Goal: Task Accomplishment & Management: Manage account settings

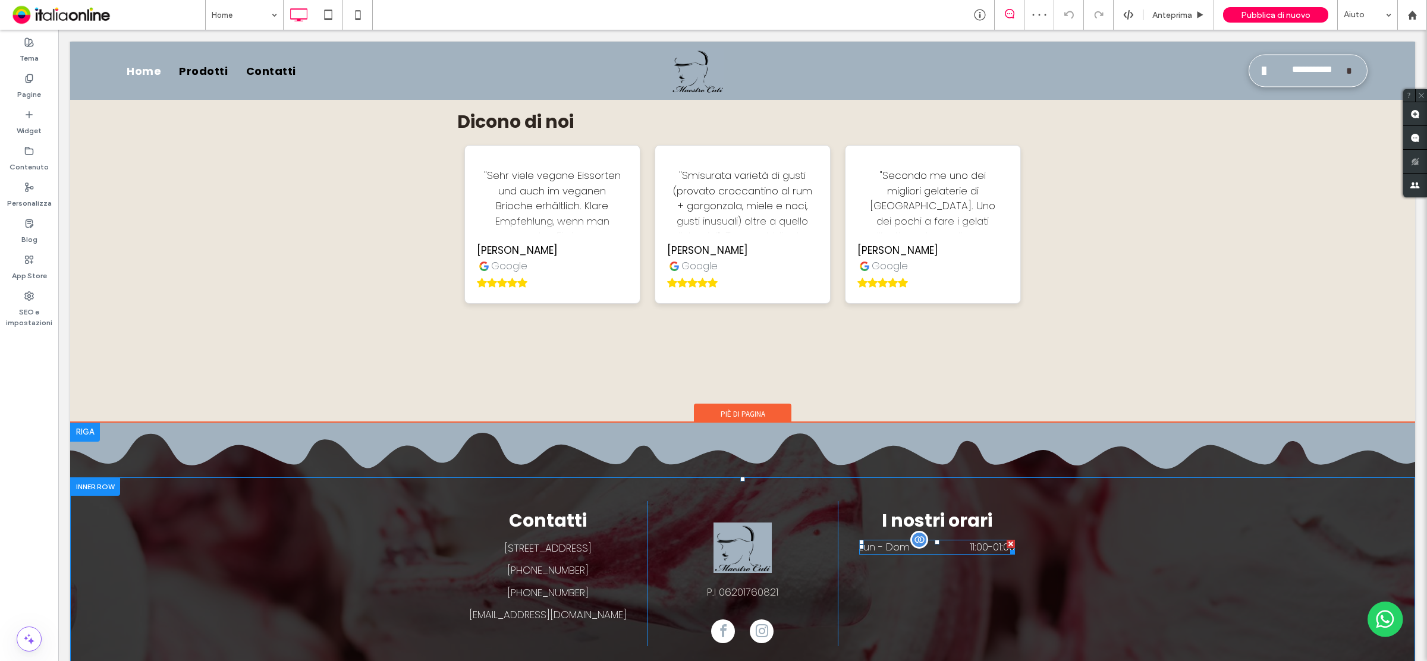
drag, startPoint x: 58, startPoint y: 30, endPoint x: 941, endPoint y: 480, distance: 991.4
click at [941, 540] on dd "11:00 - 01:00" at bounding box center [969, 547] width 92 height 15
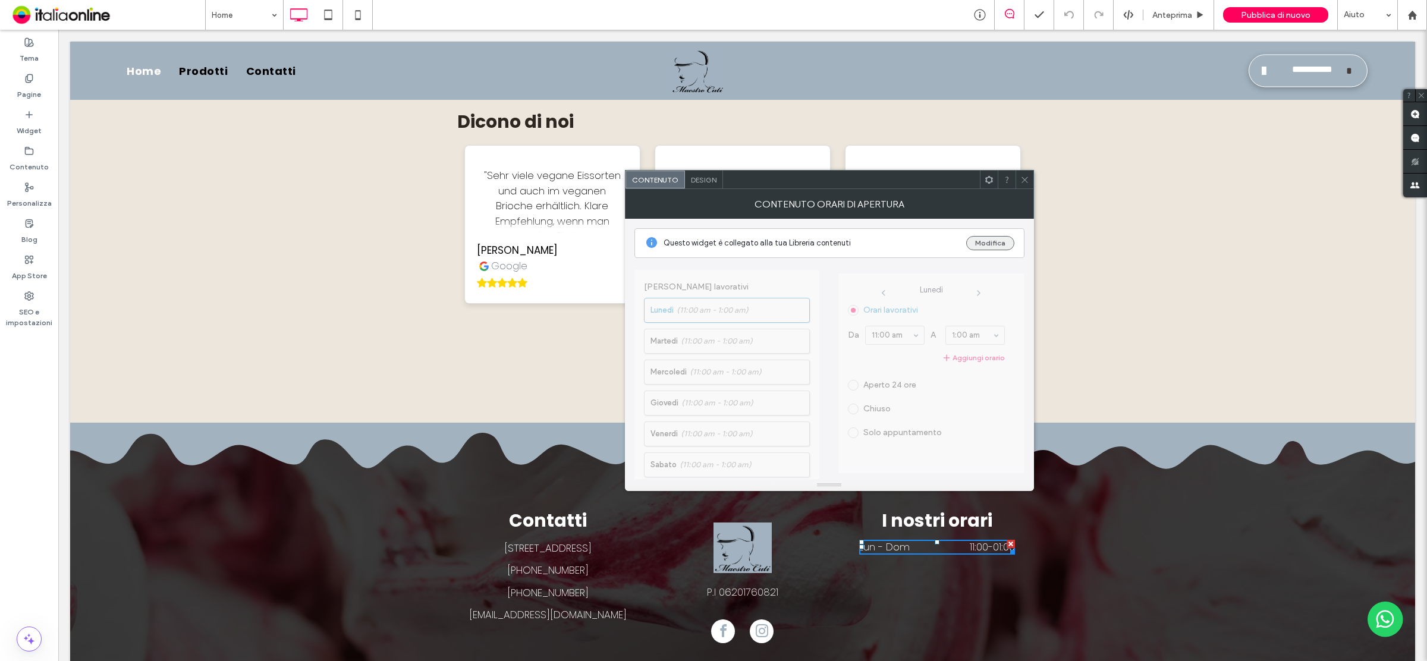
click at [993, 240] on button "Modifica" at bounding box center [990, 243] width 48 height 14
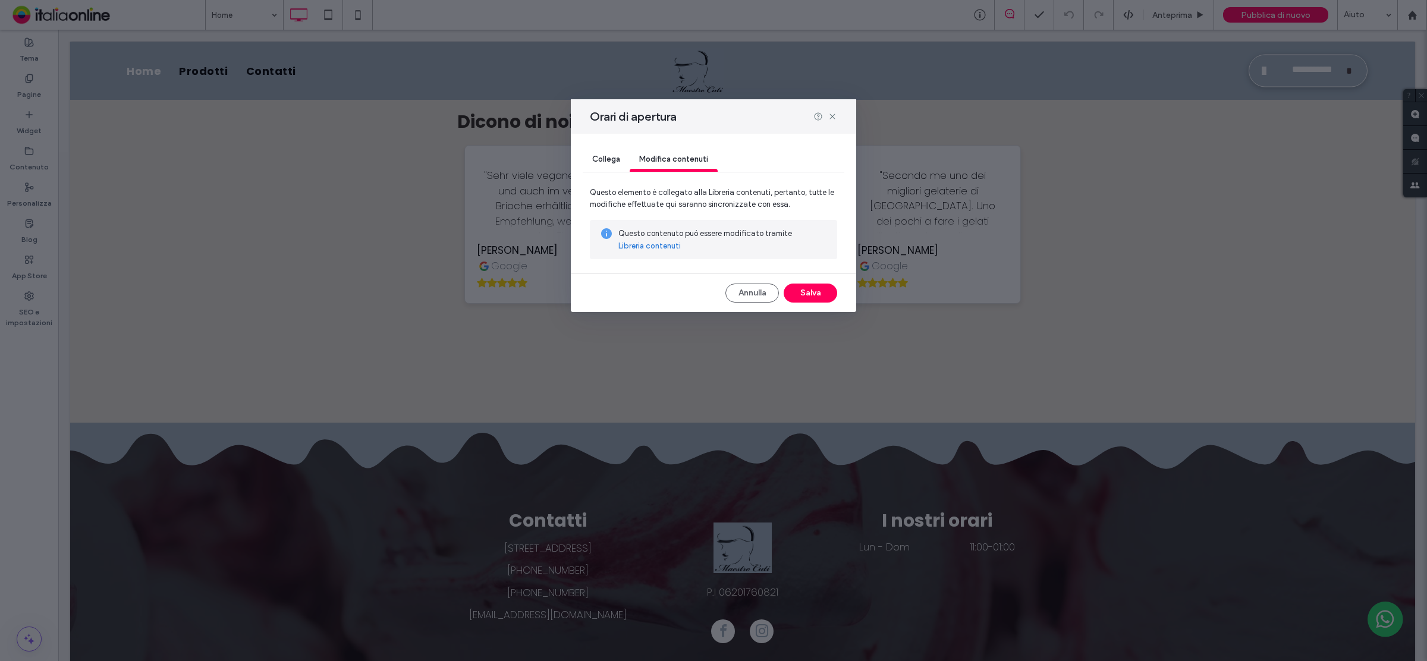
click at [643, 246] on link "Libreria contenuti" at bounding box center [649, 246] width 62 height 12
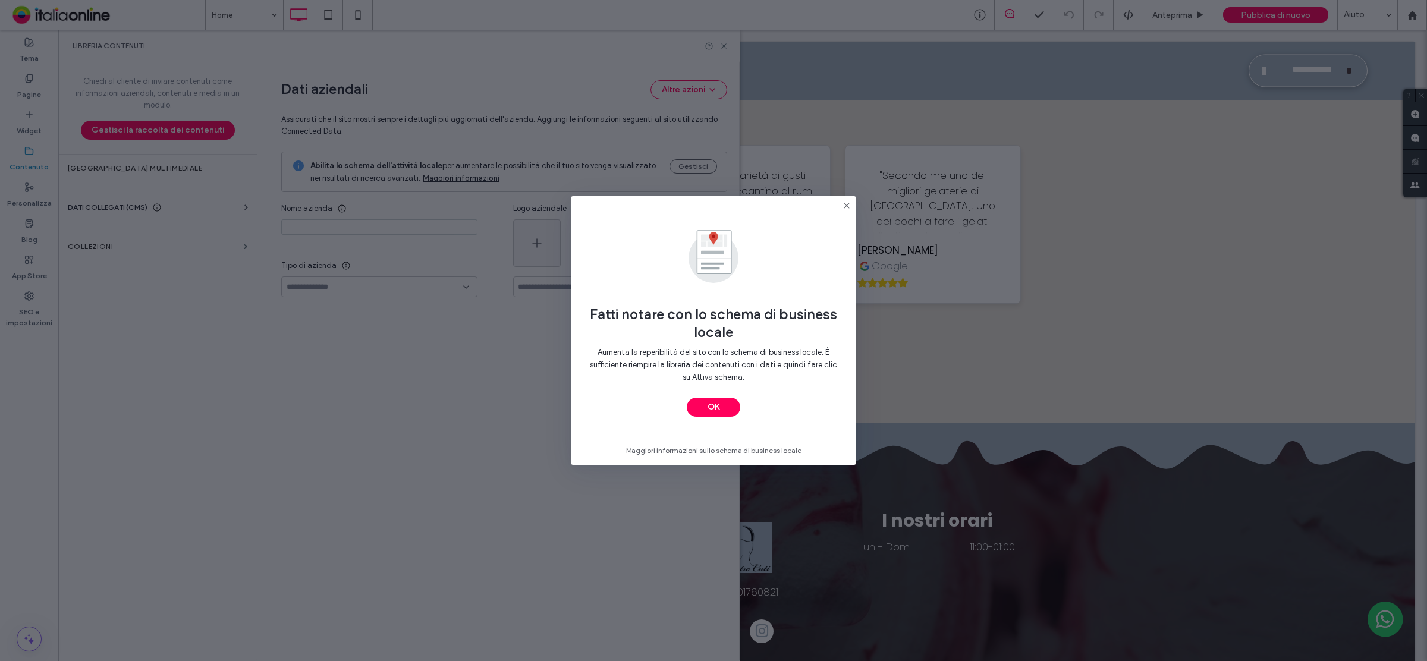
type input "**********"
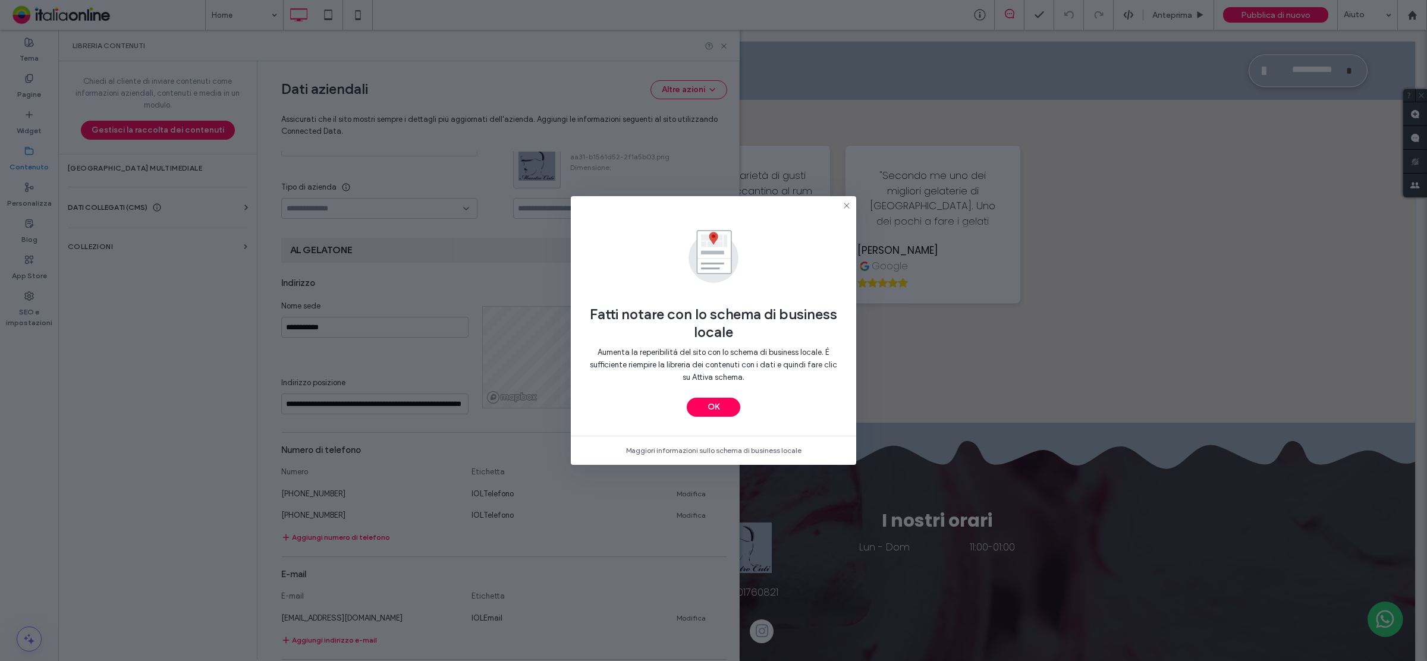
click at [849, 203] on icon at bounding box center [847, 206] width 10 height 10
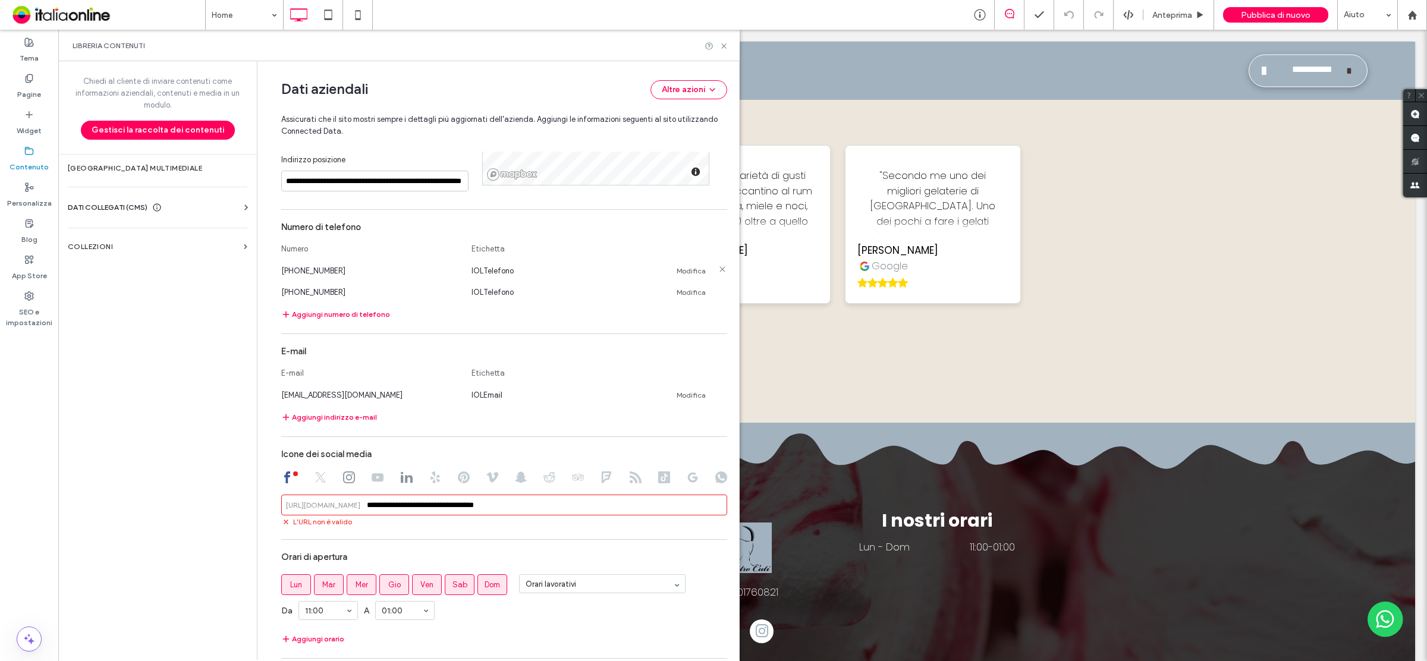
scroll to position [410, 0]
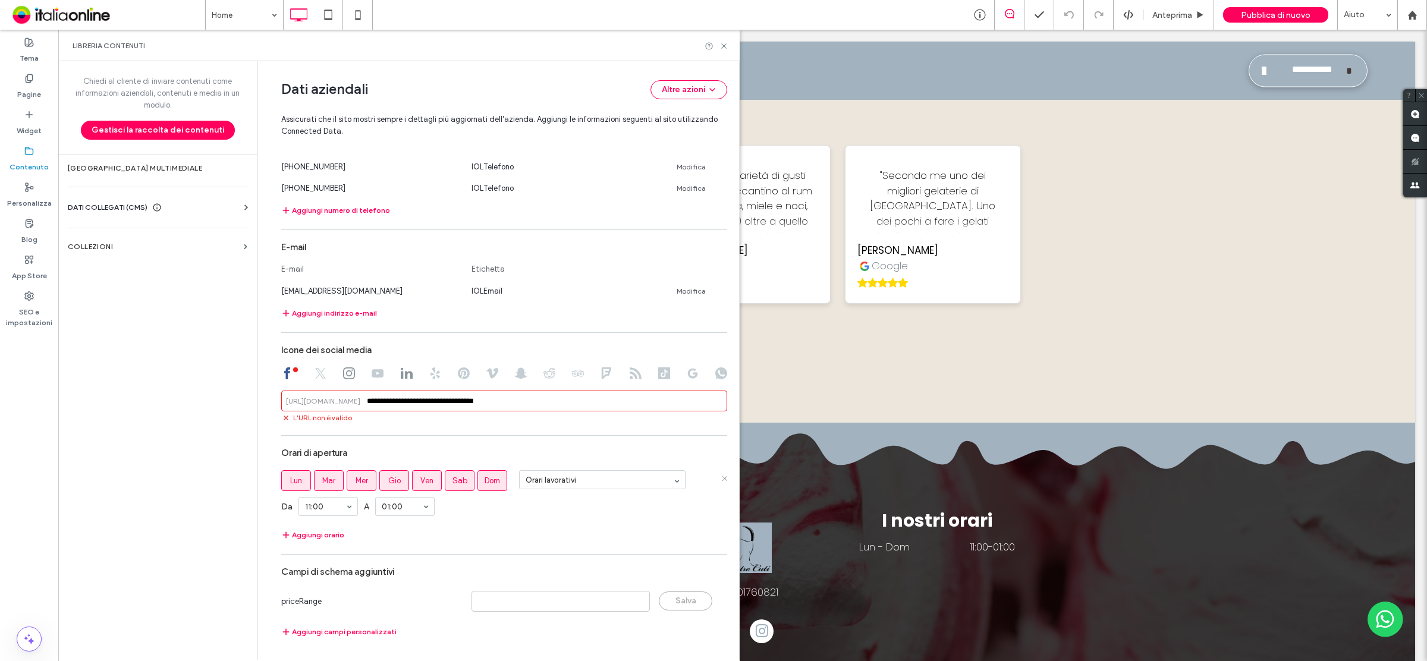
click at [420, 482] on span "Ven" at bounding box center [426, 481] width 13 height 12
drag, startPoint x: 447, startPoint y: 480, endPoint x: 471, endPoint y: 443, distance: 44.7
click at [453, 480] on span "Sab" at bounding box center [460, 481] width 15 height 12
drag, startPoint x: 296, startPoint y: 536, endPoint x: 427, endPoint y: 500, distance: 136.2
click at [296, 536] on button "Aggiungi orario" at bounding box center [312, 535] width 63 height 14
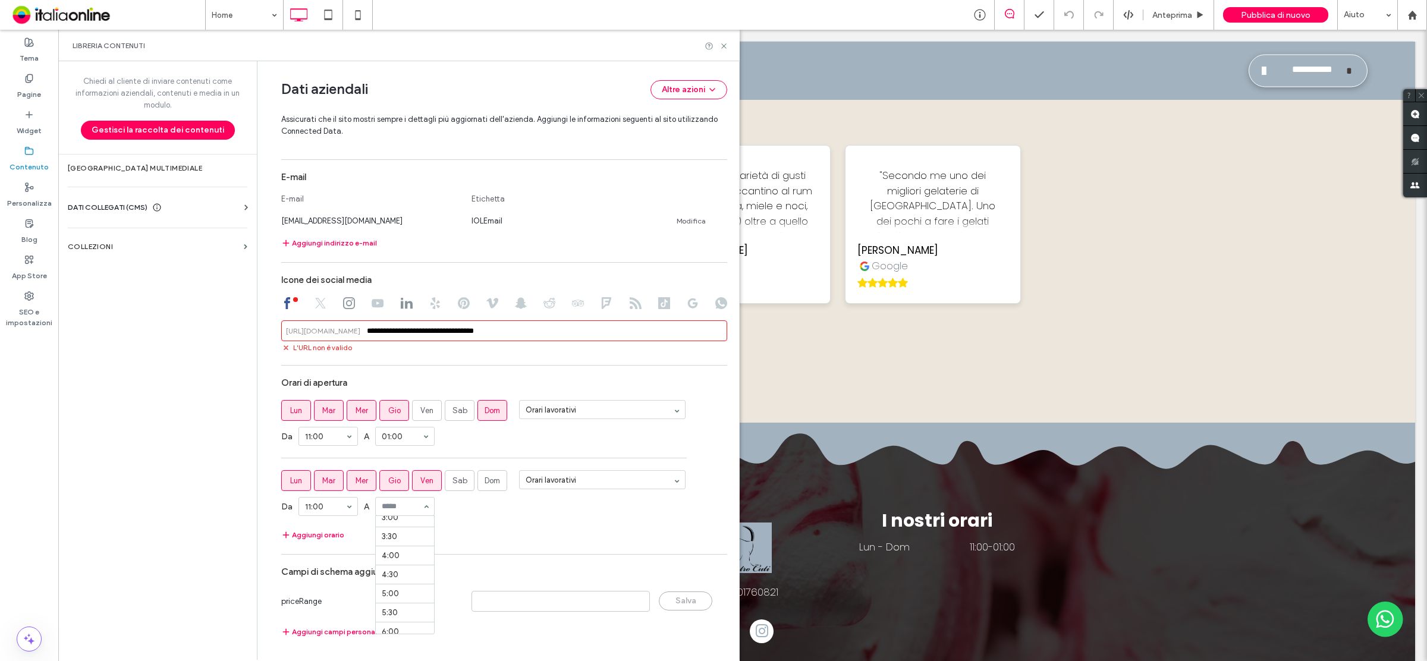
scroll to position [0, 0]
click at [420, 476] on span "Ven" at bounding box center [426, 481] width 13 height 12
drag, startPoint x: 378, startPoint y: 482, endPoint x: 370, endPoint y: 485, distance: 8.3
click at [379, 482] on label "Gio" at bounding box center [394, 480] width 30 height 21
click at [336, 486] on label "Mar" at bounding box center [329, 480] width 30 height 21
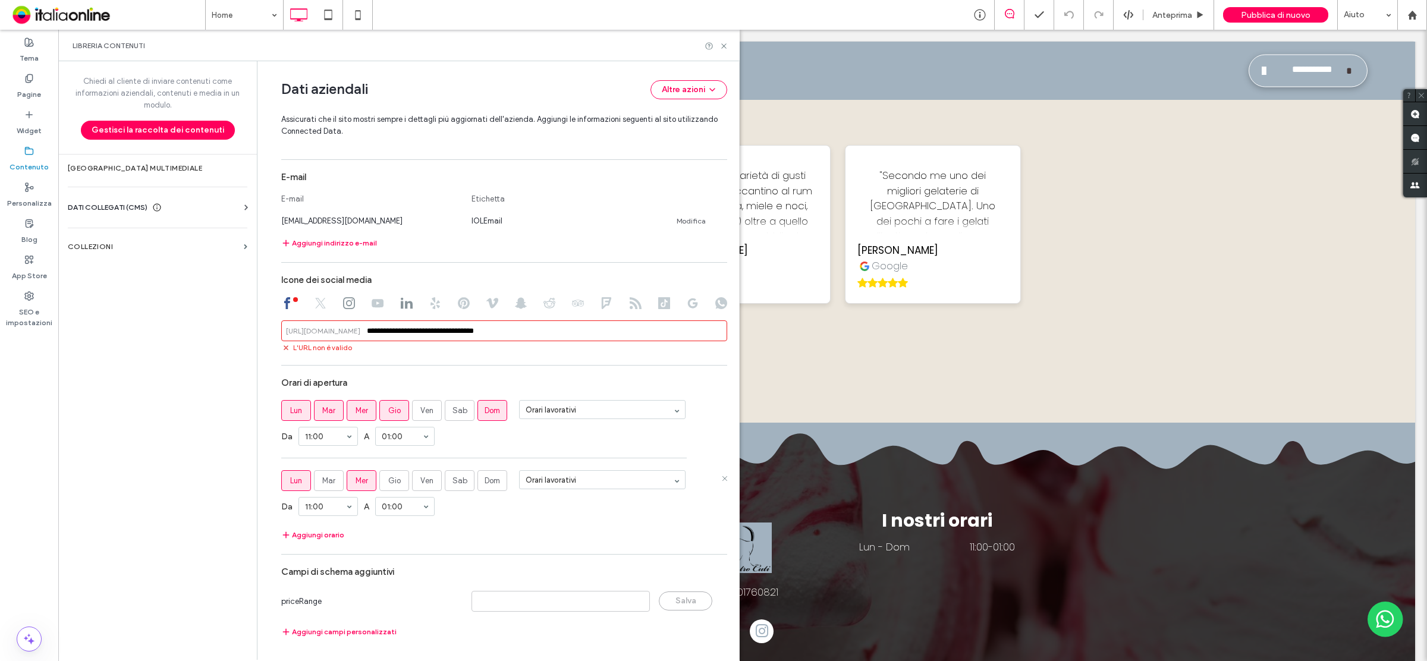
click at [347, 480] on label "Mer" at bounding box center [362, 480] width 30 height 21
drag, startPoint x: 284, startPoint y: 480, endPoint x: 434, endPoint y: 488, distance: 150.0
click at [290, 480] on span "Lun" at bounding box center [296, 481] width 12 height 12
click at [428, 483] on span "Ven" at bounding box center [426, 481] width 13 height 12
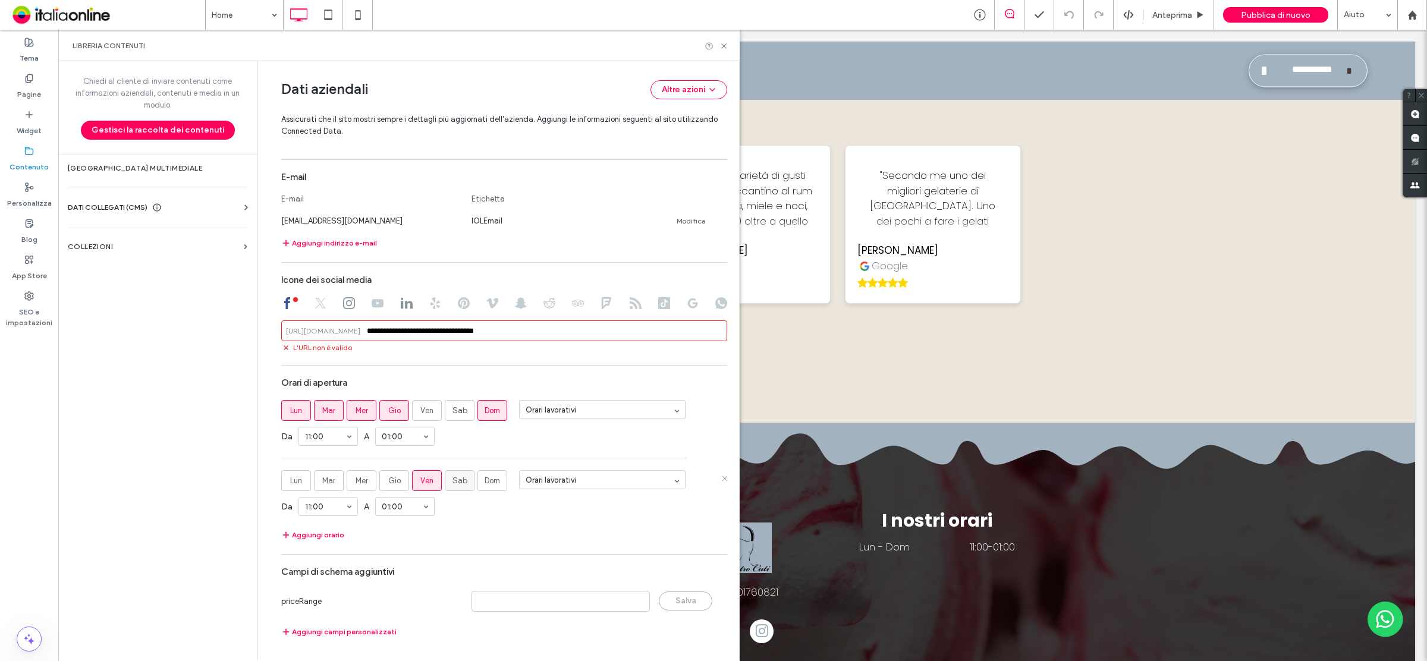
click at [453, 480] on span "Sab" at bounding box center [460, 481] width 15 height 12
click at [724, 46] on use at bounding box center [723, 45] width 5 height 5
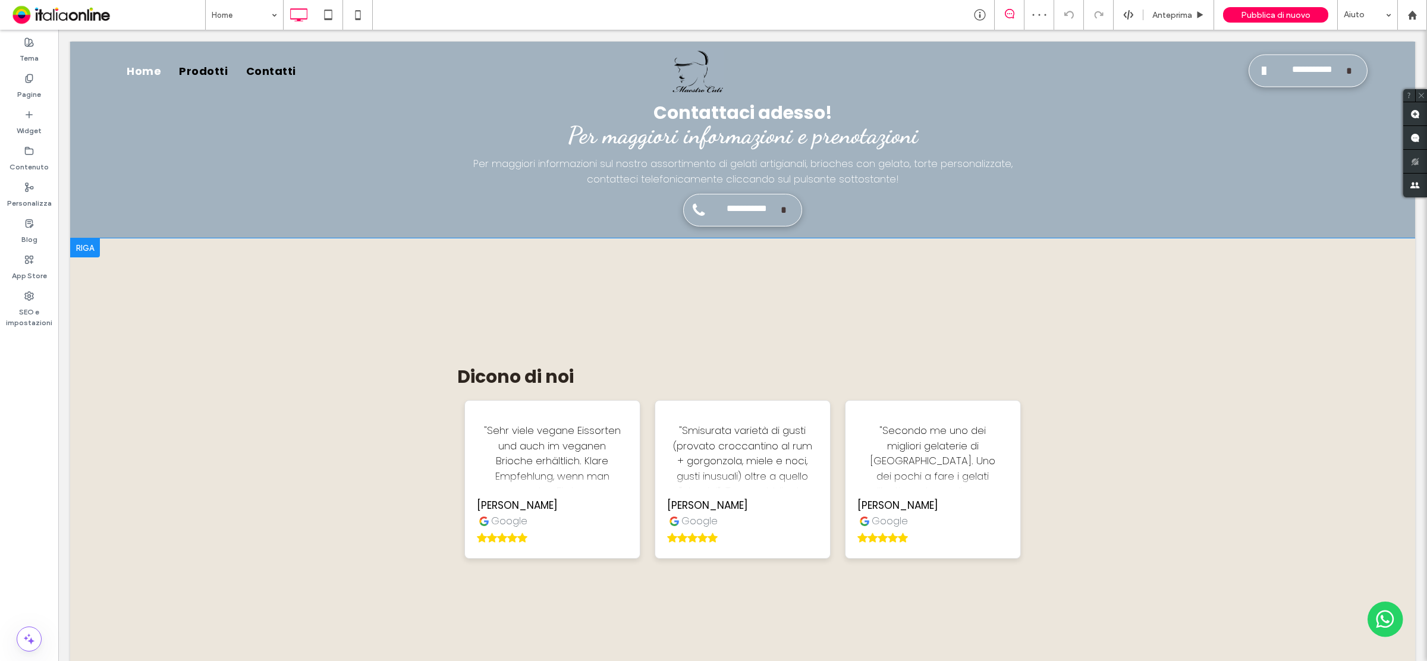
scroll to position [2243, 0]
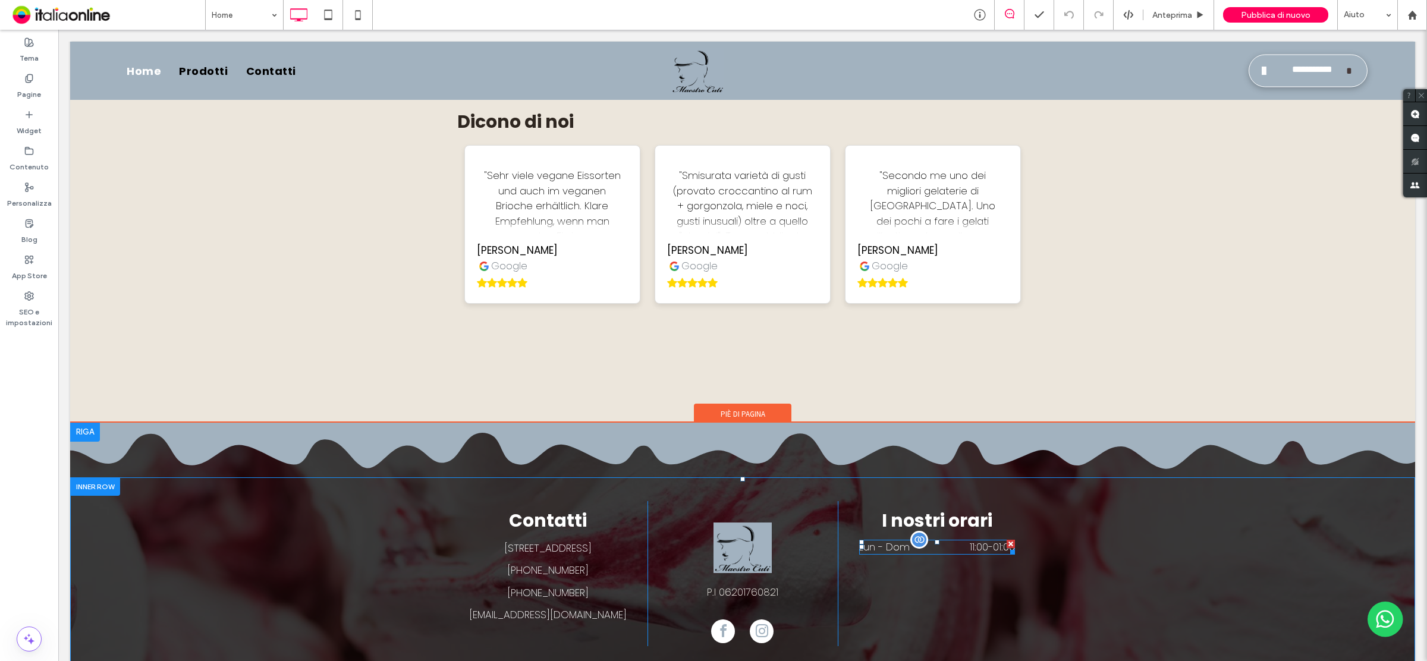
click at [934, 540] on dd "11:00 - 01:00" at bounding box center [969, 547] width 92 height 15
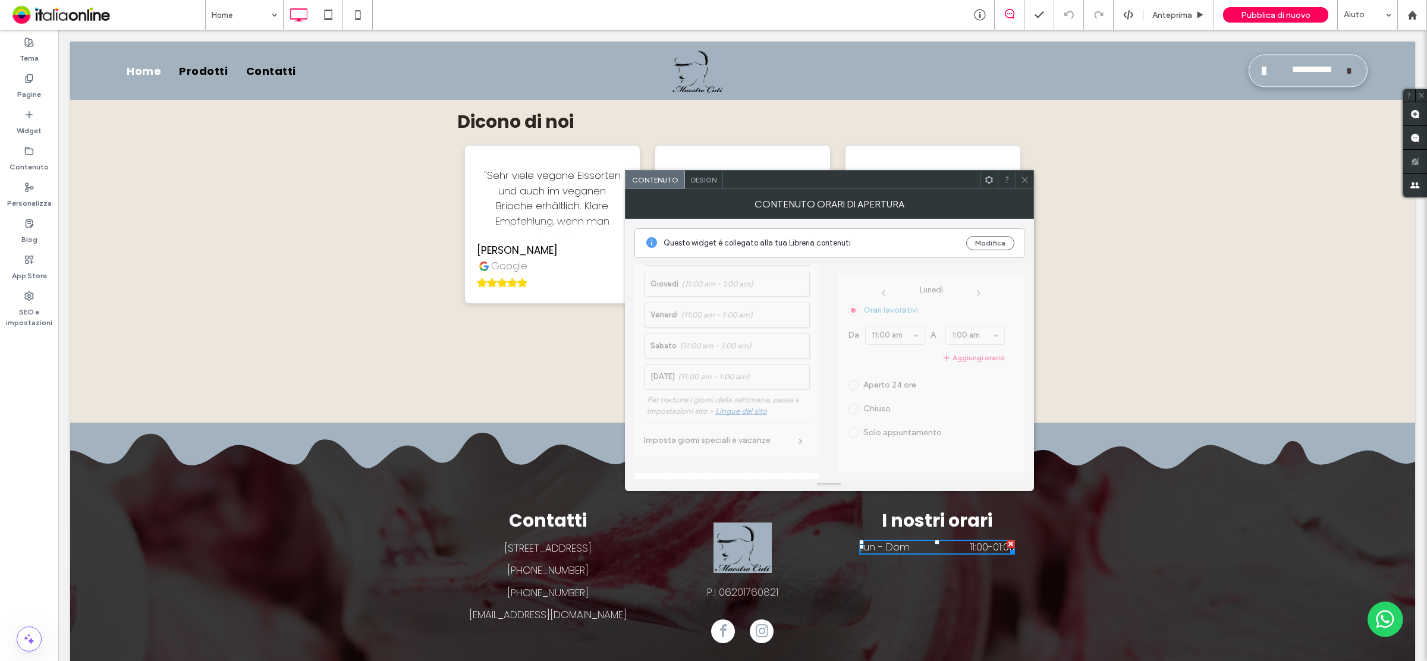
scroll to position [297, 0]
click at [1000, 250] on button "Modifica" at bounding box center [990, 243] width 48 height 14
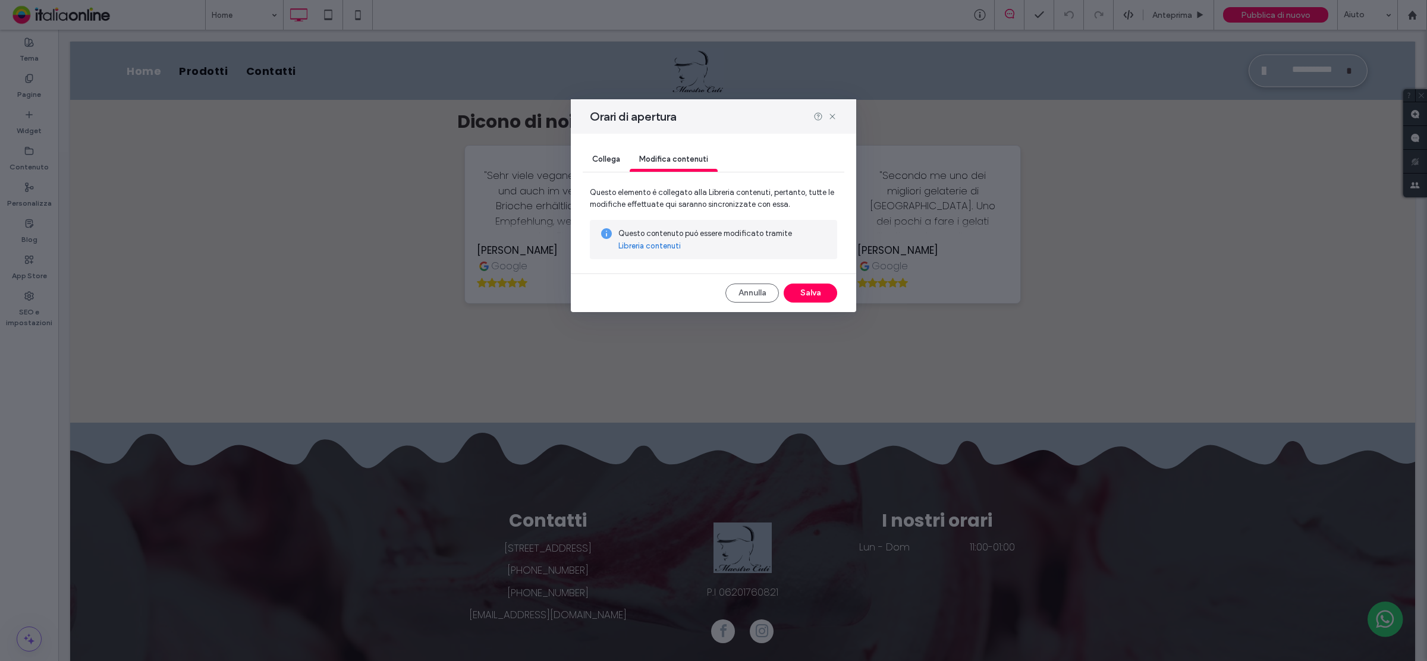
click at [669, 244] on link "Libreria contenuti" at bounding box center [649, 246] width 62 height 12
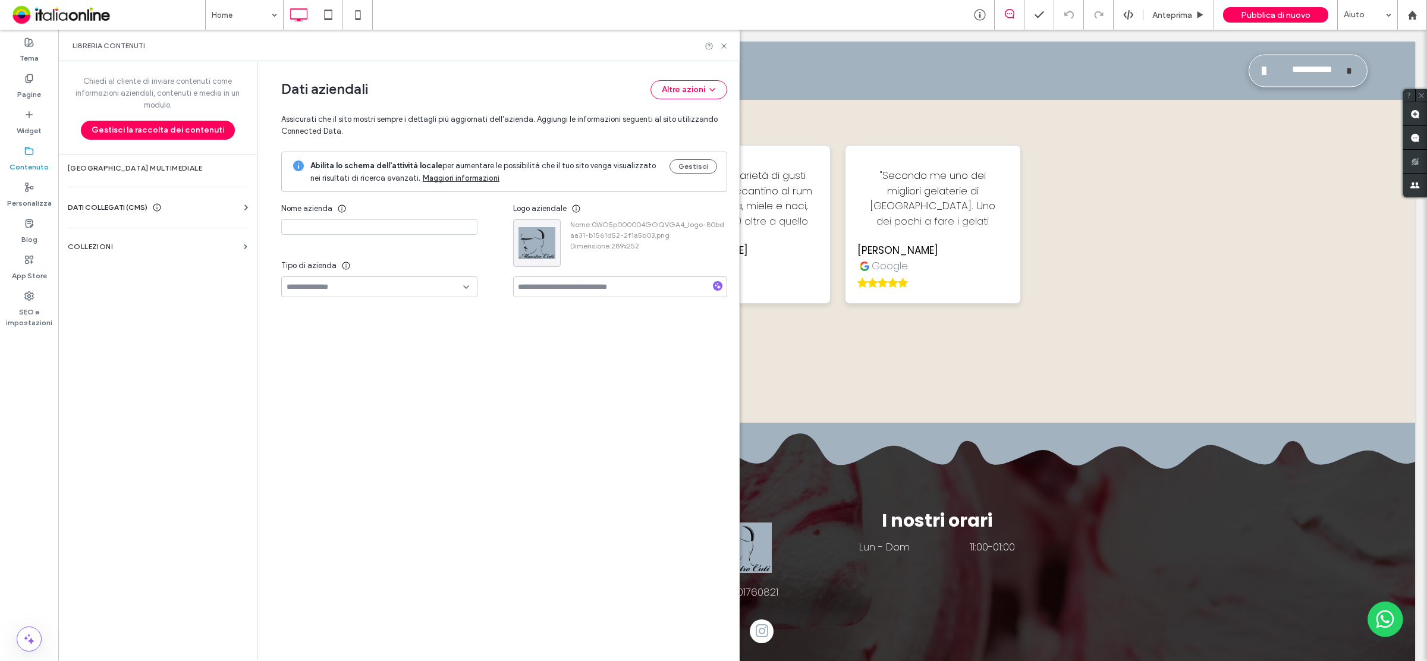
type input "**********"
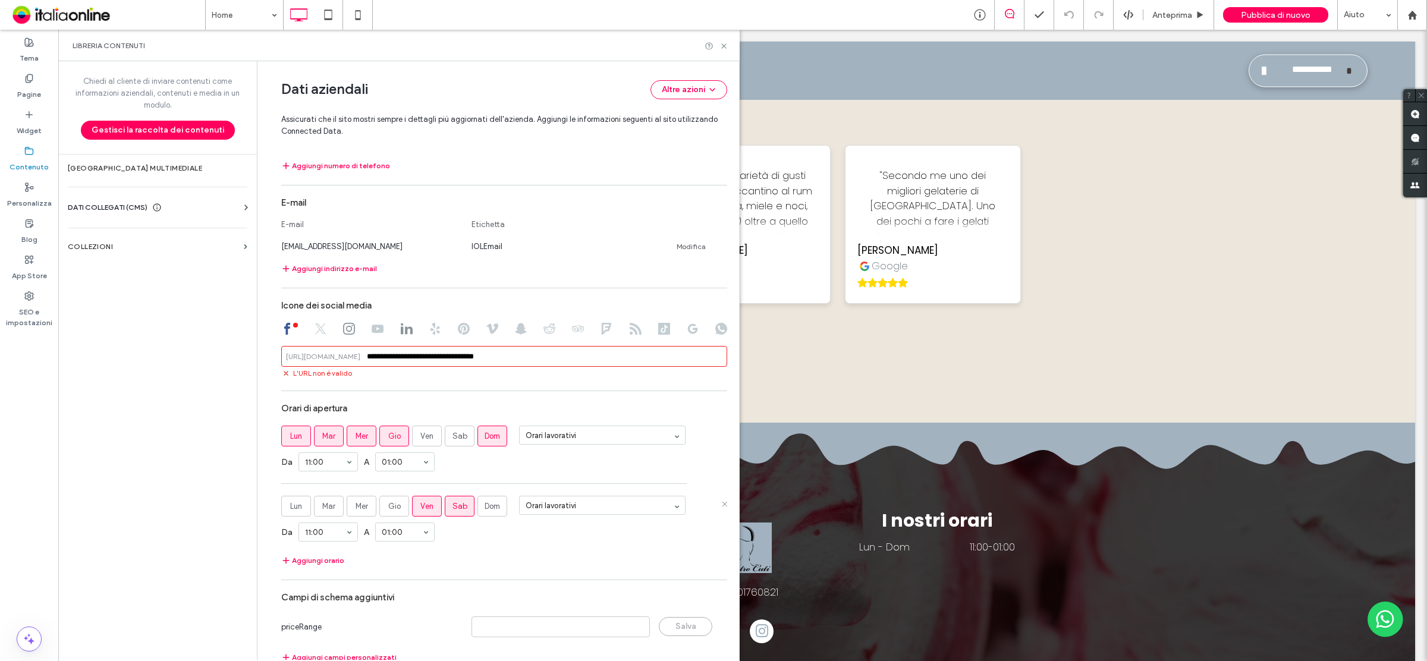
scroll to position [480, 0]
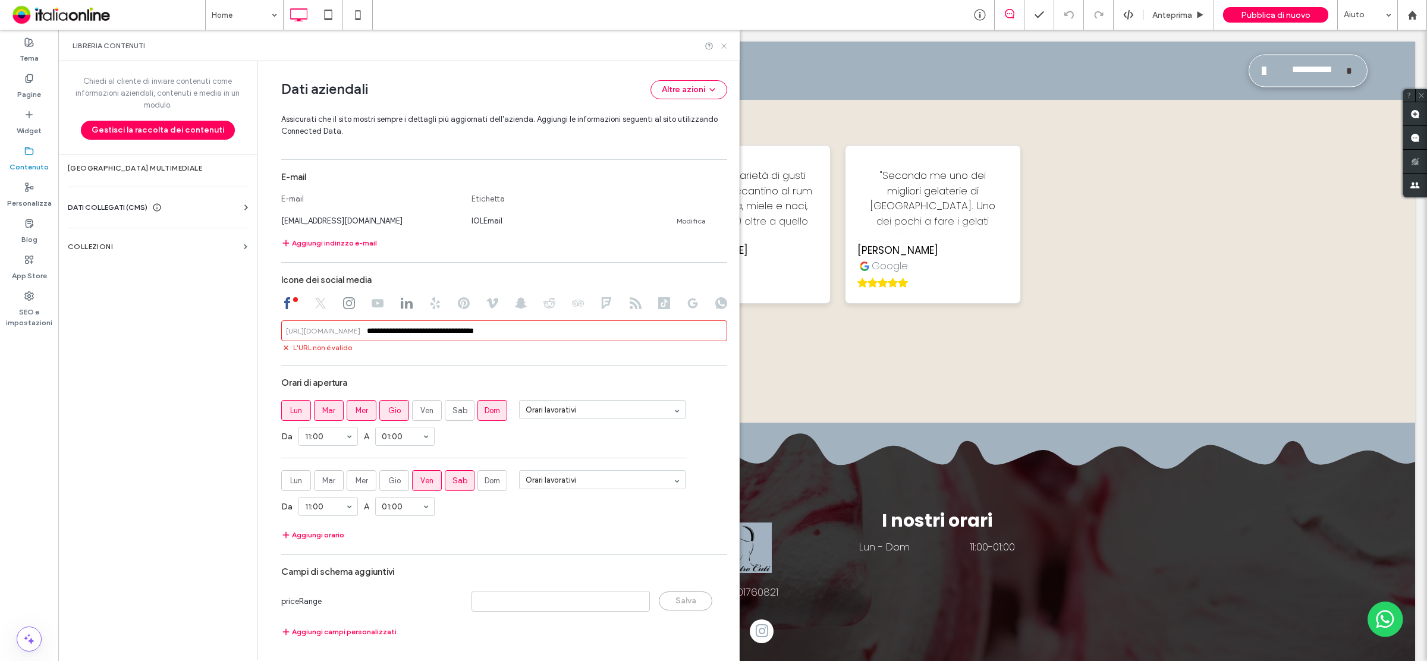
click at [726, 48] on icon at bounding box center [723, 46] width 9 height 9
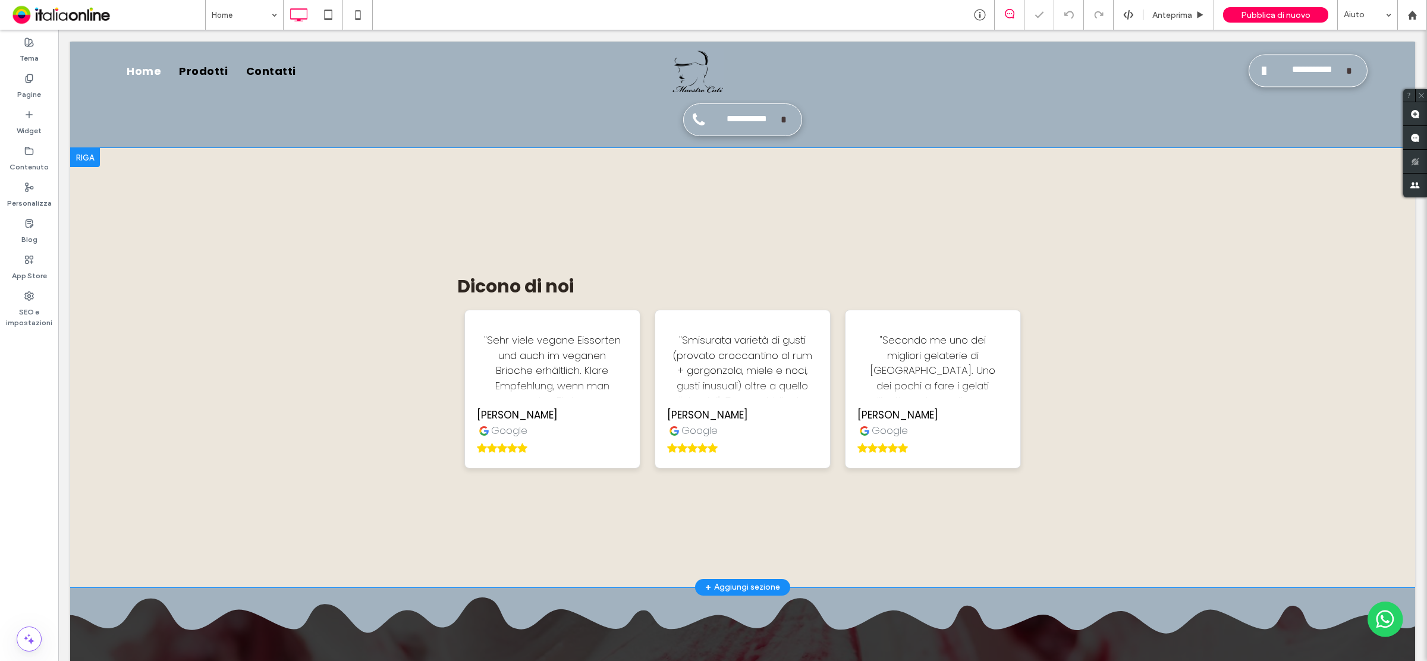
scroll to position [2216, 0]
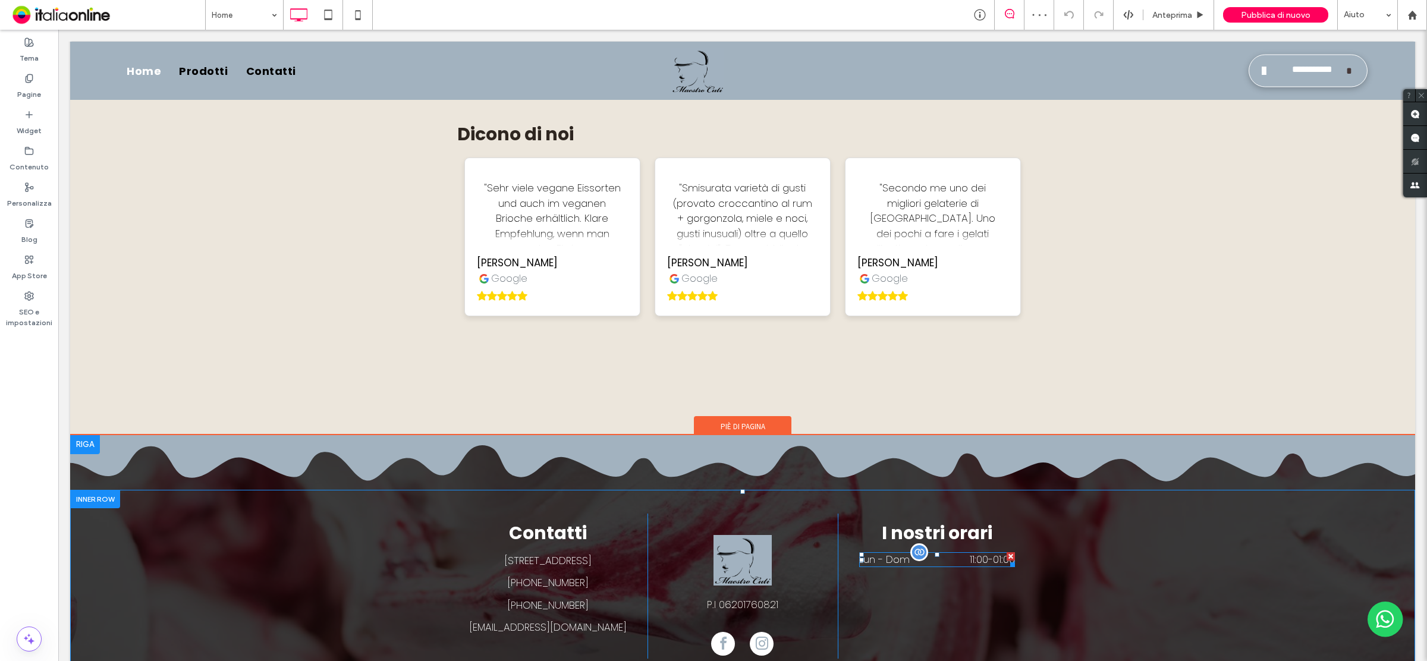
click at [996, 552] on time "01:00" at bounding box center [1004, 559] width 22 height 14
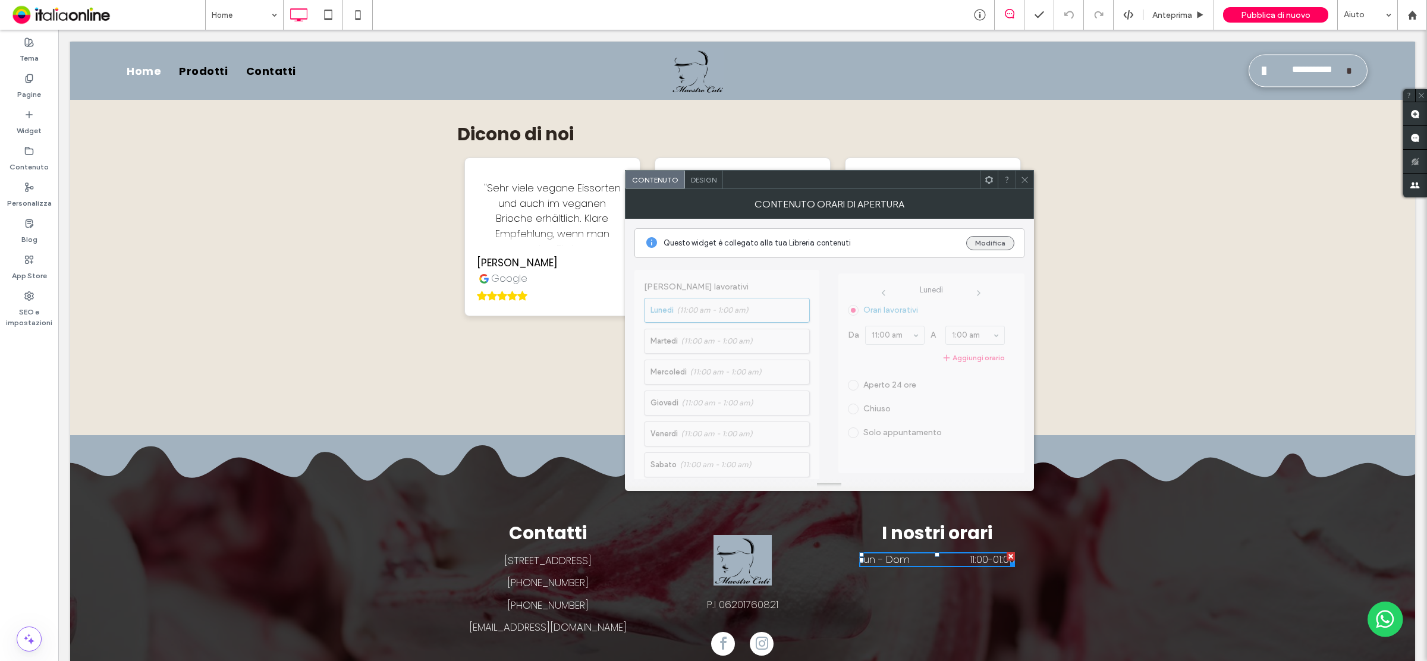
click at [988, 248] on button "Modifica" at bounding box center [990, 243] width 48 height 14
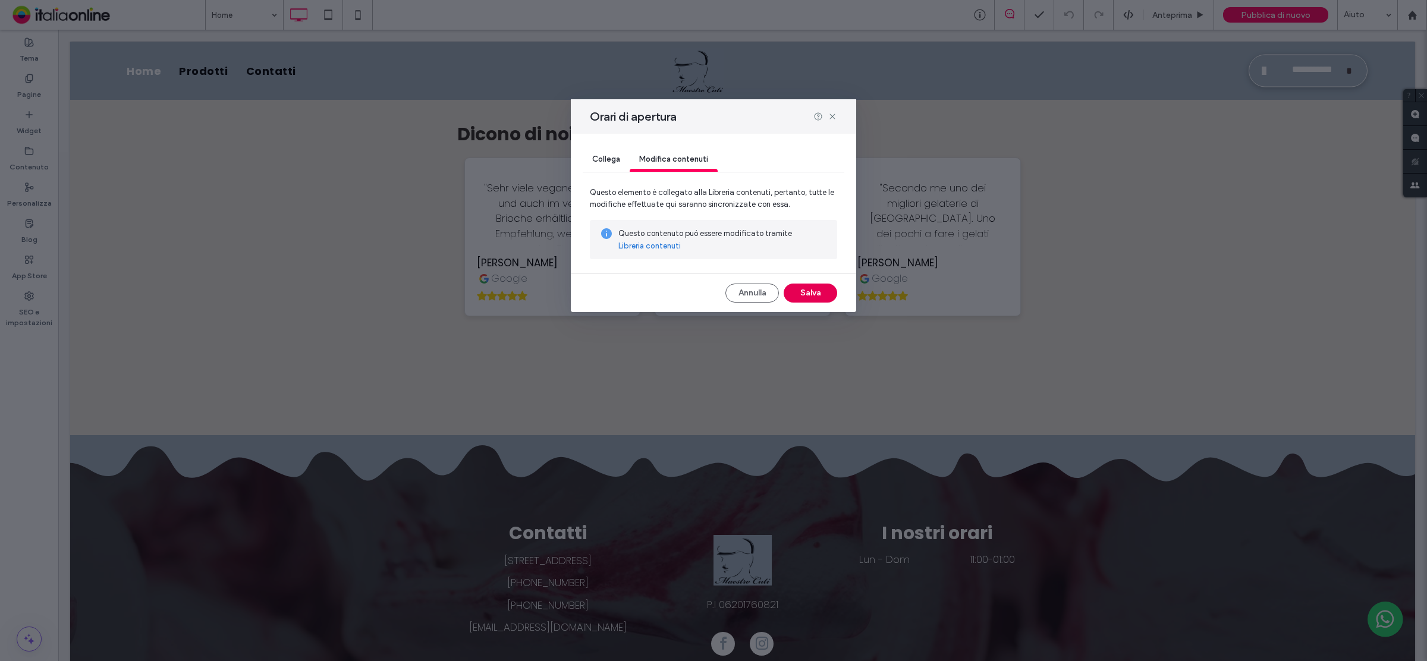
click at [818, 298] on button "Salva" at bounding box center [811, 293] width 54 height 19
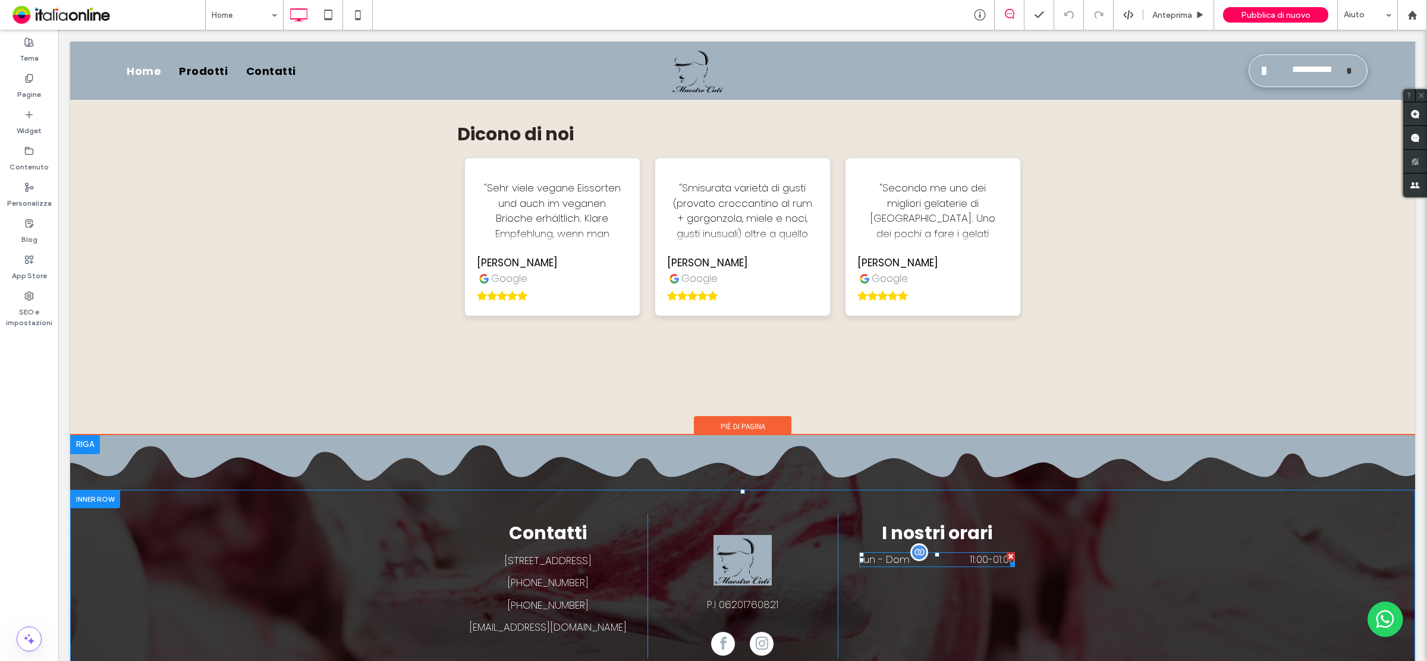
click at [955, 552] on dd "11:00 - 01:00" at bounding box center [969, 559] width 92 height 15
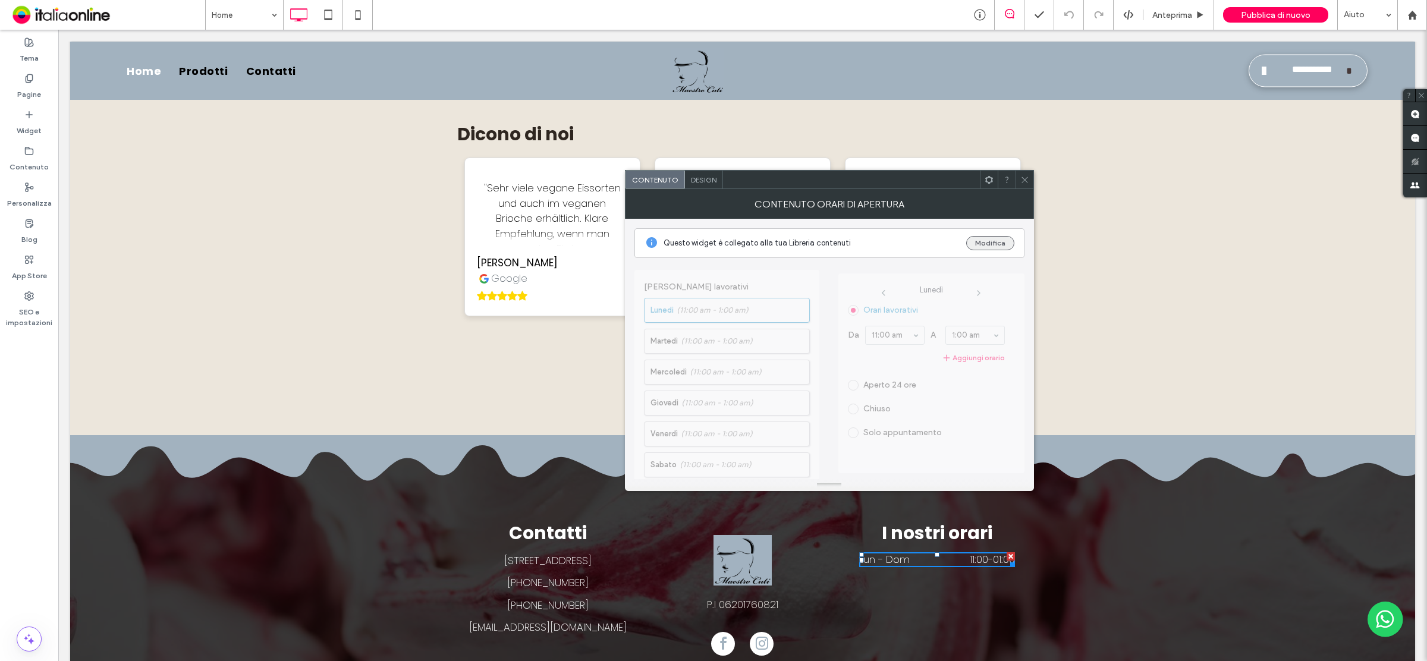
click at [985, 242] on button "Modifica" at bounding box center [990, 243] width 48 height 14
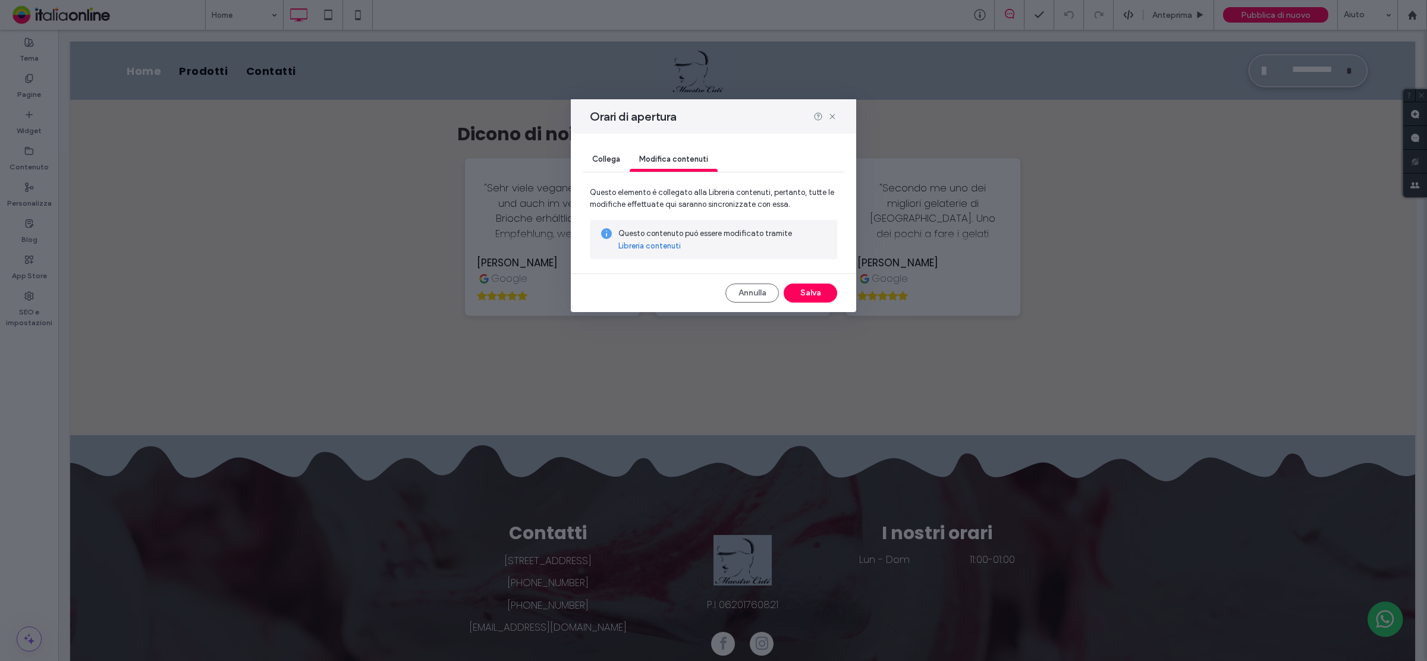
click at [664, 244] on link "Libreria contenuti" at bounding box center [649, 246] width 62 height 12
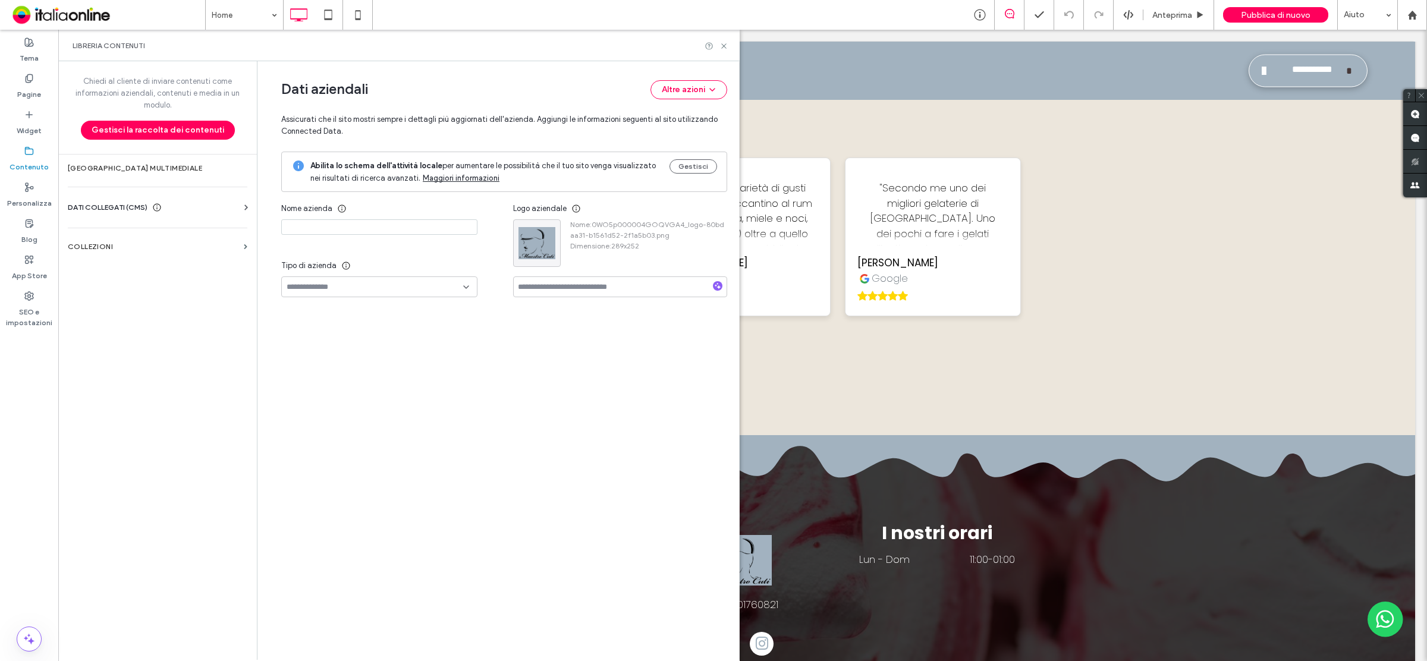
type input "**********"
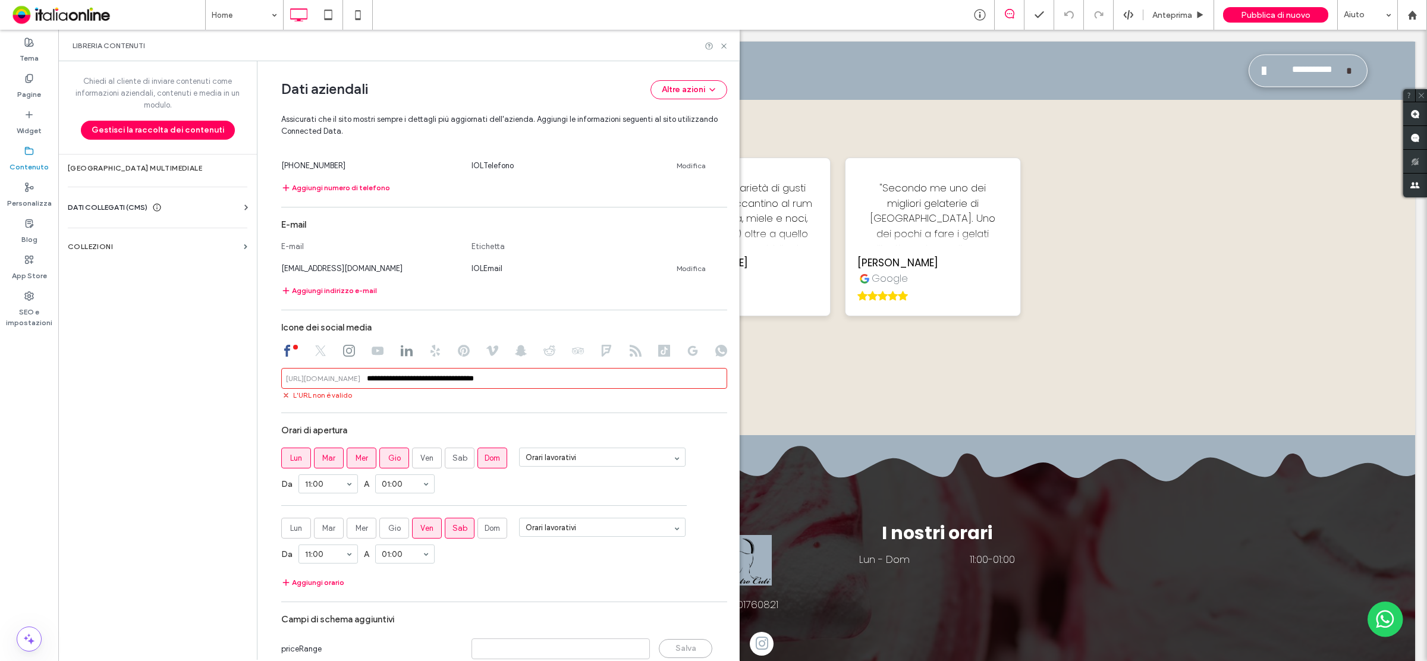
scroll to position [480, 0]
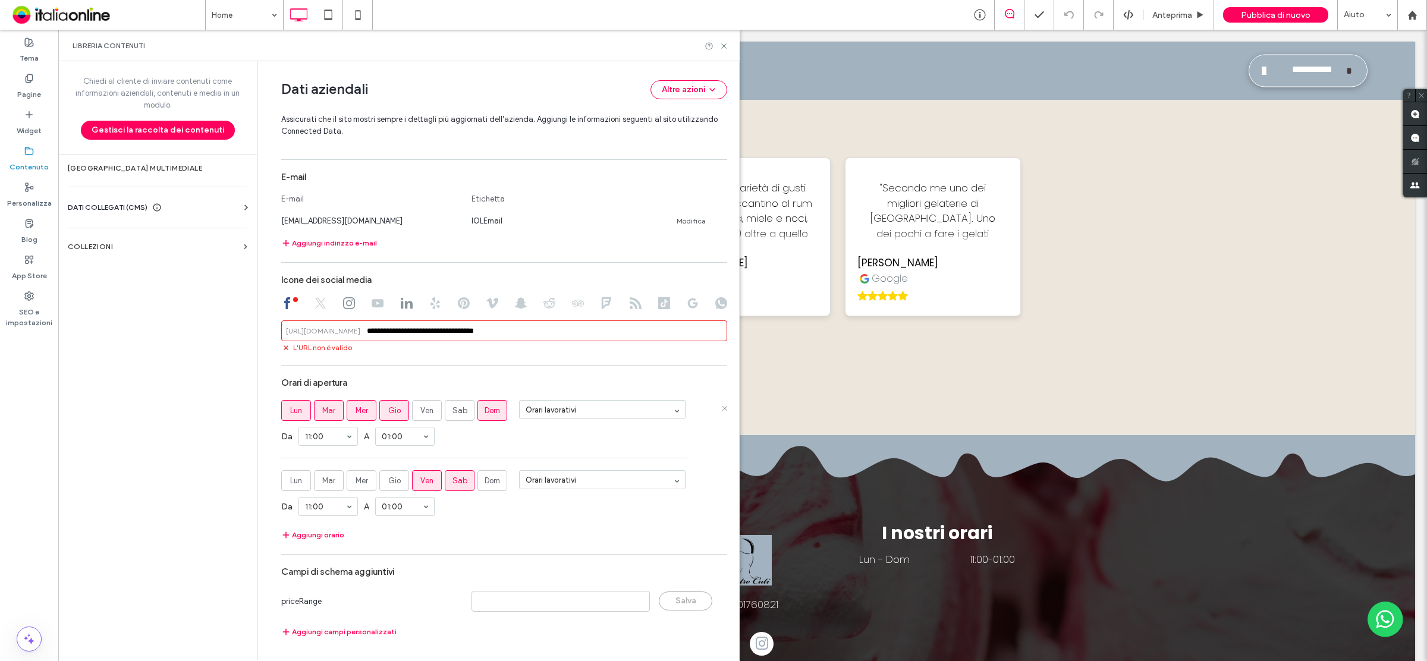
click at [498, 415] on label "Dom" at bounding box center [492, 410] width 30 height 21
click at [461, 471] on label "Sab" at bounding box center [460, 480] width 30 height 21
click at [461, 475] on span "Sab" at bounding box center [460, 481] width 15 height 12
click at [724, 45] on icon at bounding box center [723, 46] width 9 height 9
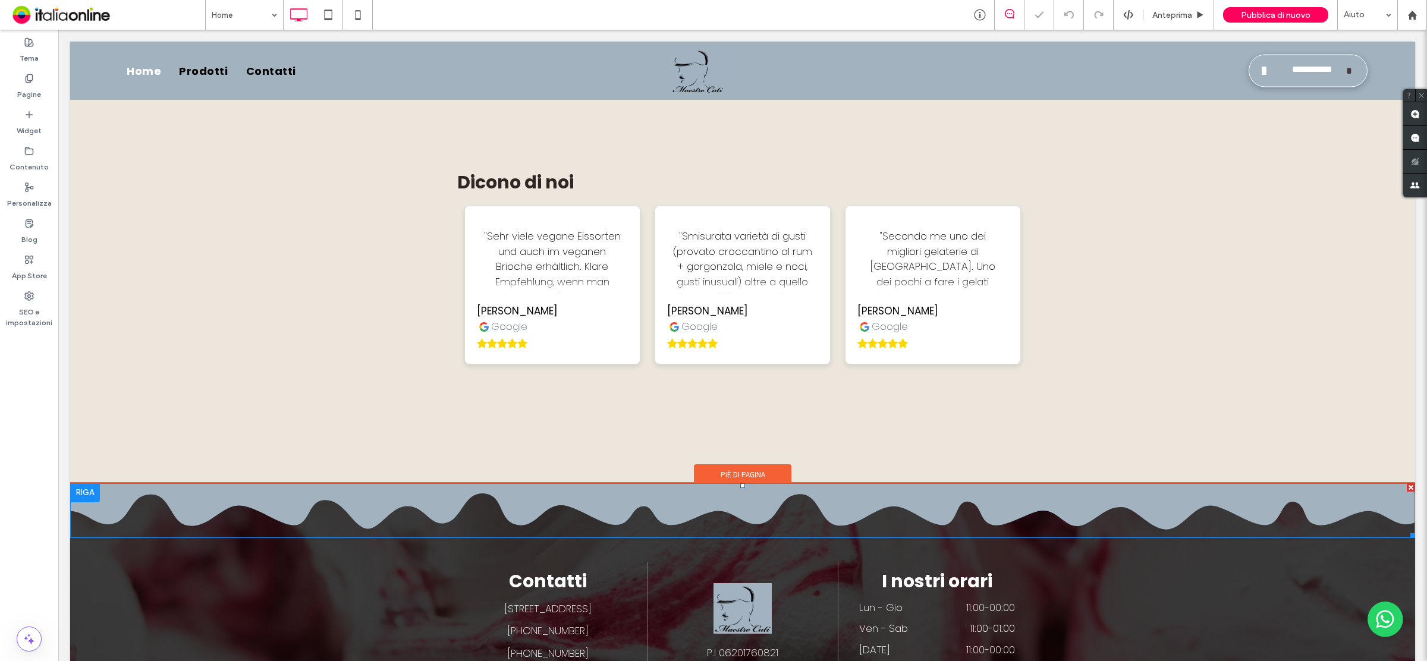
scroll to position [2230, 0]
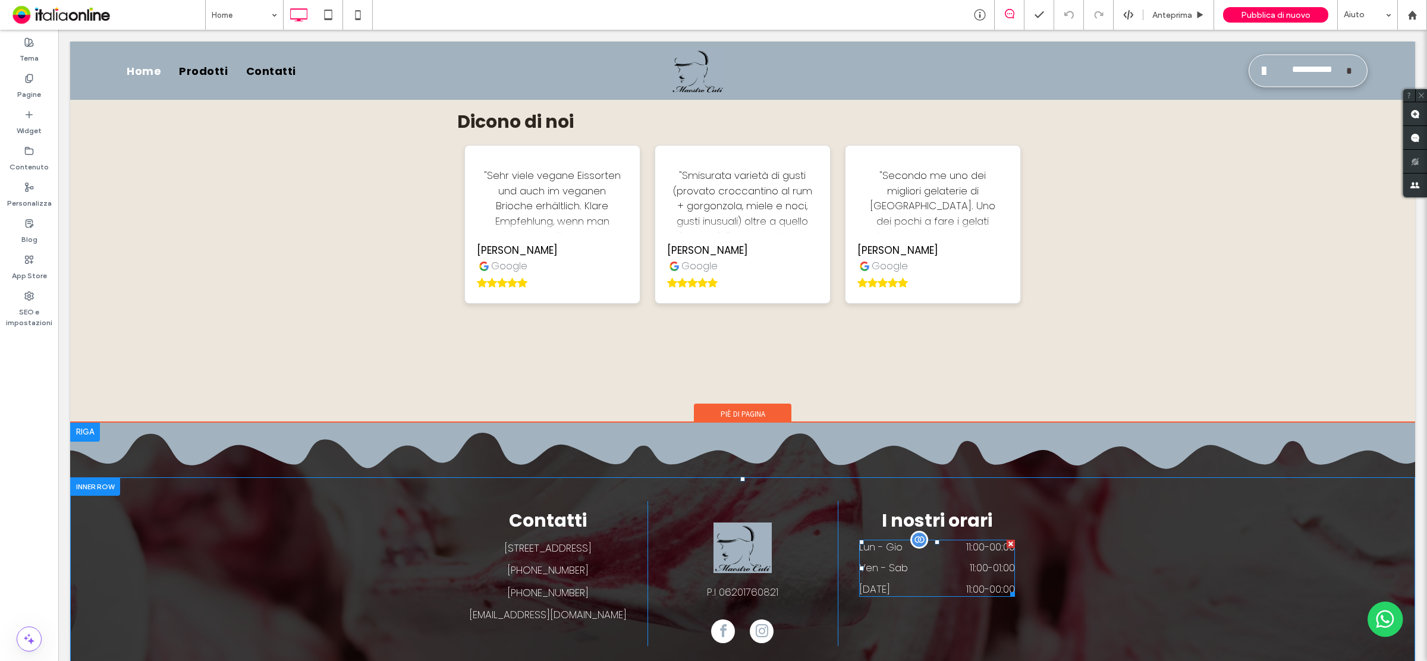
click at [950, 561] on div "Ven - Sab 11:00 - 01:00" at bounding box center [937, 571] width 156 height 21
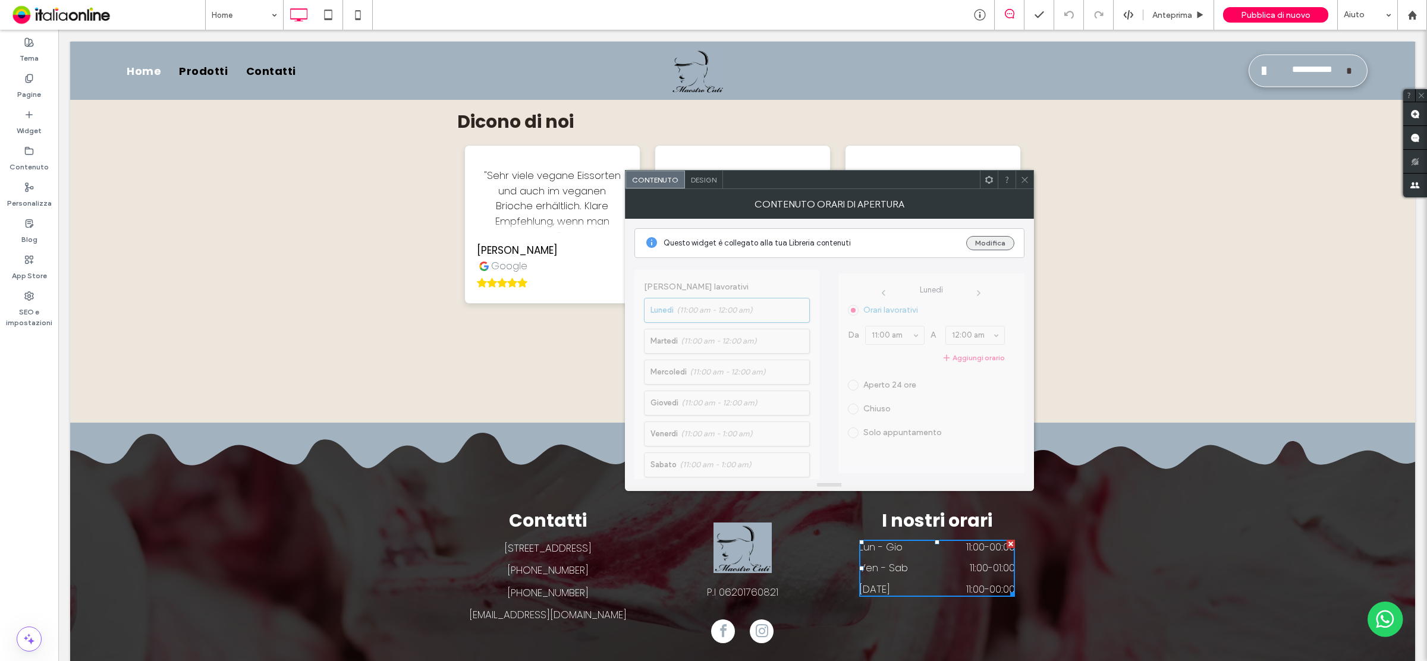
click at [994, 244] on button "Modifica" at bounding box center [990, 243] width 48 height 14
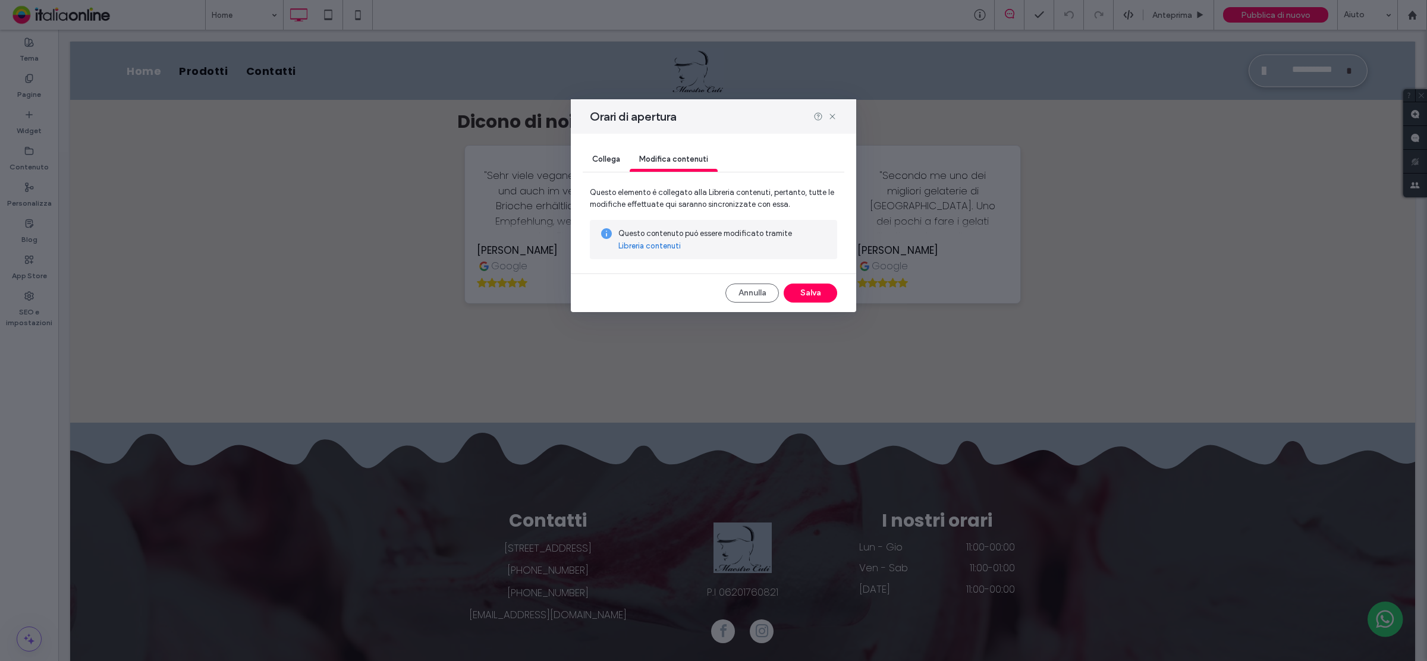
click at [647, 241] on link "Libreria contenuti" at bounding box center [649, 246] width 62 height 12
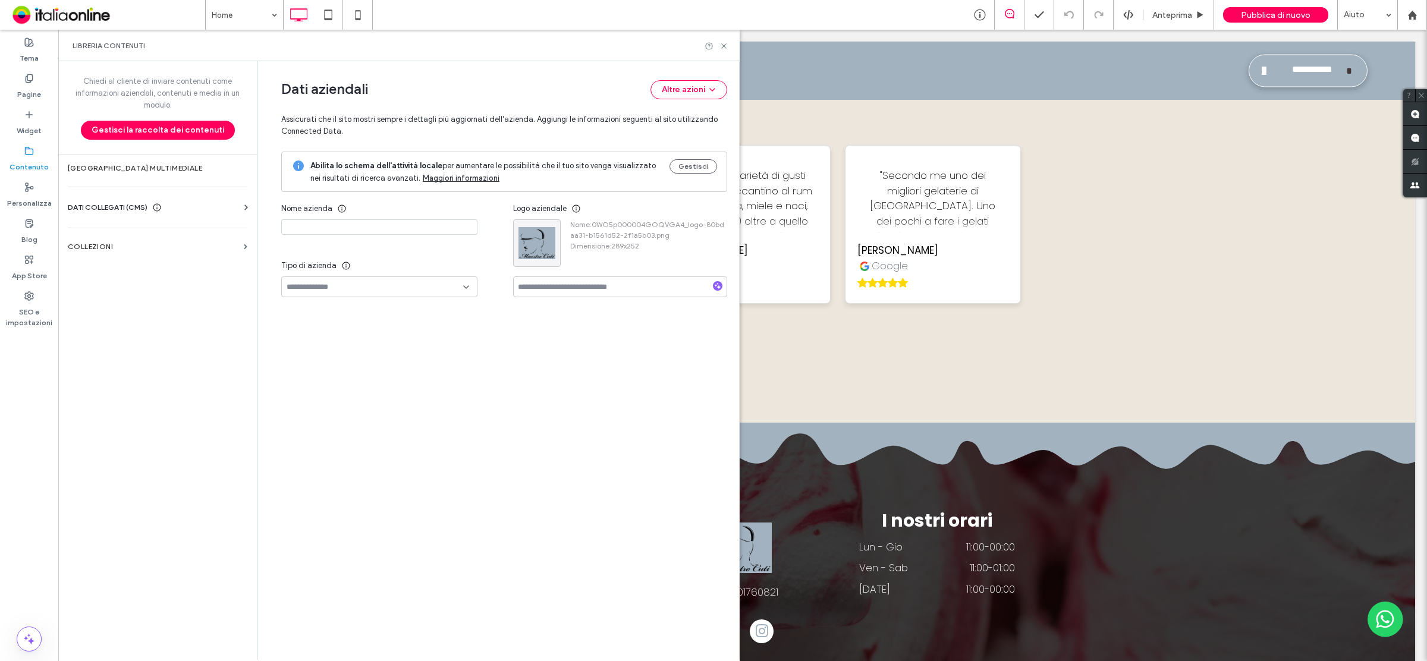
type input "**********"
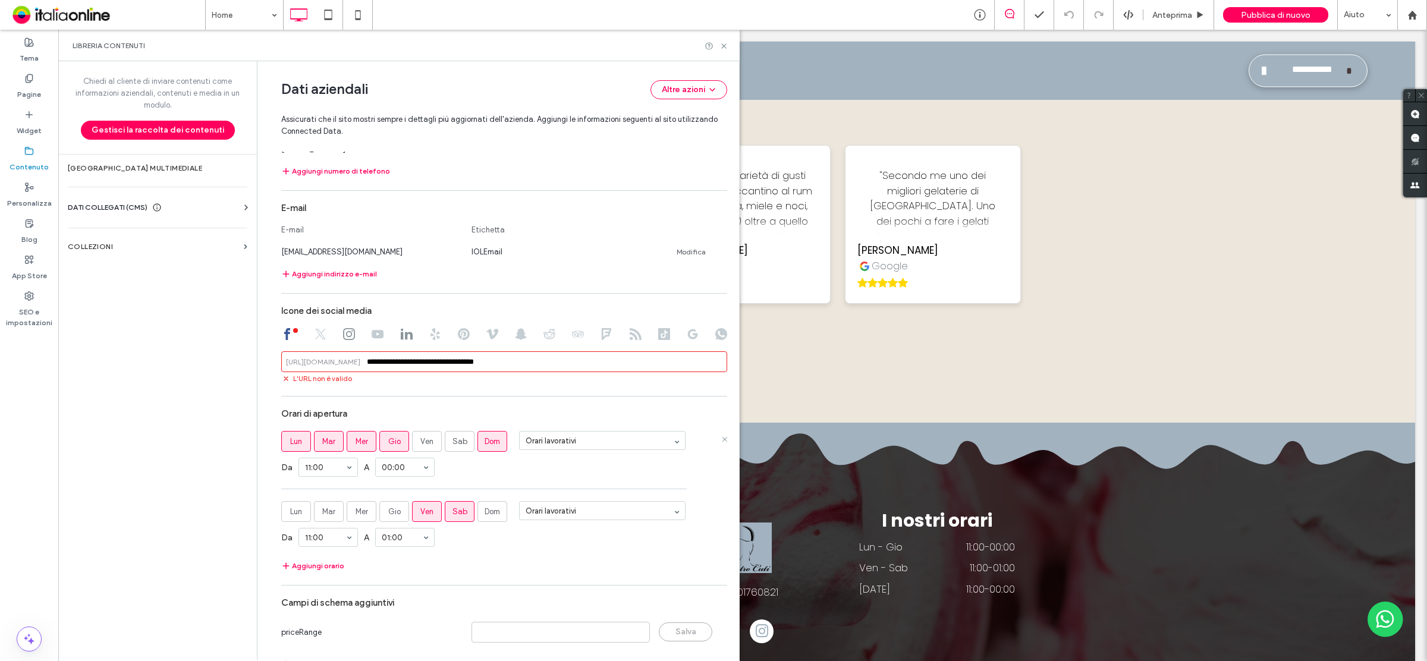
scroll to position [480, 0]
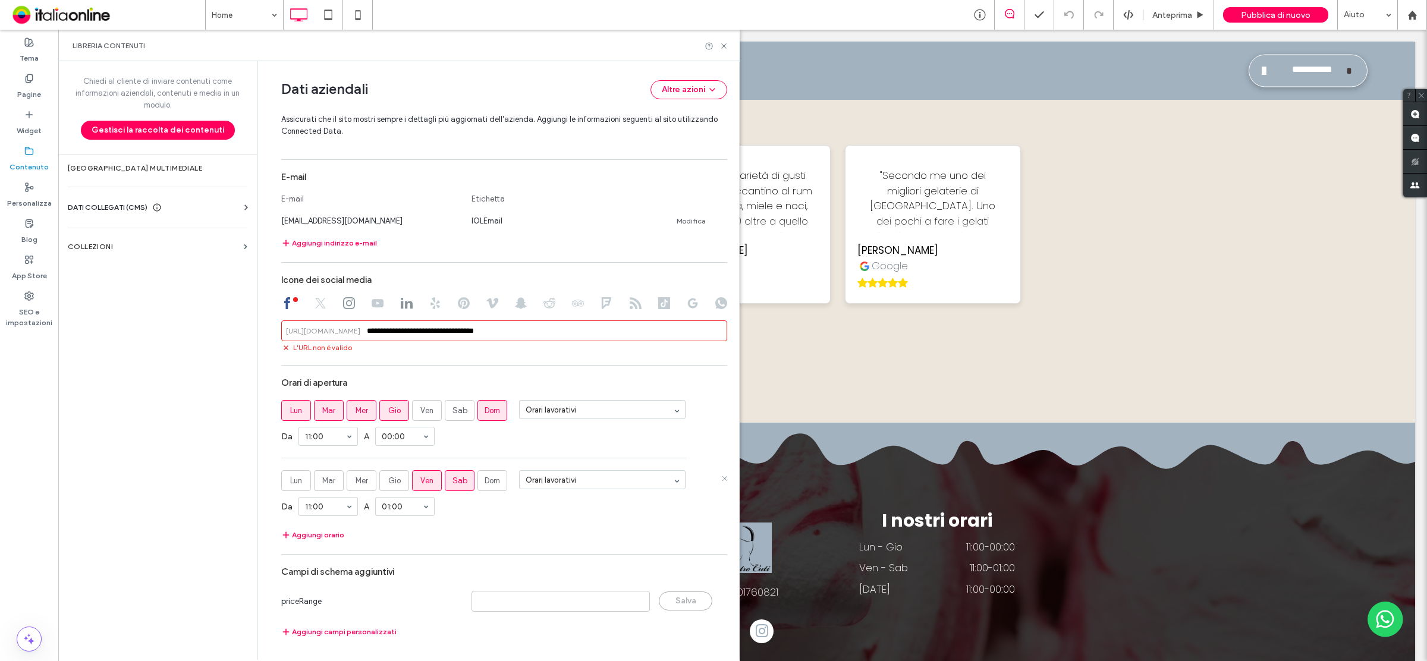
click at [471, 482] on div "Lun Mar Mer Gio Ven Sab Dom" at bounding box center [394, 480] width 226 height 21
click at [461, 483] on label "Sab" at bounding box center [460, 480] width 30 height 21
click at [504, 450] on div "Da 11:00 A 00:00" at bounding box center [504, 436] width 446 height 31
click at [394, 412] on span "Gio" at bounding box center [394, 411] width 12 height 12
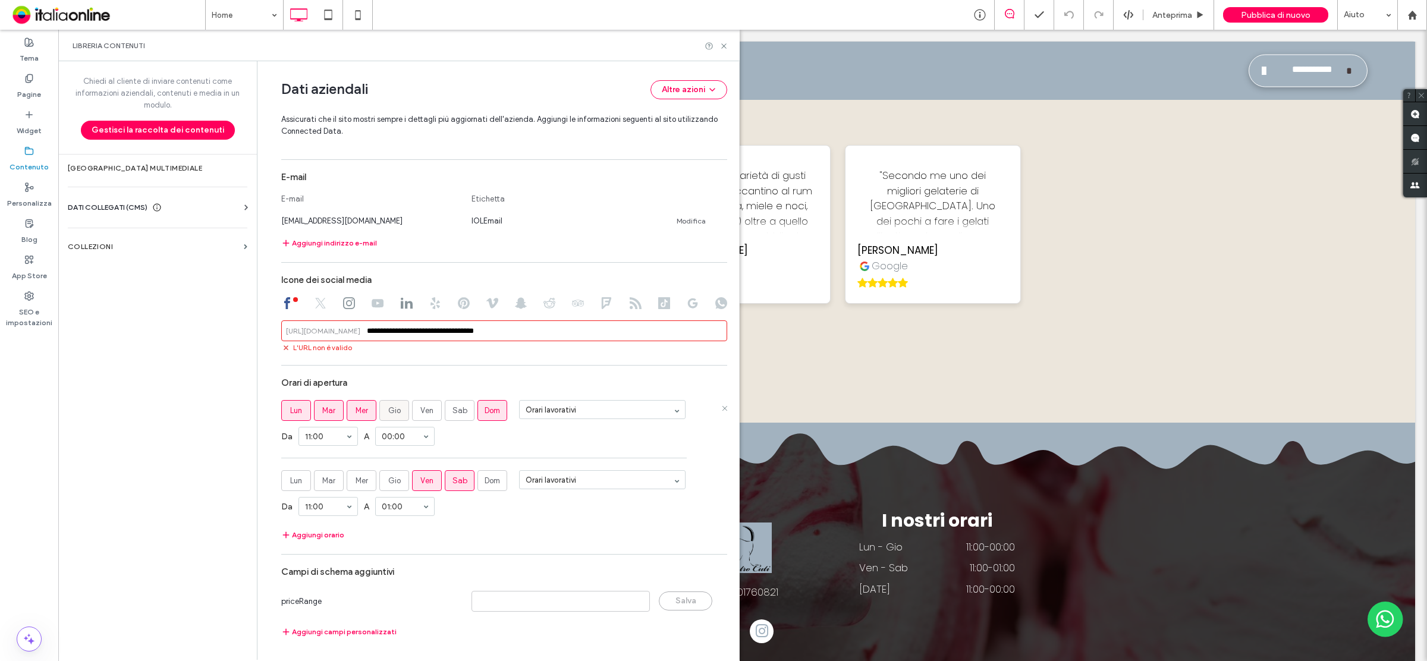
click at [394, 412] on span "Gio" at bounding box center [394, 411] width 12 height 12
click at [473, 452] on section "Lun Mar Mer Gio Ven Sab Dom Orari lavorativi Da 11:00 A 00:00" at bounding box center [504, 429] width 446 height 58
click at [724, 49] on icon at bounding box center [723, 46] width 9 height 9
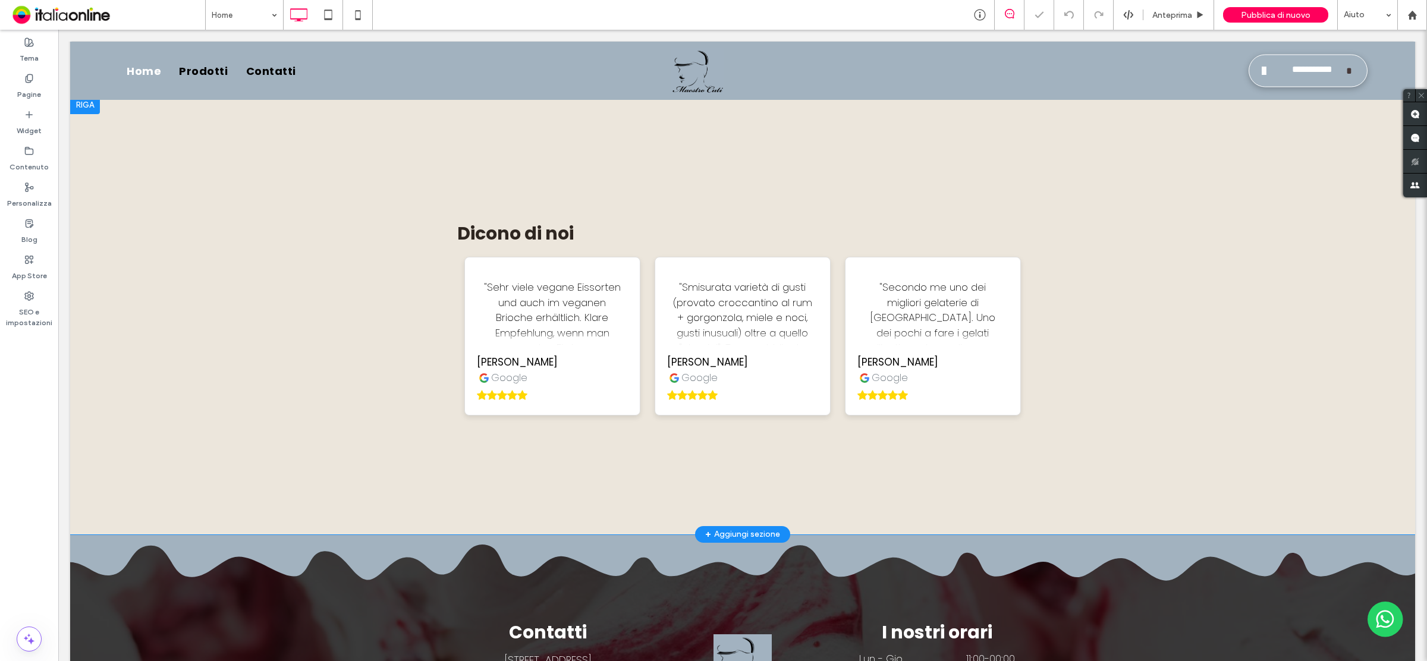
scroll to position [2229, 0]
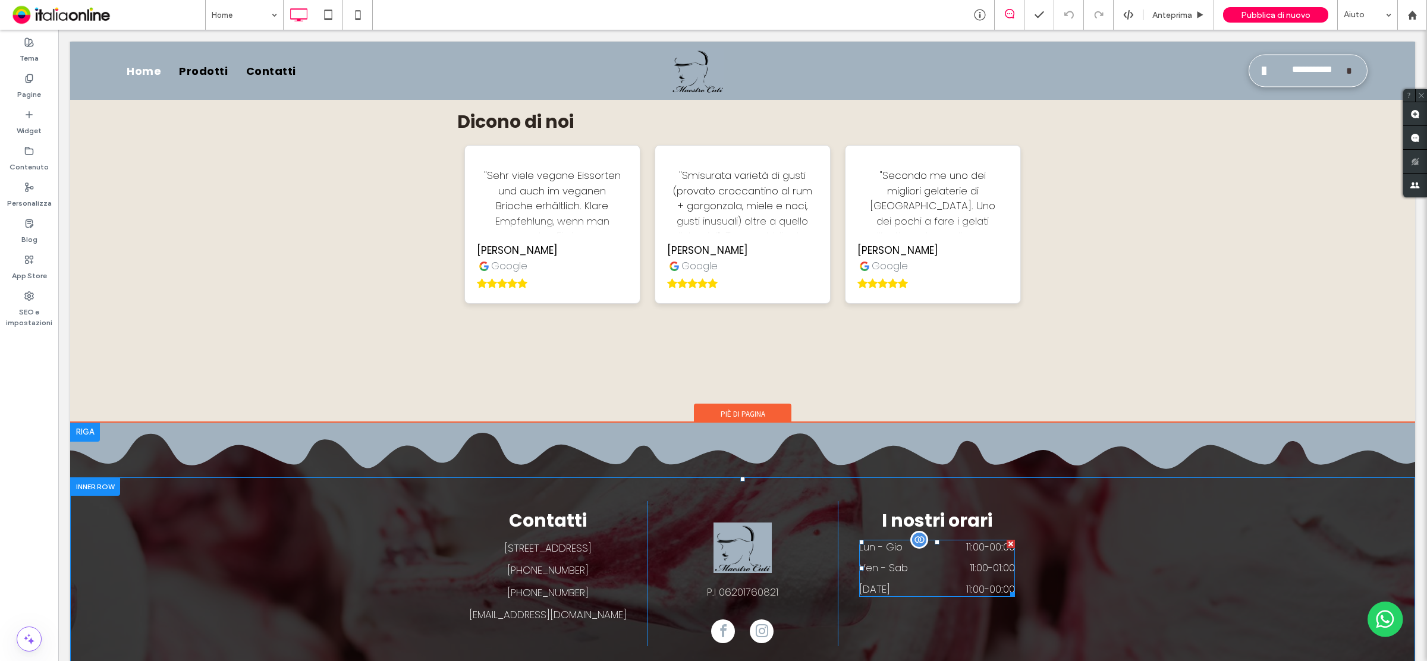
click at [964, 561] on div "Ven - Sab 11:00 - 01:00" at bounding box center [937, 571] width 156 height 21
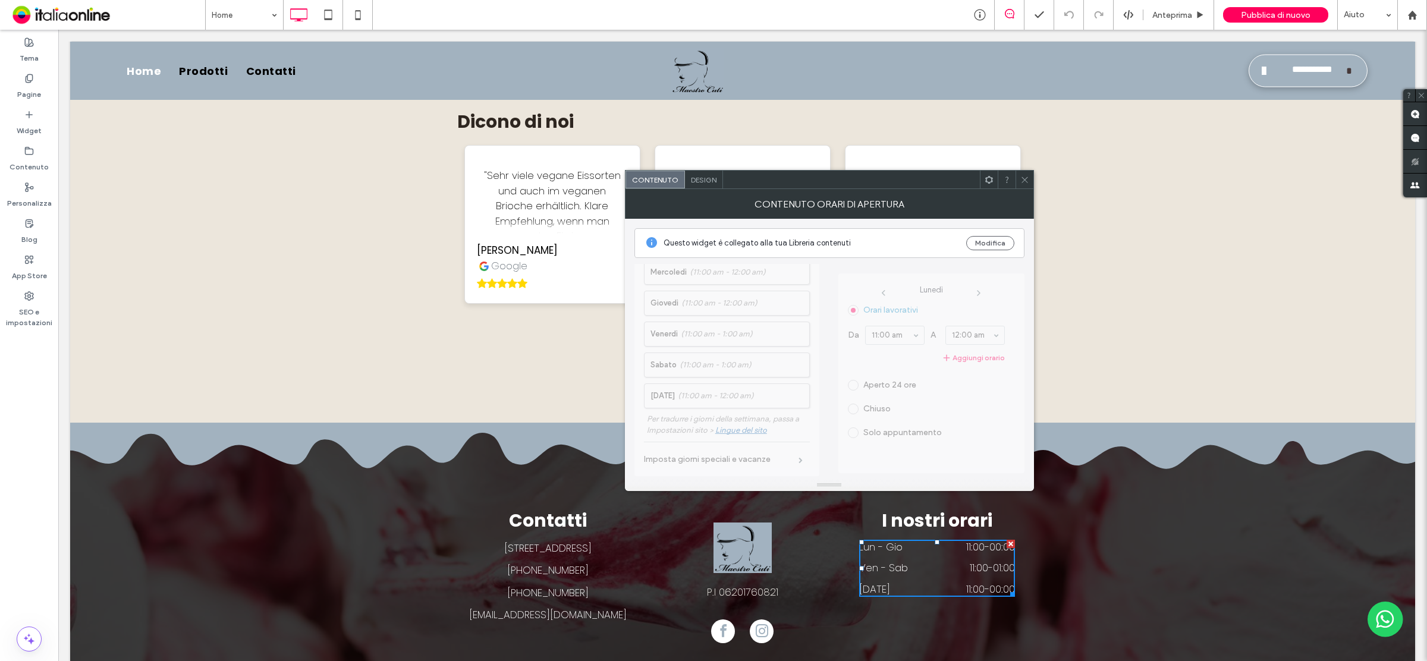
scroll to position [74, 0]
click at [994, 244] on button "Modifica" at bounding box center [990, 243] width 48 height 14
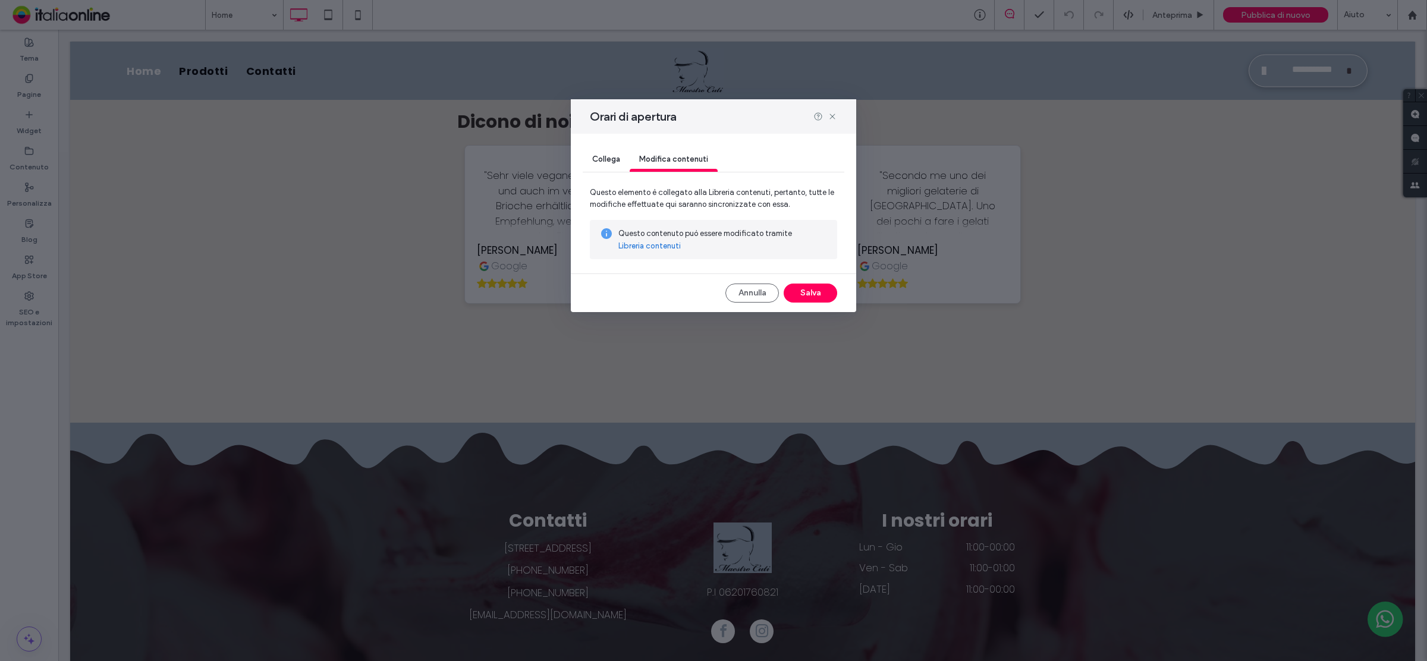
click at [637, 243] on link "Libreria contenuti" at bounding box center [649, 246] width 62 height 12
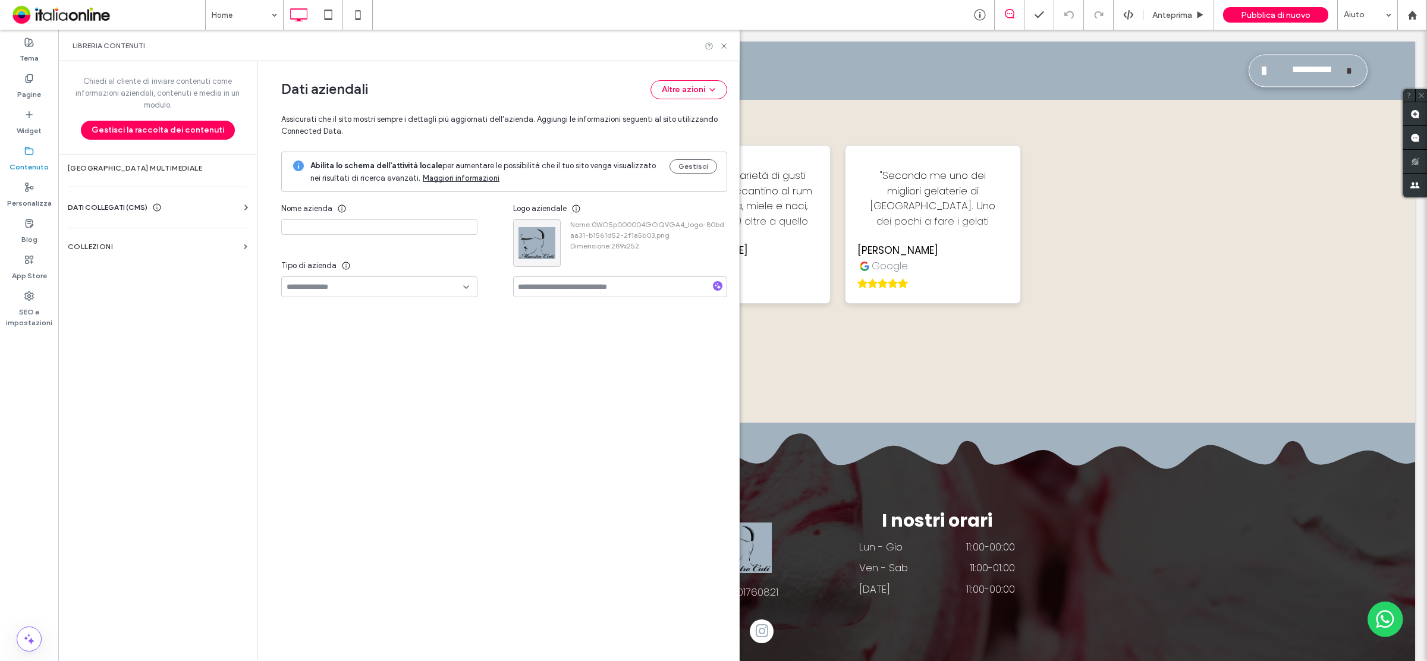
type input "**********"
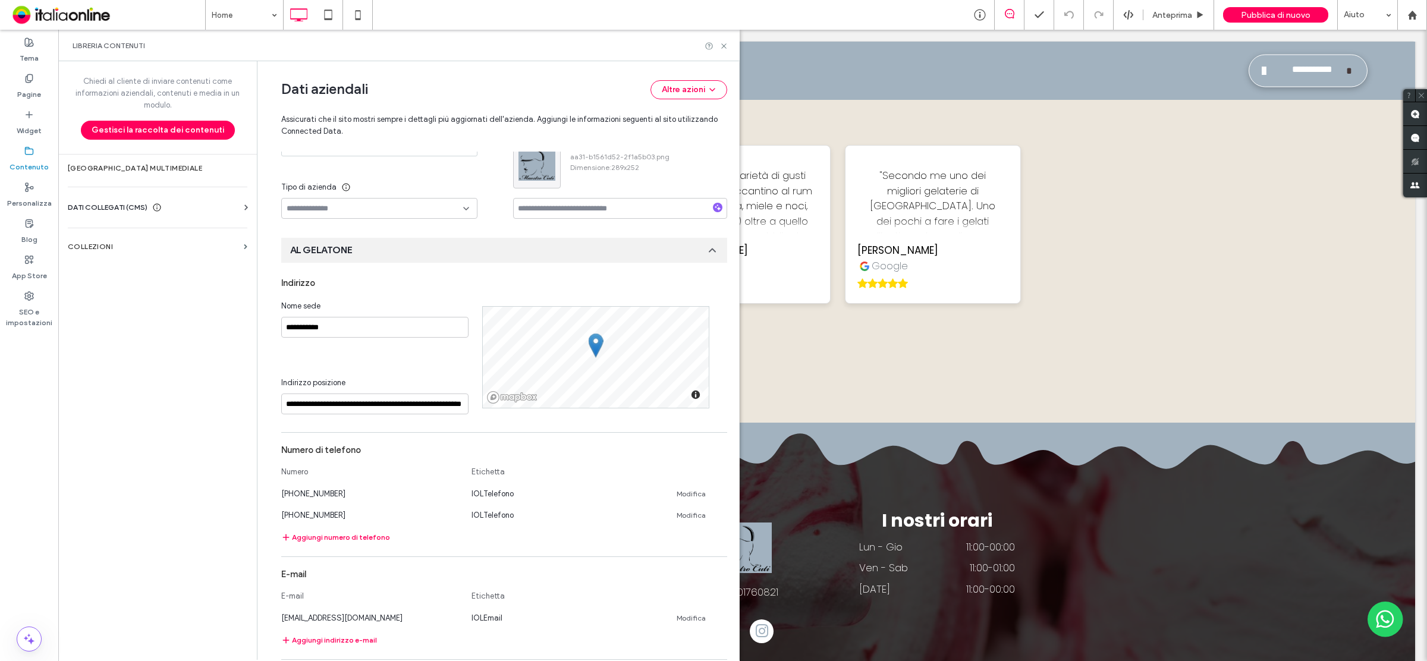
scroll to position [480, 0]
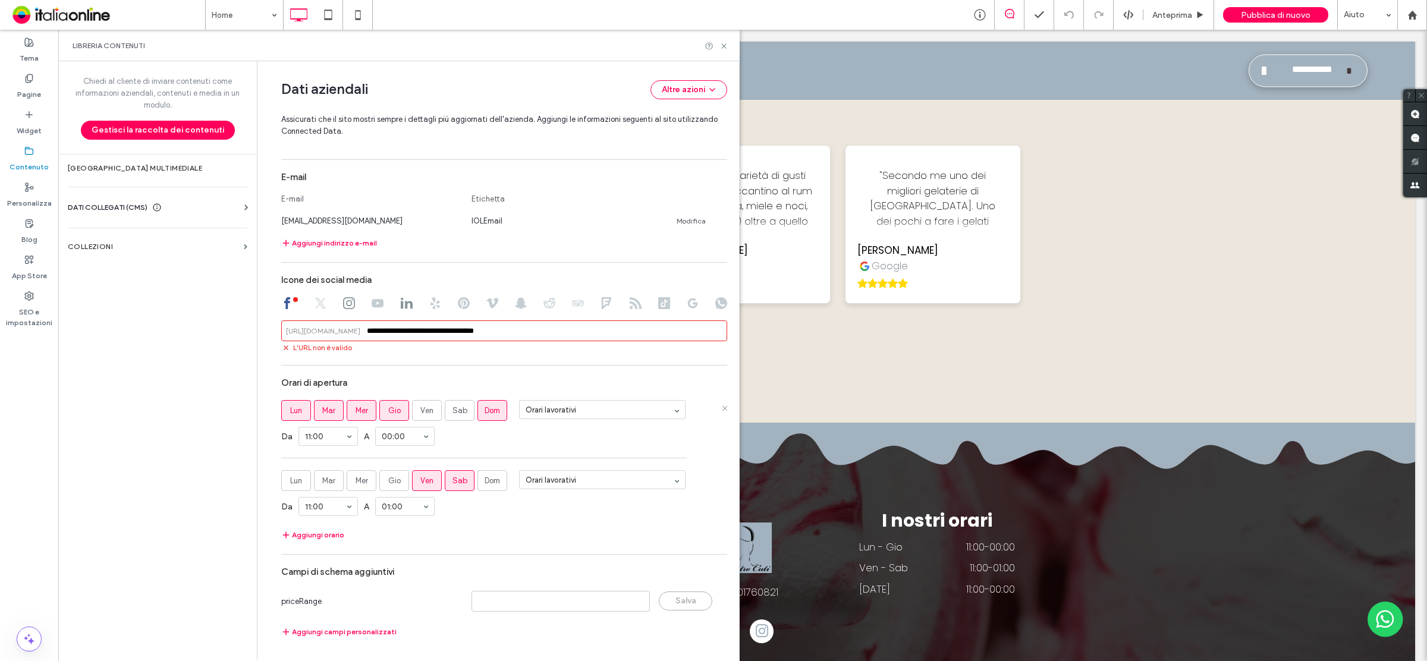
click at [494, 412] on span "Dom" at bounding box center [492, 411] width 15 height 12
click at [317, 533] on button "Aggiungi orario" at bounding box center [312, 535] width 63 height 14
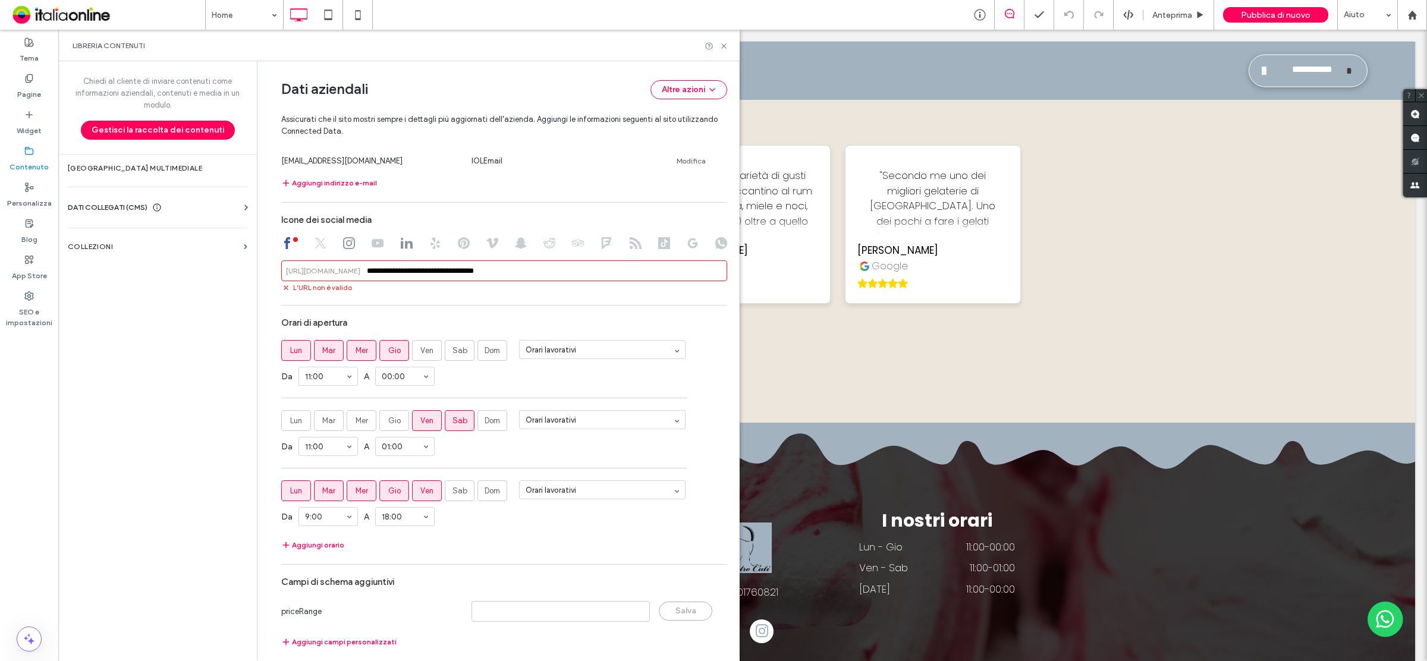
scroll to position [551, 0]
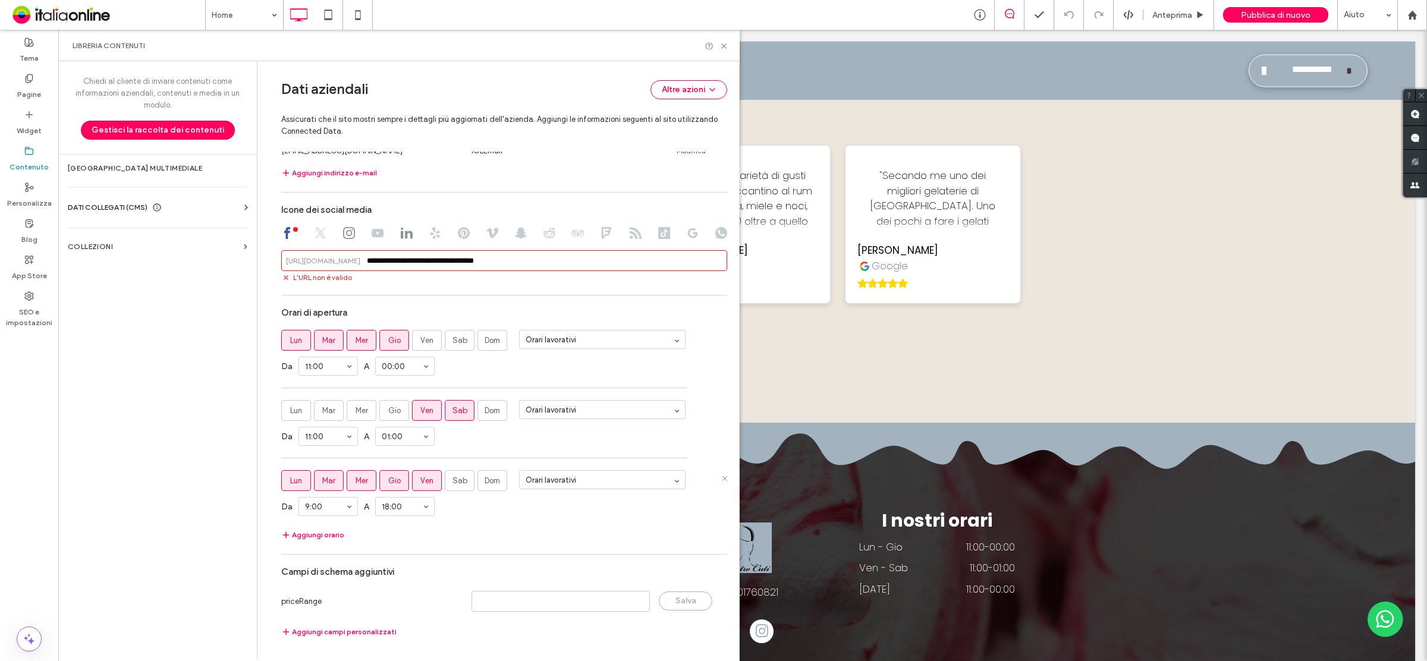
drag, startPoint x: 415, startPoint y: 485, endPoint x: 381, endPoint y: 485, distance: 33.9
click at [420, 485] on span "Ven" at bounding box center [426, 481] width 13 height 12
click at [382, 483] on label "Gio" at bounding box center [394, 480] width 30 height 21
click at [334, 483] on label "Mar" at bounding box center [329, 480] width 30 height 21
drag, startPoint x: 285, startPoint y: 480, endPoint x: 344, endPoint y: 480, distance: 58.3
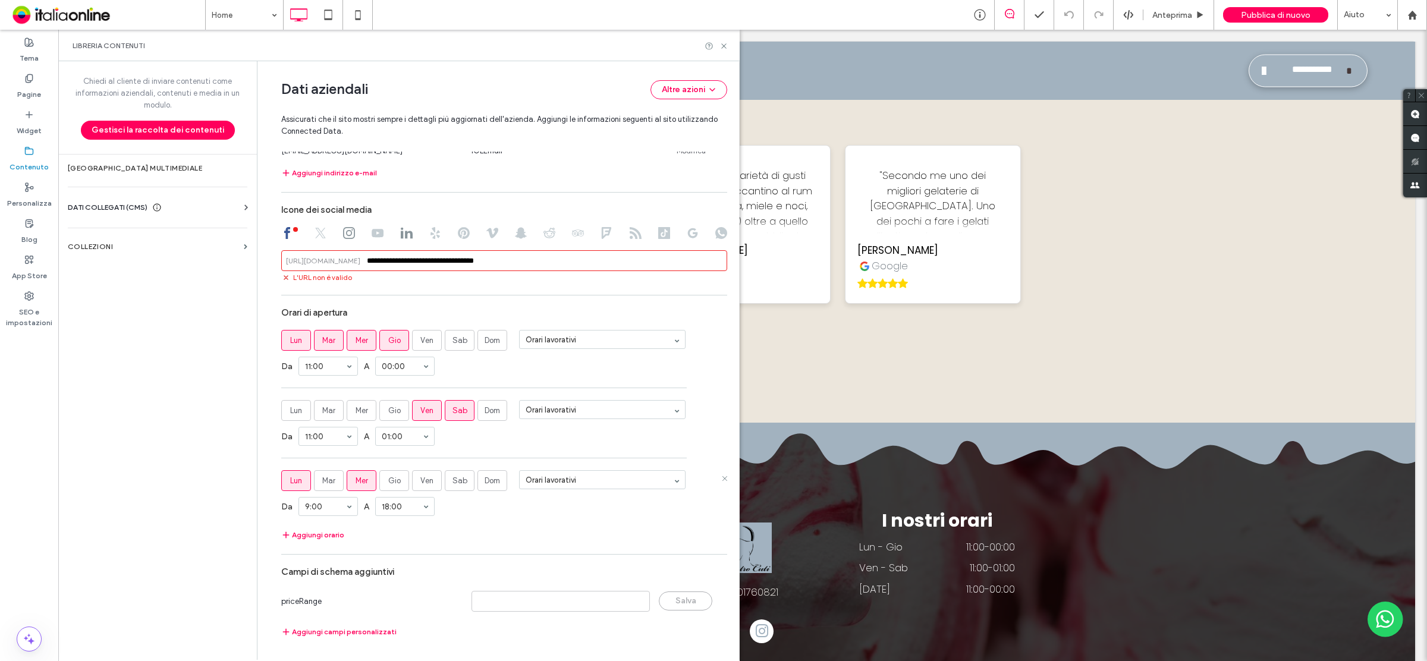
click at [290, 480] on span "Lun" at bounding box center [296, 481] width 12 height 12
drag, startPoint x: 345, startPoint y: 480, endPoint x: 356, endPoint y: 480, distance: 10.7
click at [347, 480] on label "Mer" at bounding box center [362, 480] width 30 height 21
click at [293, 479] on span "Lun" at bounding box center [296, 481] width 12 height 12
click at [485, 483] on span "Dom" at bounding box center [492, 481] width 15 height 12
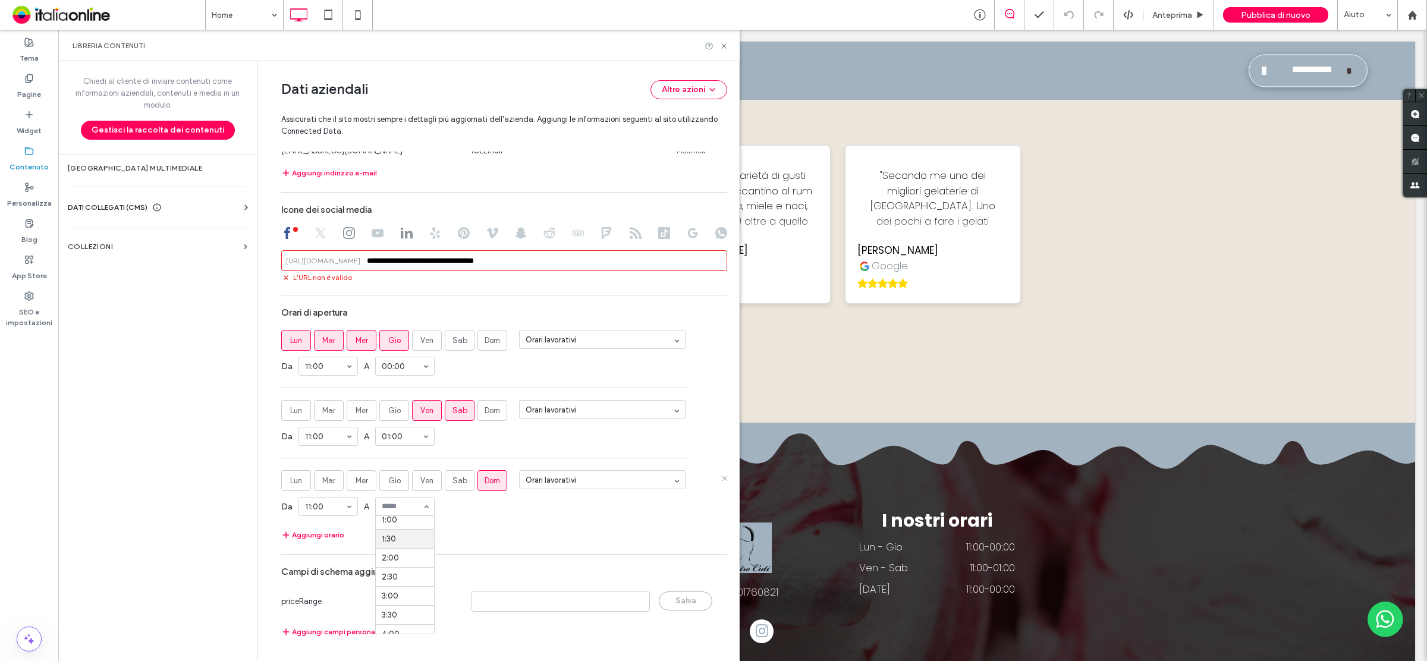
scroll to position [0, 0]
drag, startPoint x: 403, startPoint y: 527, endPoint x: 408, endPoint y: 524, distance: 6.1
click at [503, 514] on div "Da 11:00 A 00:00" at bounding box center [504, 506] width 446 height 31
click at [725, 43] on icon at bounding box center [723, 46] width 9 height 9
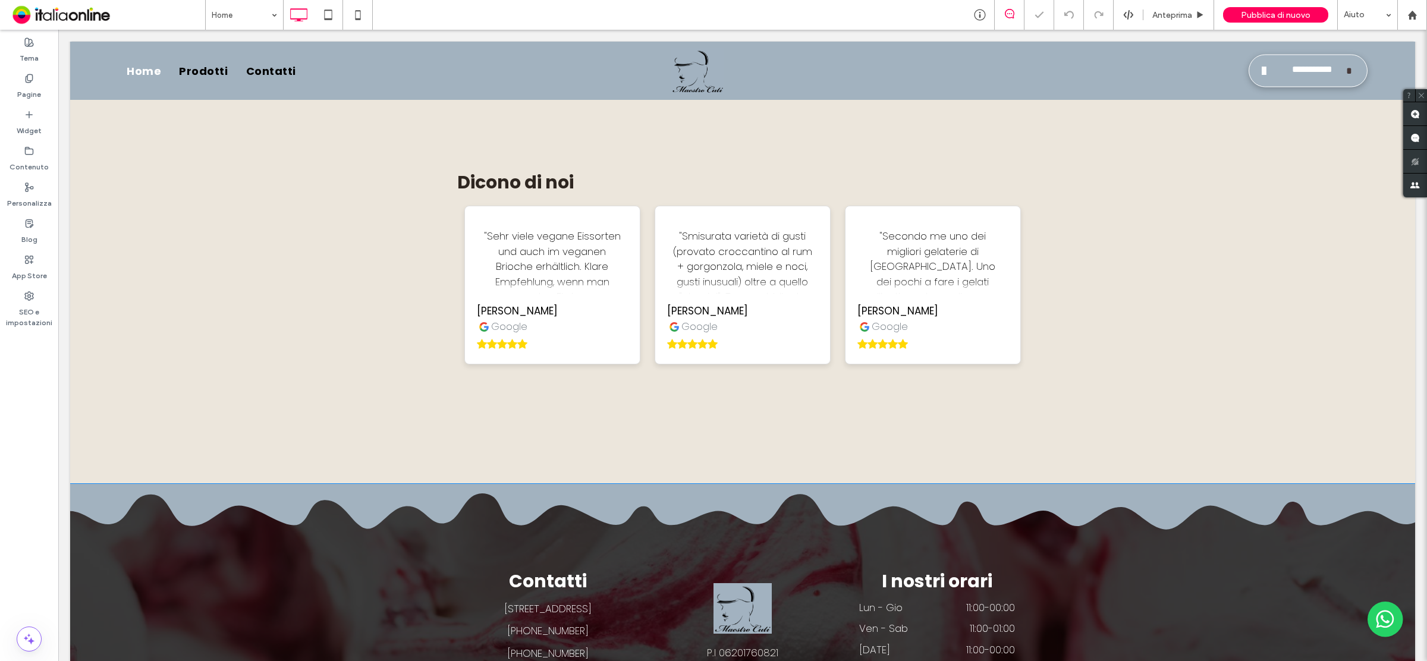
scroll to position [2229, 0]
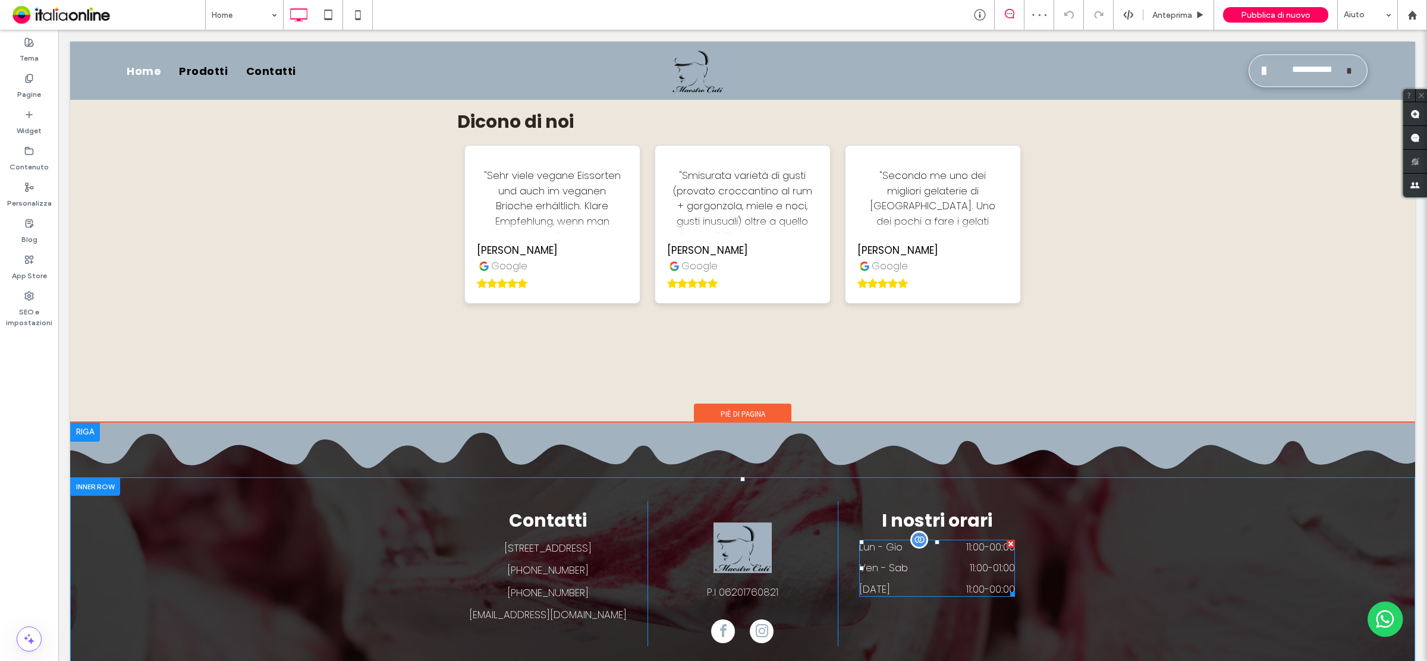
click at [981, 561] on dd "11:00 - 01:00" at bounding box center [969, 568] width 92 height 15
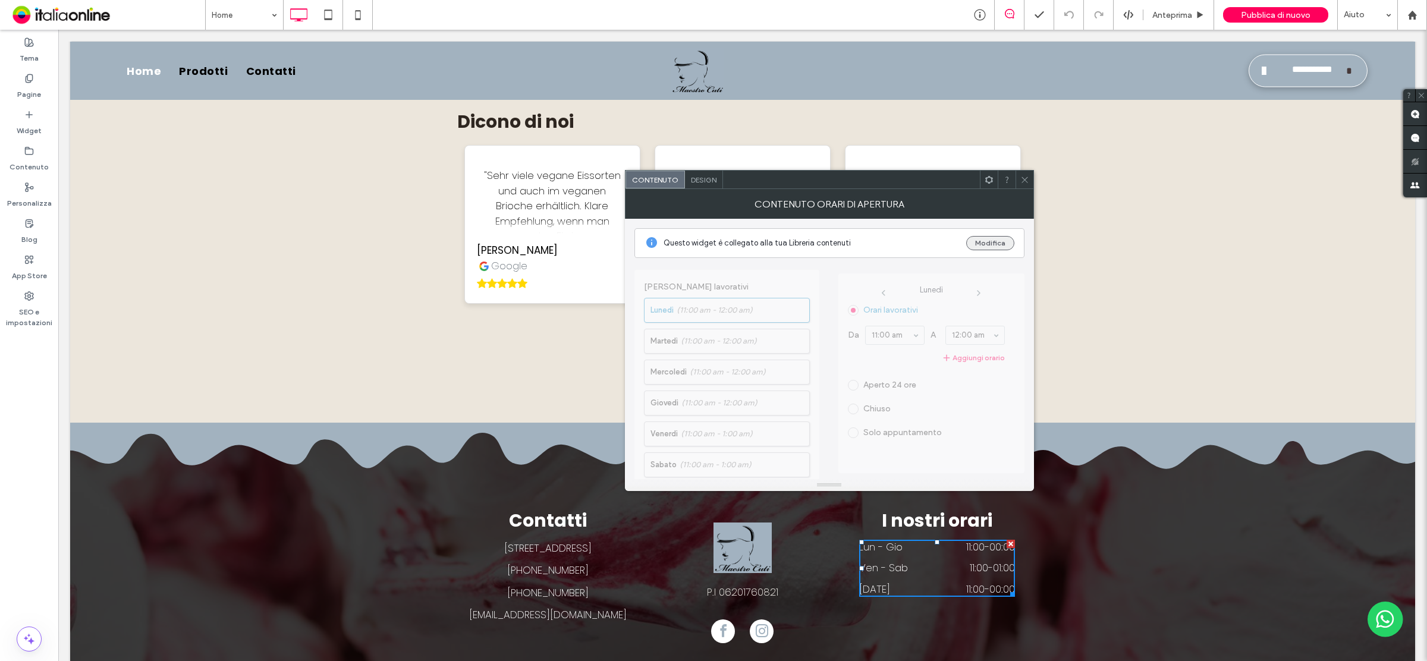
click at [1006, 247] on button "Modifica" at bounding box center [990, 243] width 48 height 14
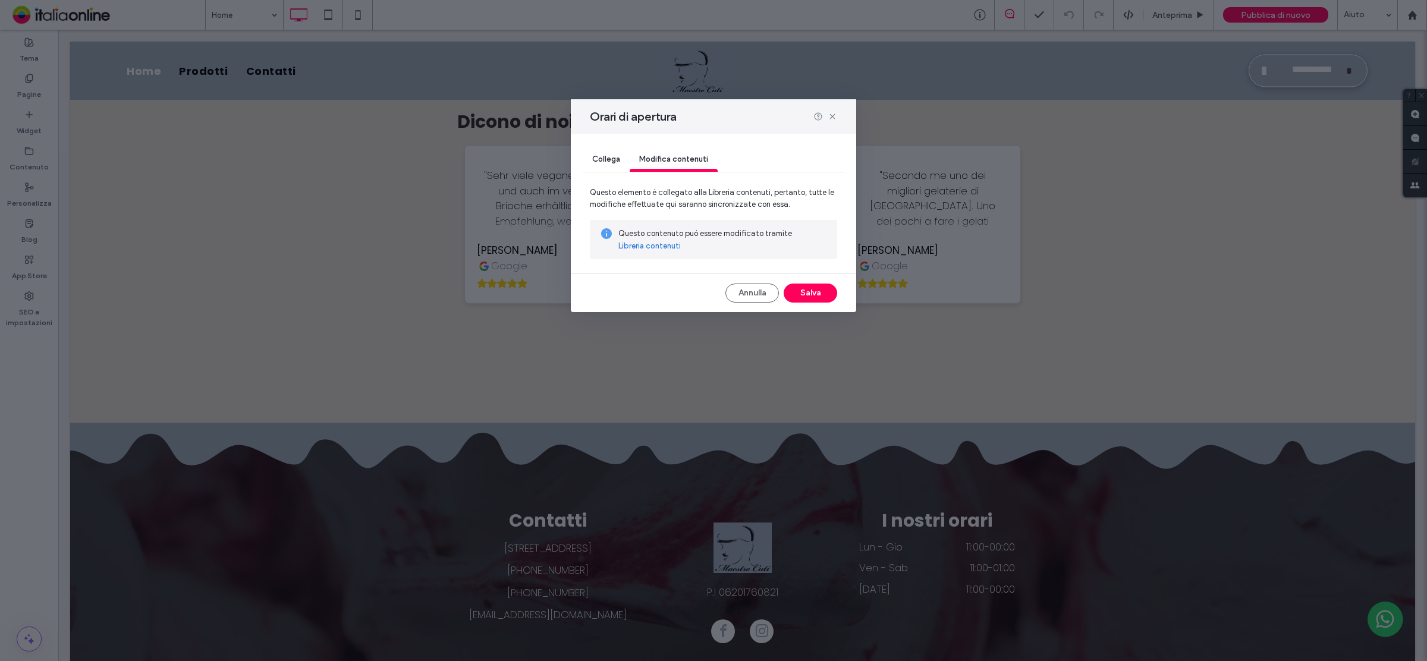
click at [659, 247] on link "Libreria contenuti" at bounding box center [649, 246] width 62 height 12
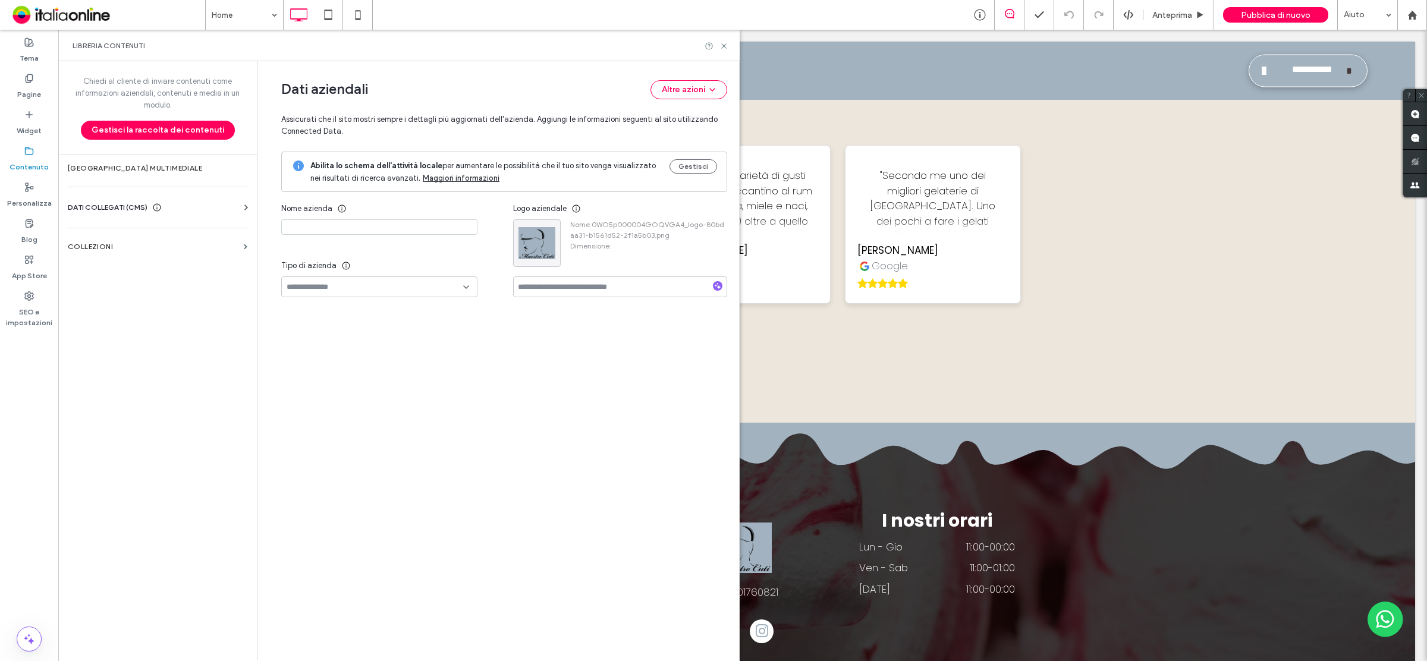
type input "**********"
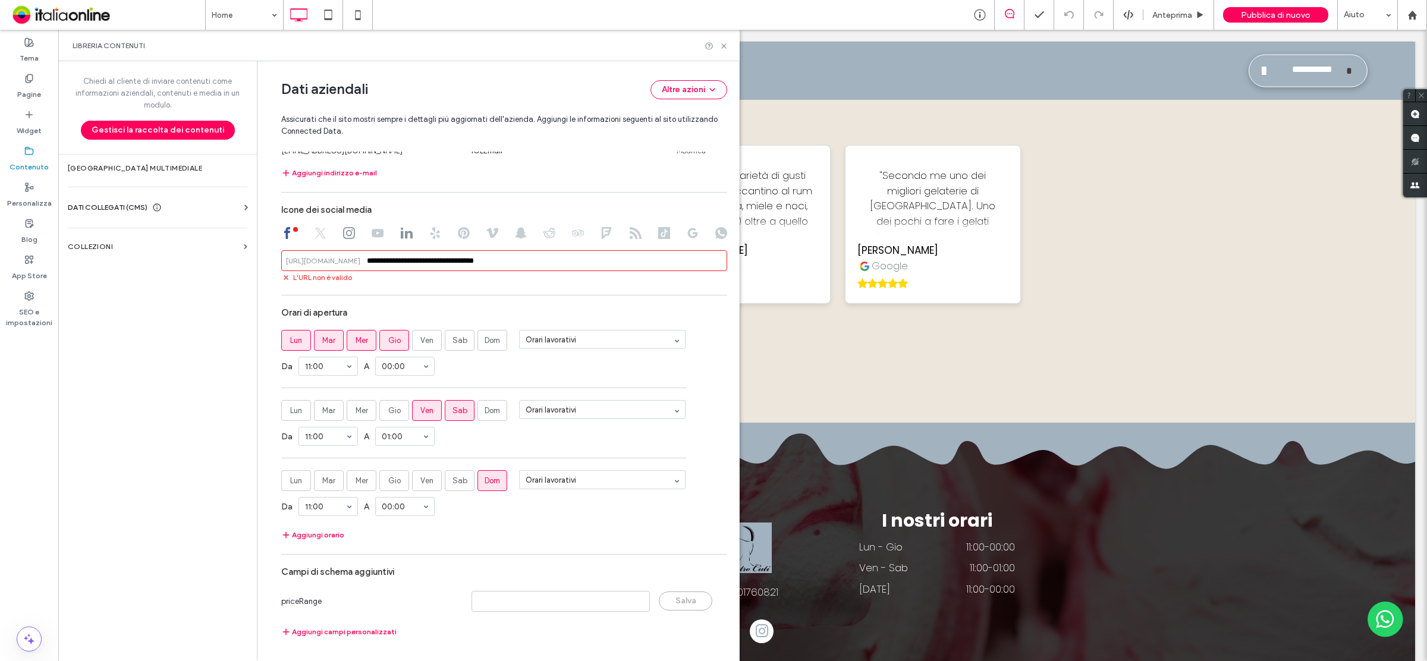
scroll to position [551, 0]
click at [488, 485] on span "Dom" at bounding box center [492, 481] width 15 height 12
click at [491, 339] on span "Dom" at bounding box center [492, 341] width 15 height 12
click at [727, 48] on icon at bounding box center [723, 46] width 9 height 9
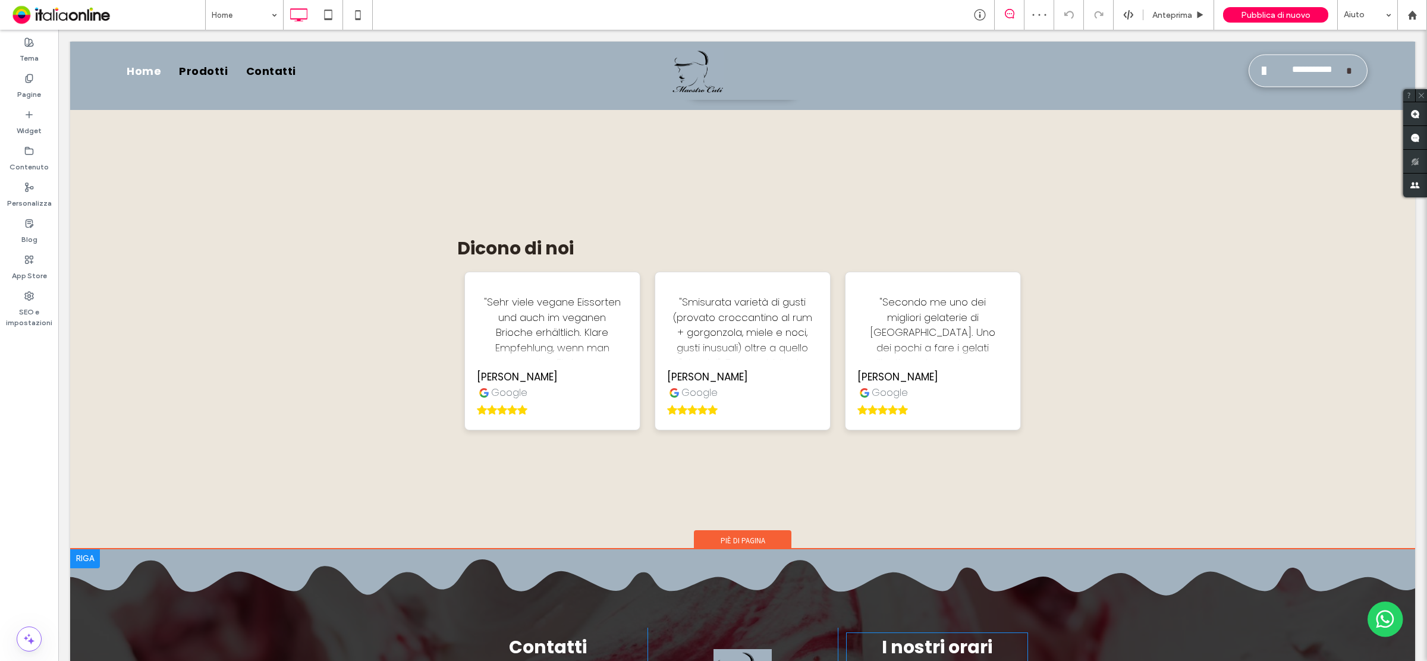
scroll to position [2229, 0]
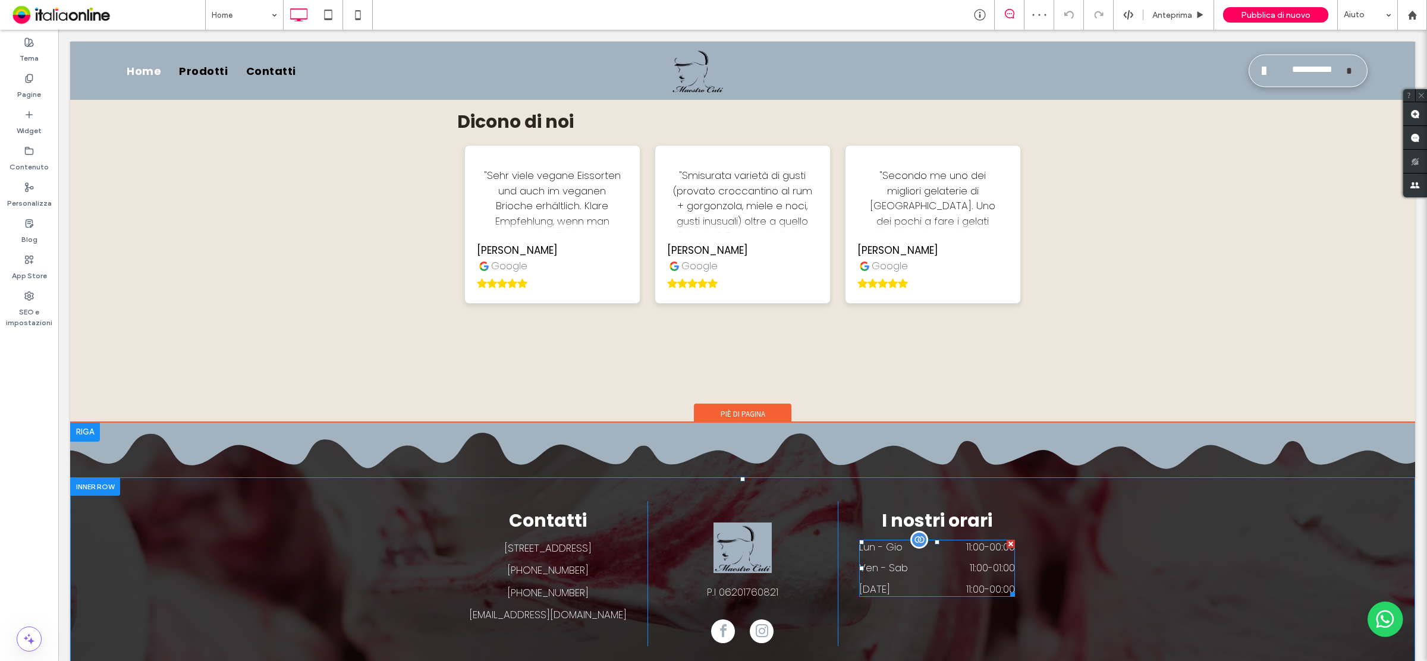
click at [909, 561] on dt "Ven - Sab" at bounding box center [890, 568] width 62 height 15
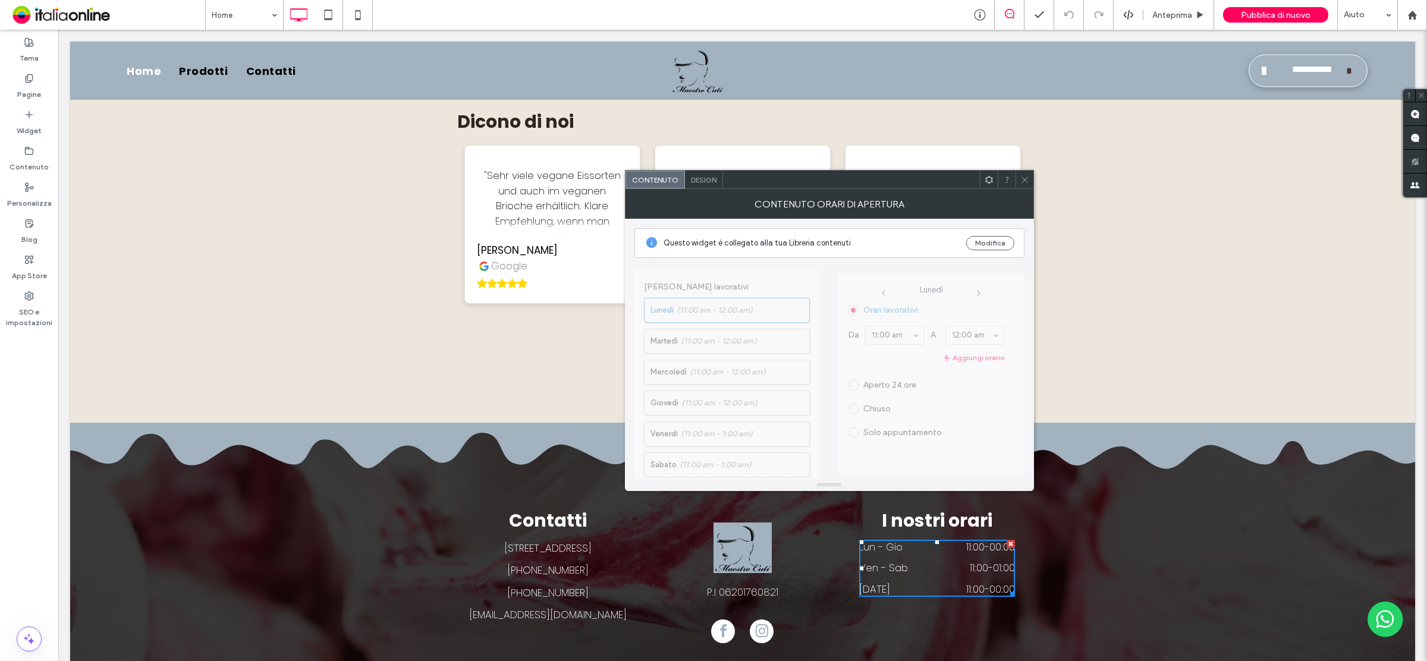
click at [997, 234] on div "Questo widget è collegato alla tua Libreria contenuti Modifica" at bounding box center [829, 243] width 390 height 30
click at [997, 239] on button "Modifica" at bounding box center [990, 243] width 48 height 14
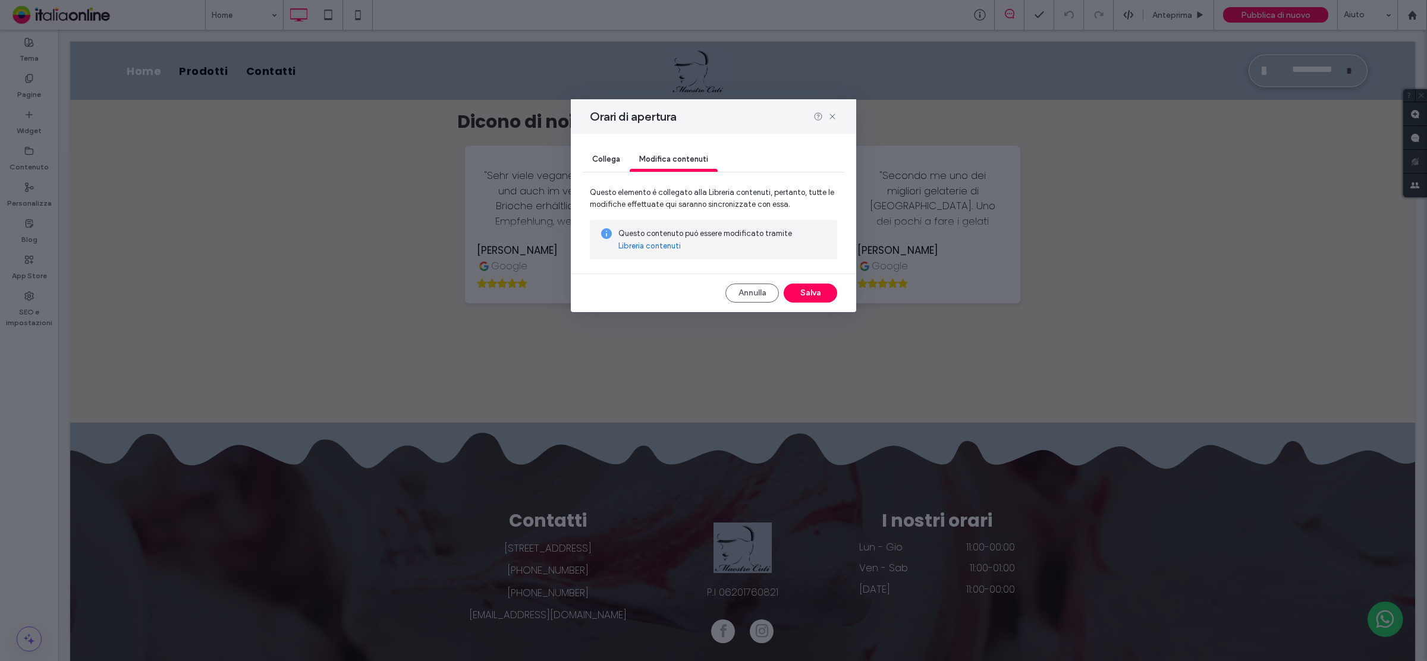
click at [657, 245] on link "Libreria contenuti" at bounding box center [649, 246] width 62 height 12
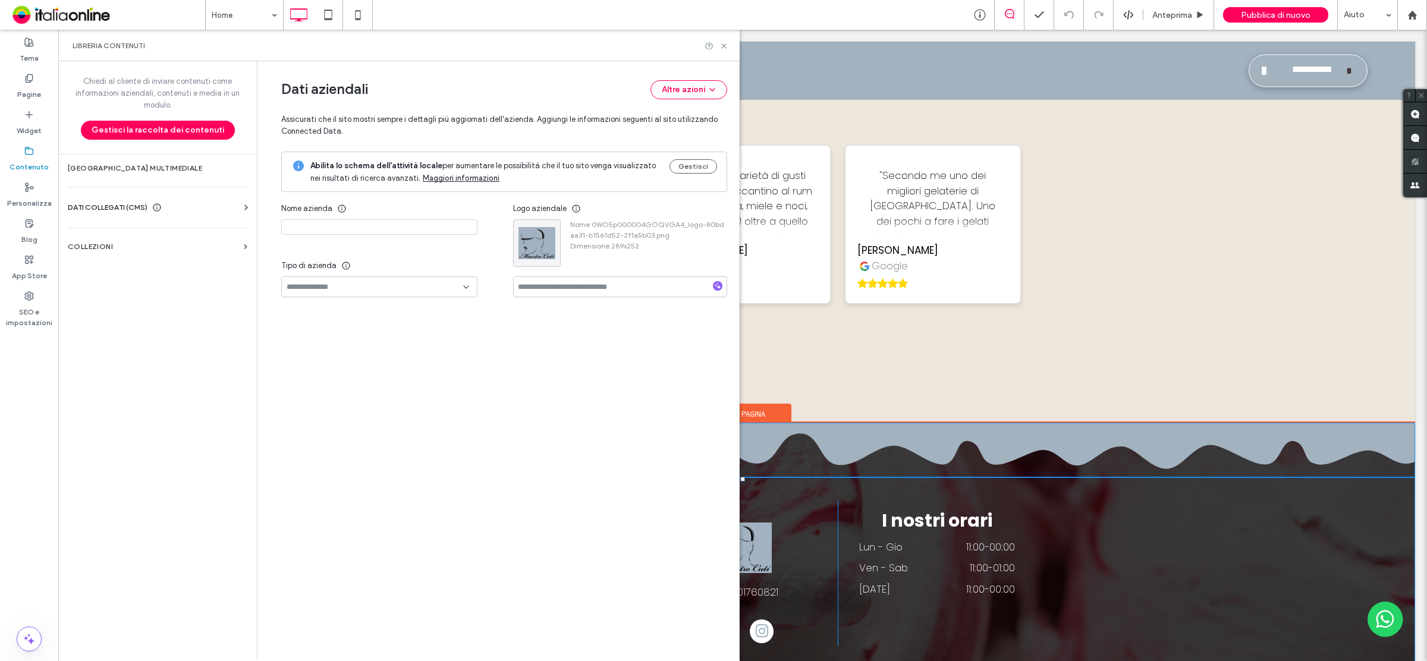
type input "**********"
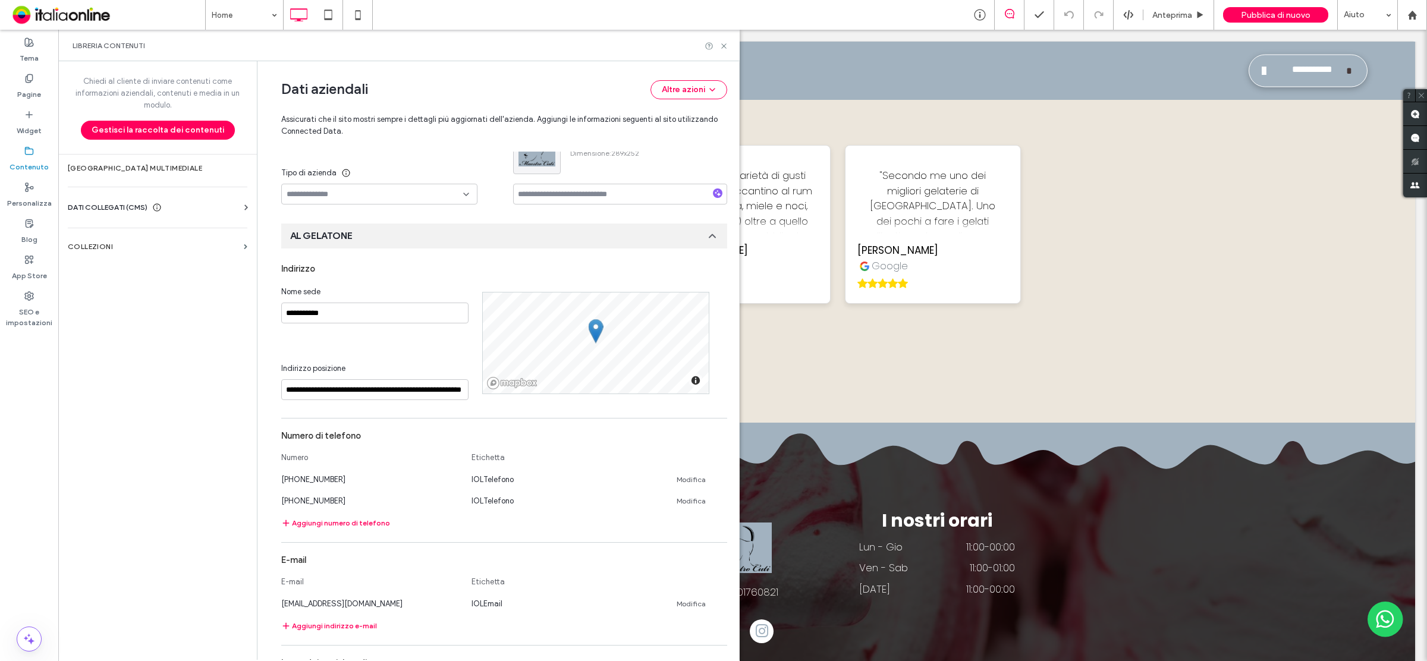
scroll to position [521, 0]
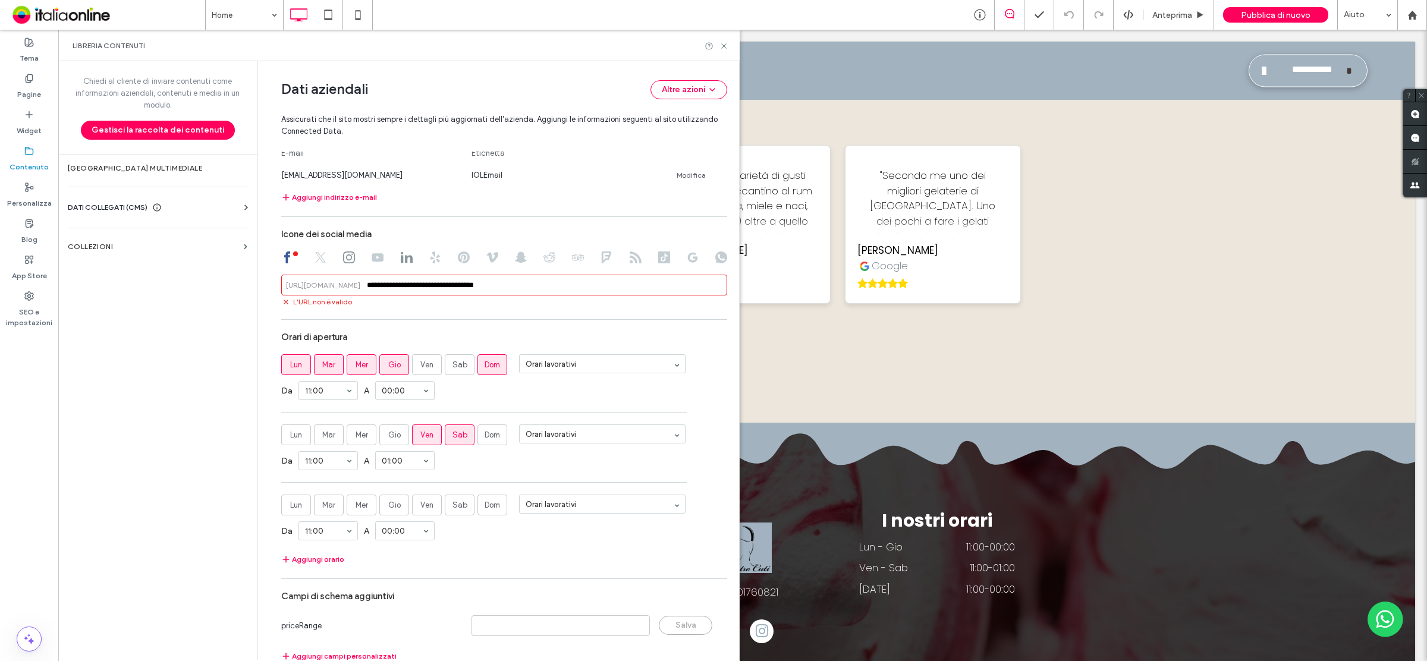
click at [723, 507] on div "**********" at bounding box center [501, 360] width 476 height 599
click at [721, 505] on icon at bounding box center [724, 502] width 6 height 6
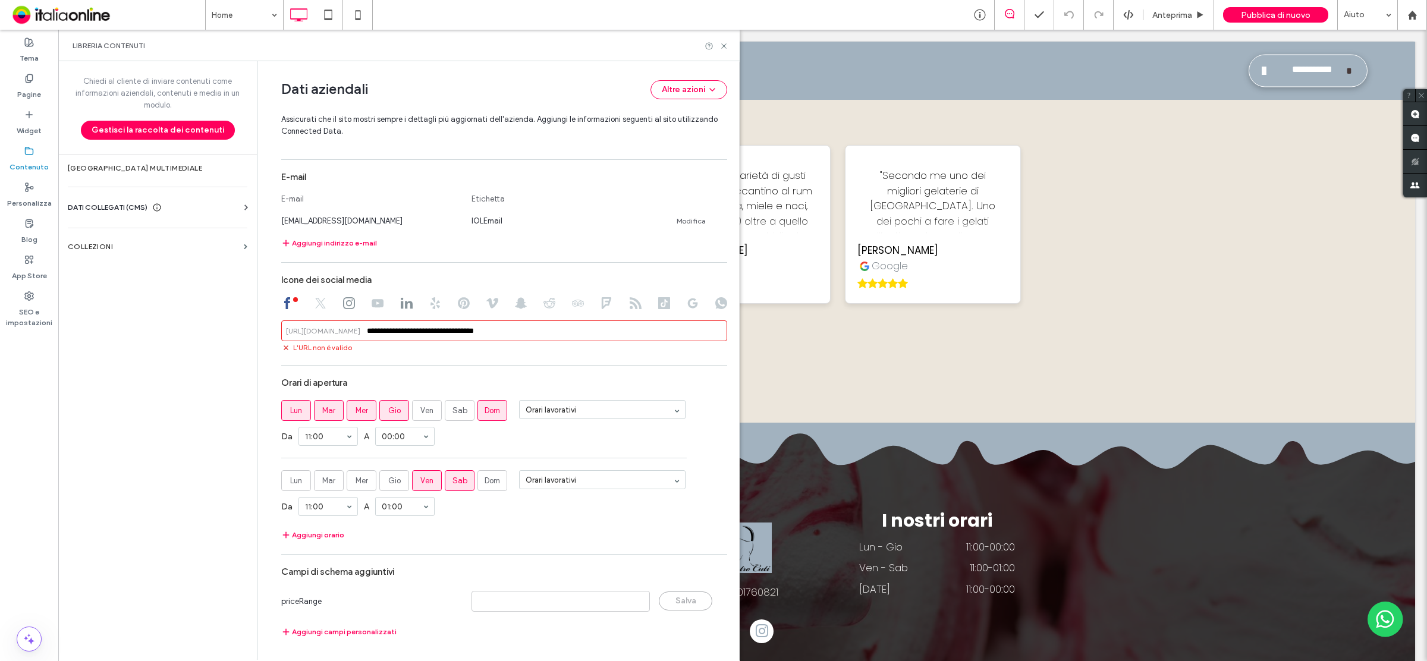
scroll to position [480, 0]
click at [721, 406] on icon at bounding box center [724, 408] width 6 height 6
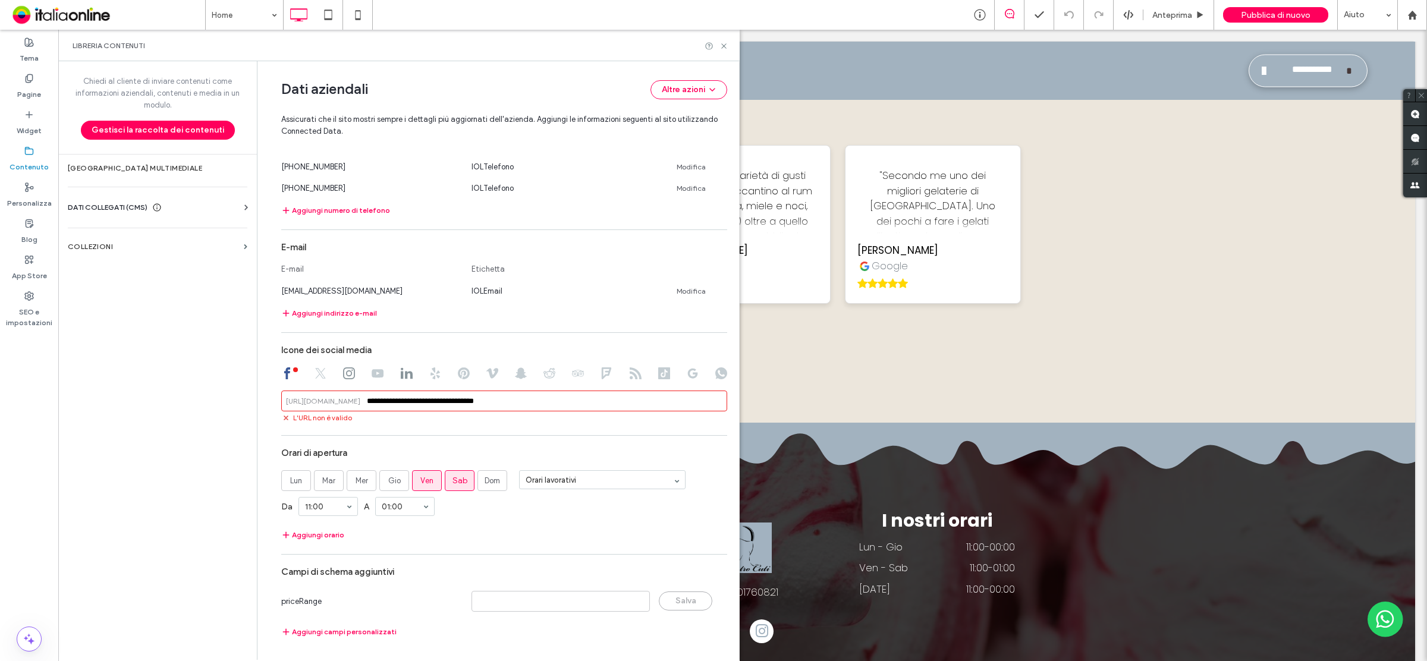
scroll to position [410, 0]
drag, startPoint x: 303, startPoint y: 532, endPoint x: 381, endPoint y: 536, distance: 77.4
click at [303, 532] on button "Aggiungi orario" at bounding box center [312, 535] width 63 height 14
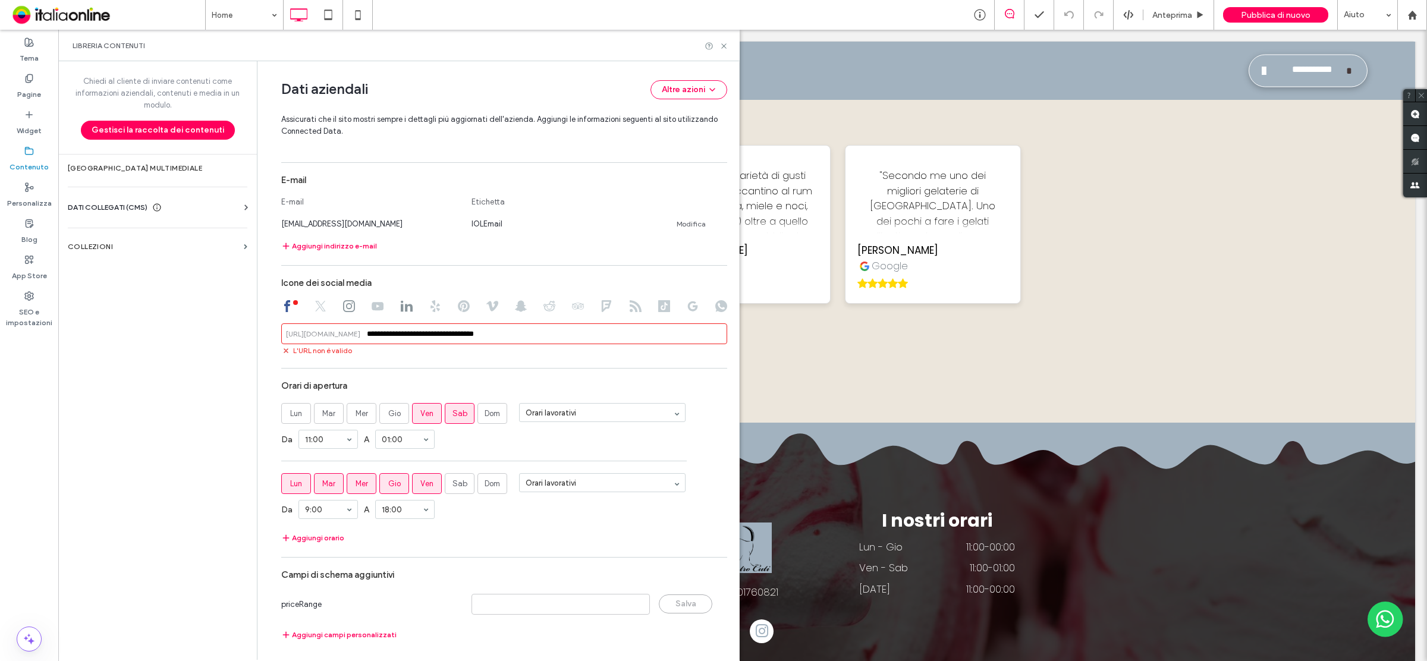
scroll to position [480, 0]
click at [492, 480] on span "Dom" at bounding box center [492, 481] width 15 height 12
click at [412, 477] on label "Ven" at bounding box center [427, 480] width 30 height 21
click at [447, 524] on section "Orari di apertura Lun Mar Mer Gio Ven Sab Dom Orari lavorativi Da 11:00 A 01:00…" at bounding box center [504, 457] width 446 height 171
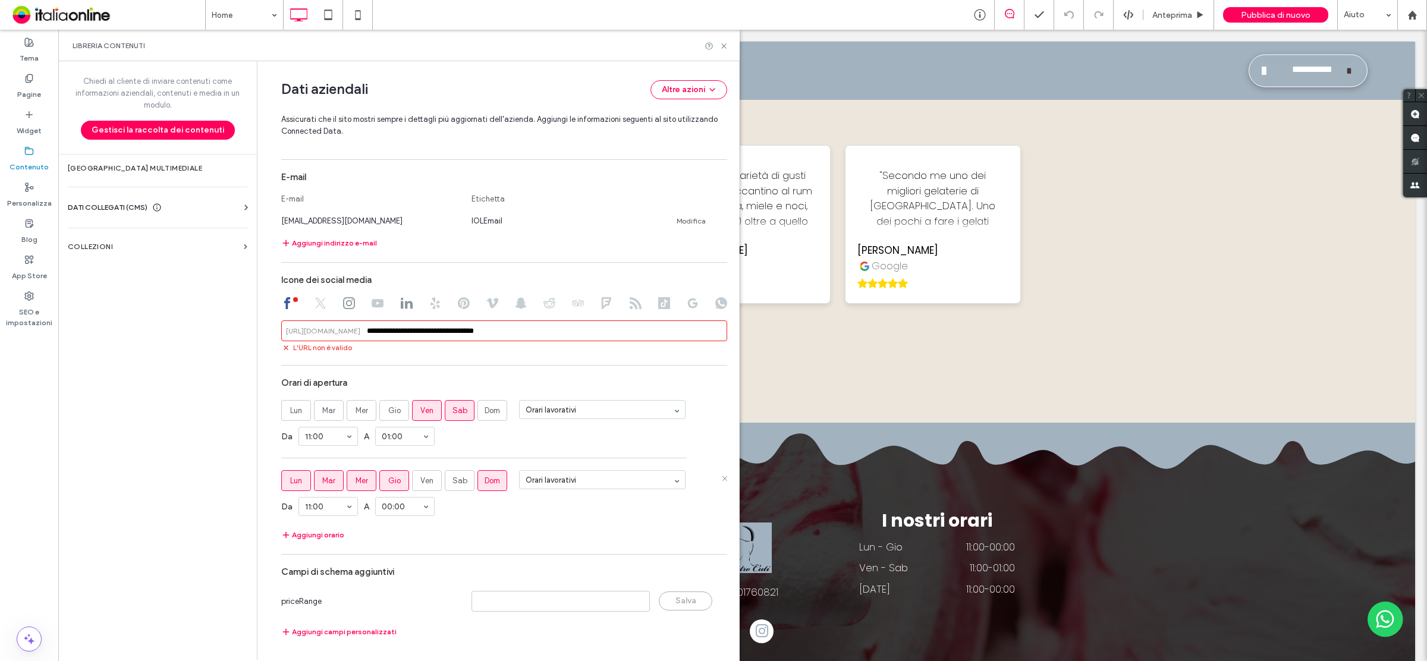
drag, startPoint x: 397, startPoint y: 523, endPoint x: 479, endPoint y: 520, distance: 81.5
click at [480, 519] on div "Da 11:00 A 00:00" at bounding box center [504, 506] width 446 height 31
drag, startPoint x: 724, startPoint y: 45, endPoint x: 686, endPoint y: 58, distance: 40.1
click at [724, 45] on icon at bounding box center [723, 46] width 9 height 9
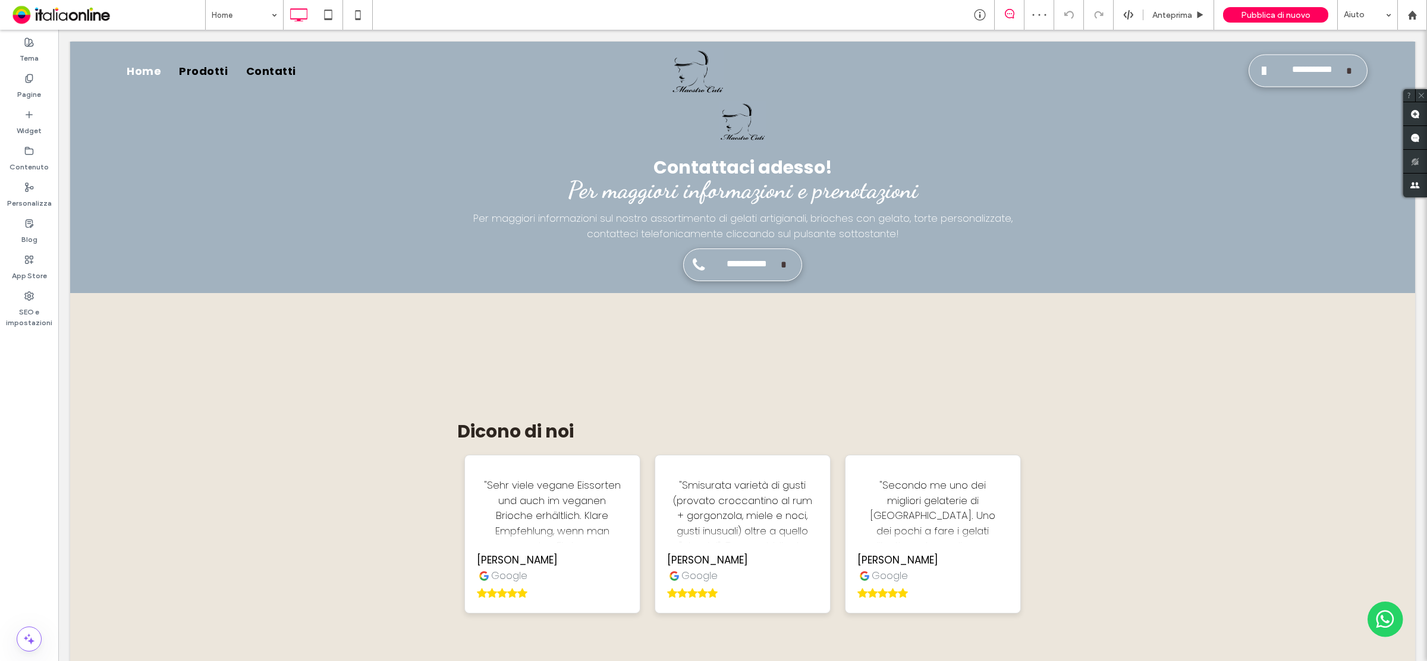
scroll to position [2229, 0]
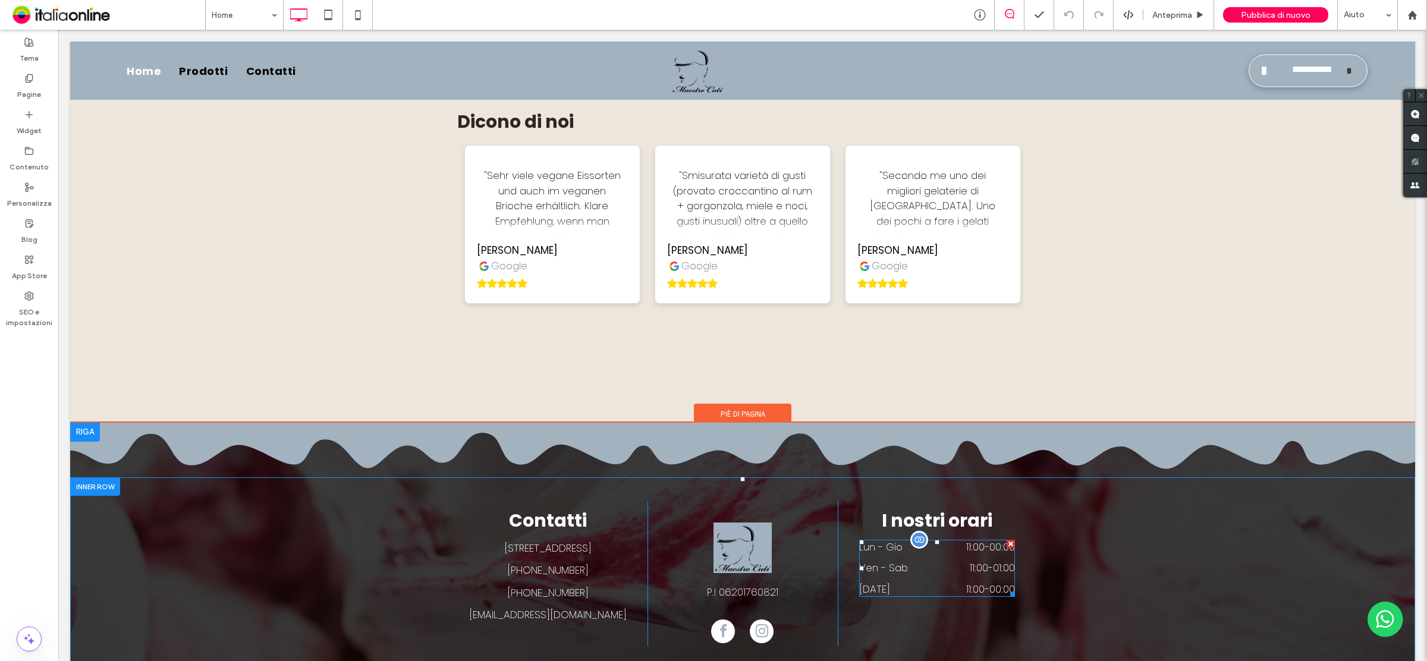
click at [883, 582] on dt "[DATE]" at bounding box center [890, 589] width 62 height 15
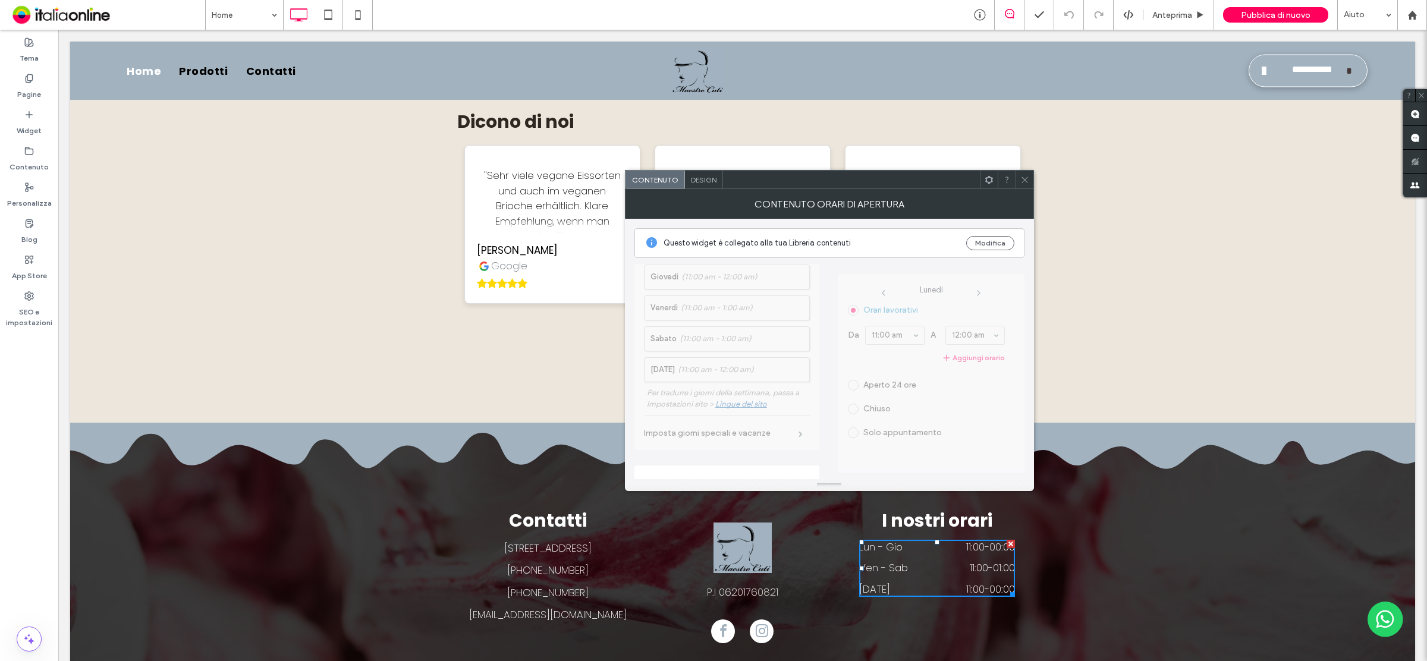
scroll to position [314, 0]
click at [801, 402] on div "toggle" at bounding box center [805, 402] width 8 height 8
click at [800, 402] on div "toggle" at bounding box center [800, 402] width 19 height 10
click at [1024, 180] on icon at bounding box center [1024, 179] width 9 height 9
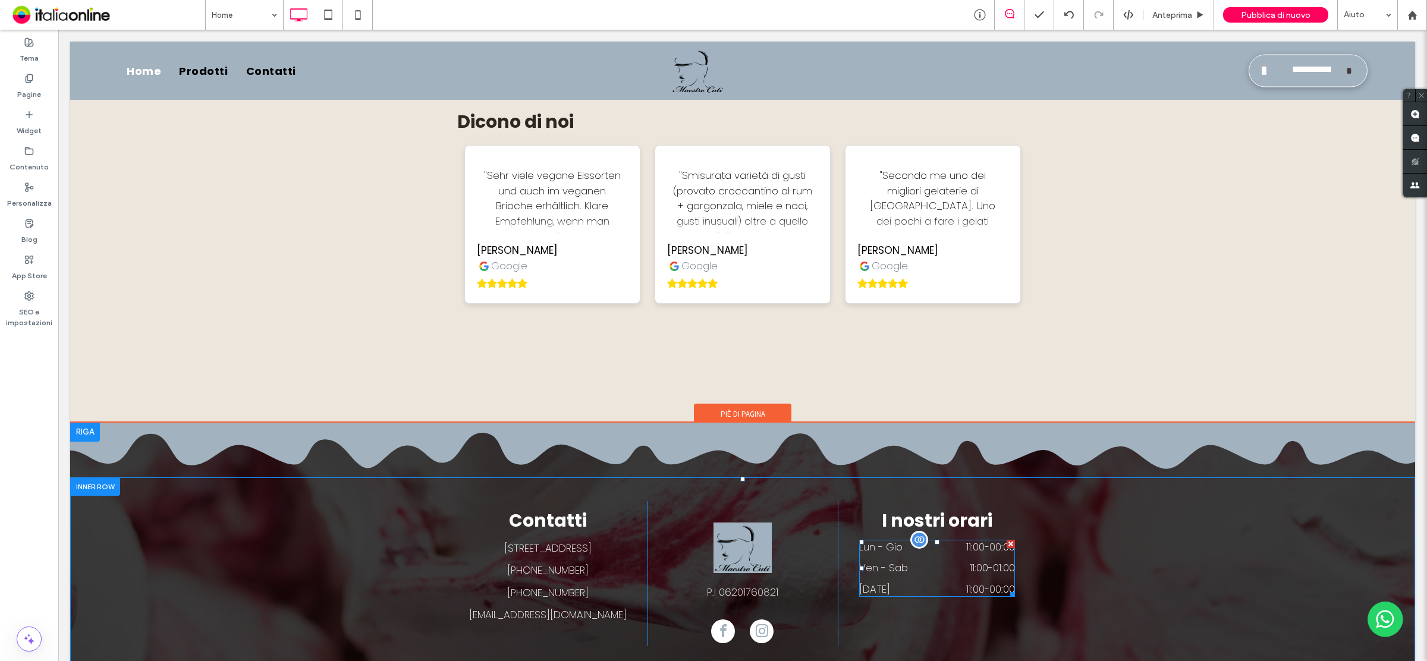
click at [899, 561] on dt "Ven - Sab" at bounding box center [890, 568] width 62 height 15
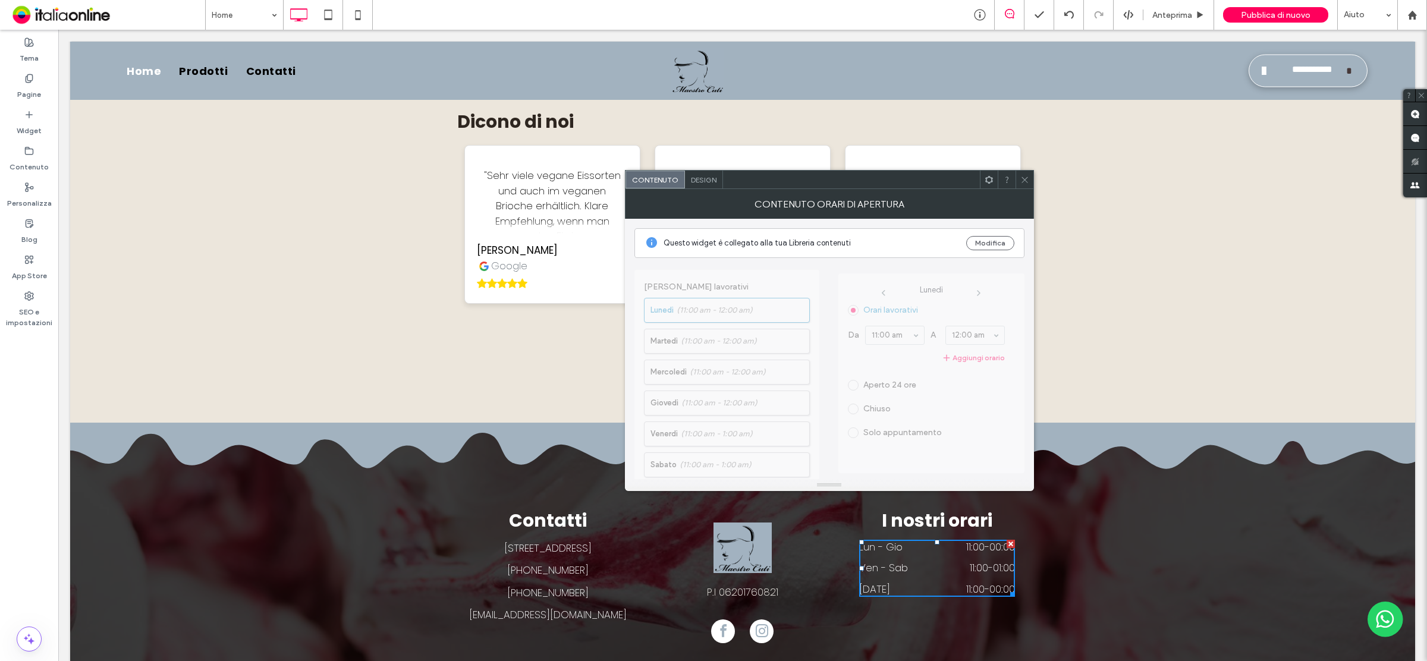
click at [711, 178] on span "Design" at bounding box center [704, 179] width 26 height 9
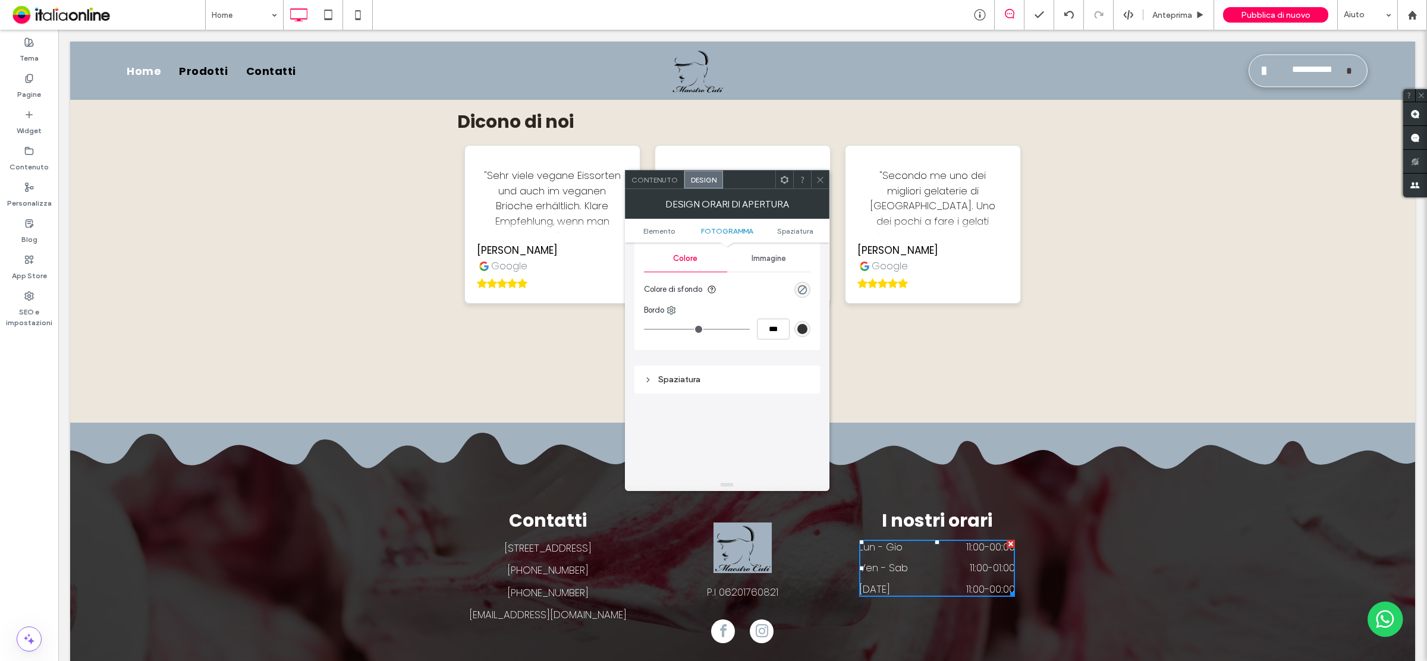
scroll to position [297, 0]
click at [805, 233] on span "Spaziatura" at bounding box center [795, 231] width 36 height 9
drag, startPoint x: 665, startPoint y: 227, endPoint x: 667, endPoint y: 236, distance: 9.8
click at [665, 227] on span "Elemento" at bounding box center [659, 231] width 32 height 9
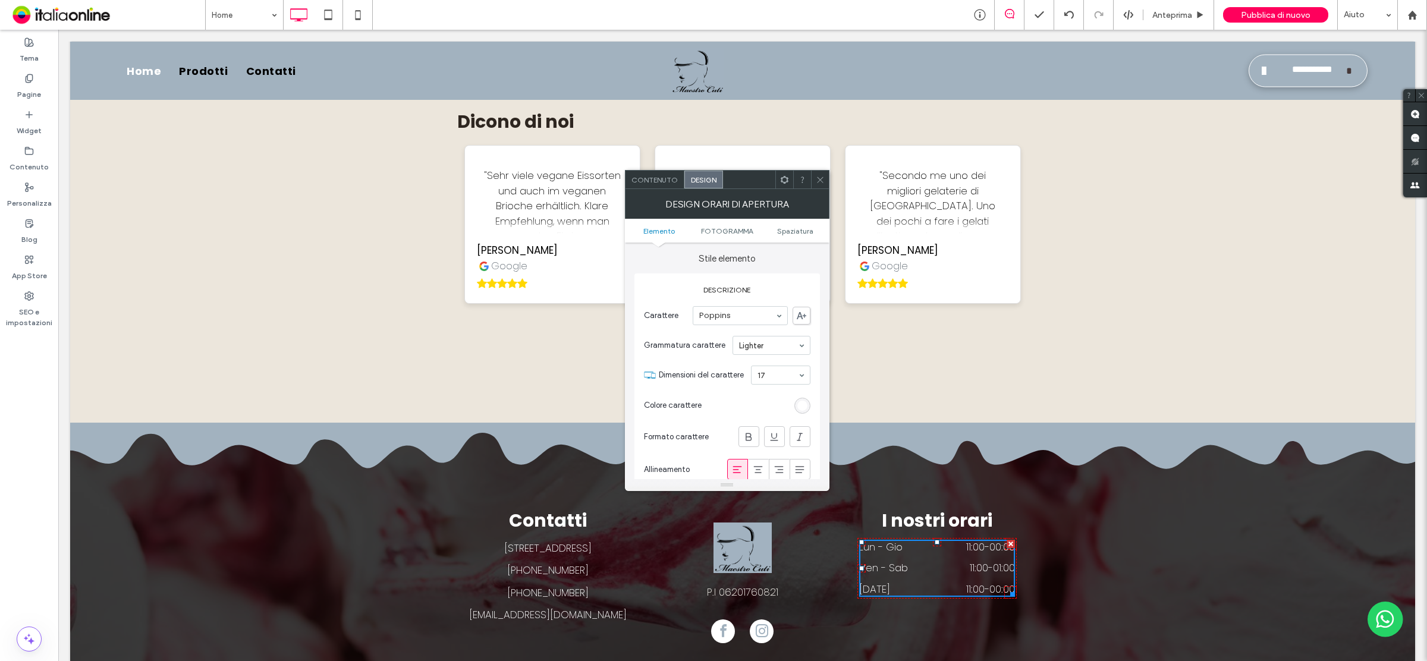
scroll to position [0, 0]
click at [783, 180] on icon at bounding box center [784, 179] width 9 height 9
click at [812, 183] on div at bounding box center [820, 180] width 18 height 18
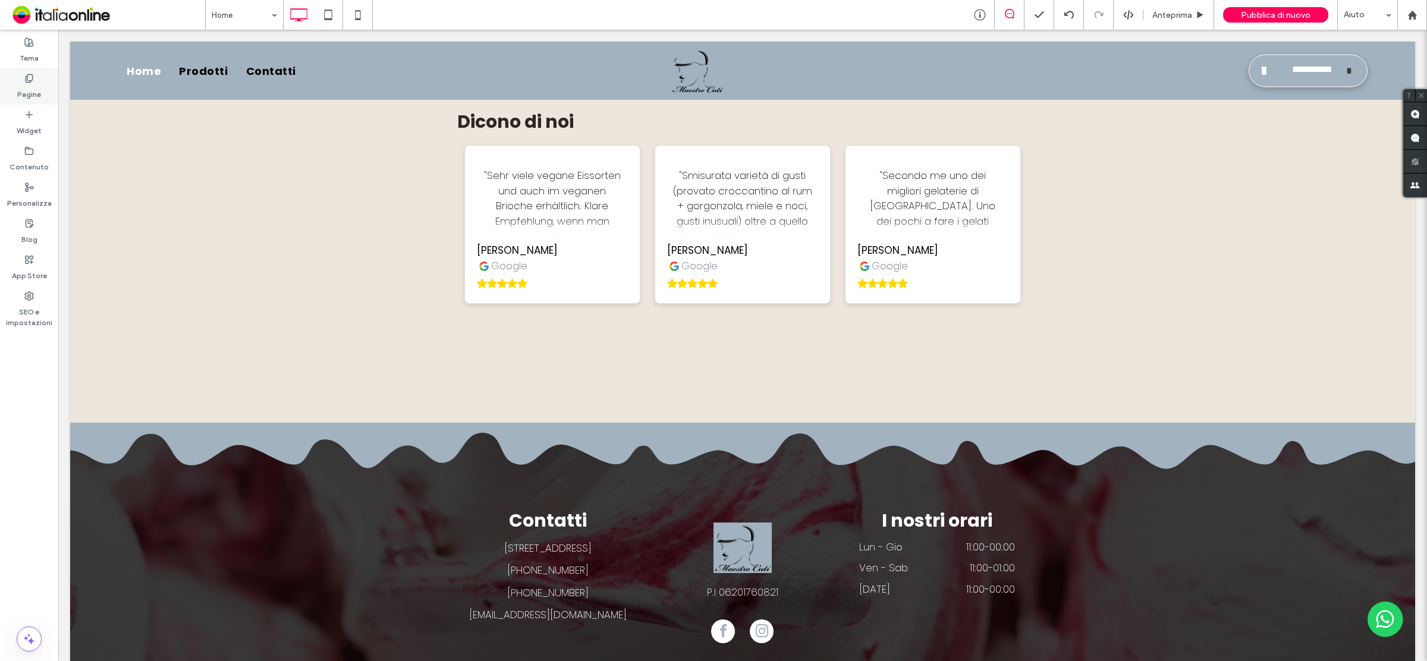
click at [54, 79] on div "Pagine" at bounding box center [29, 86] width 58 height 36
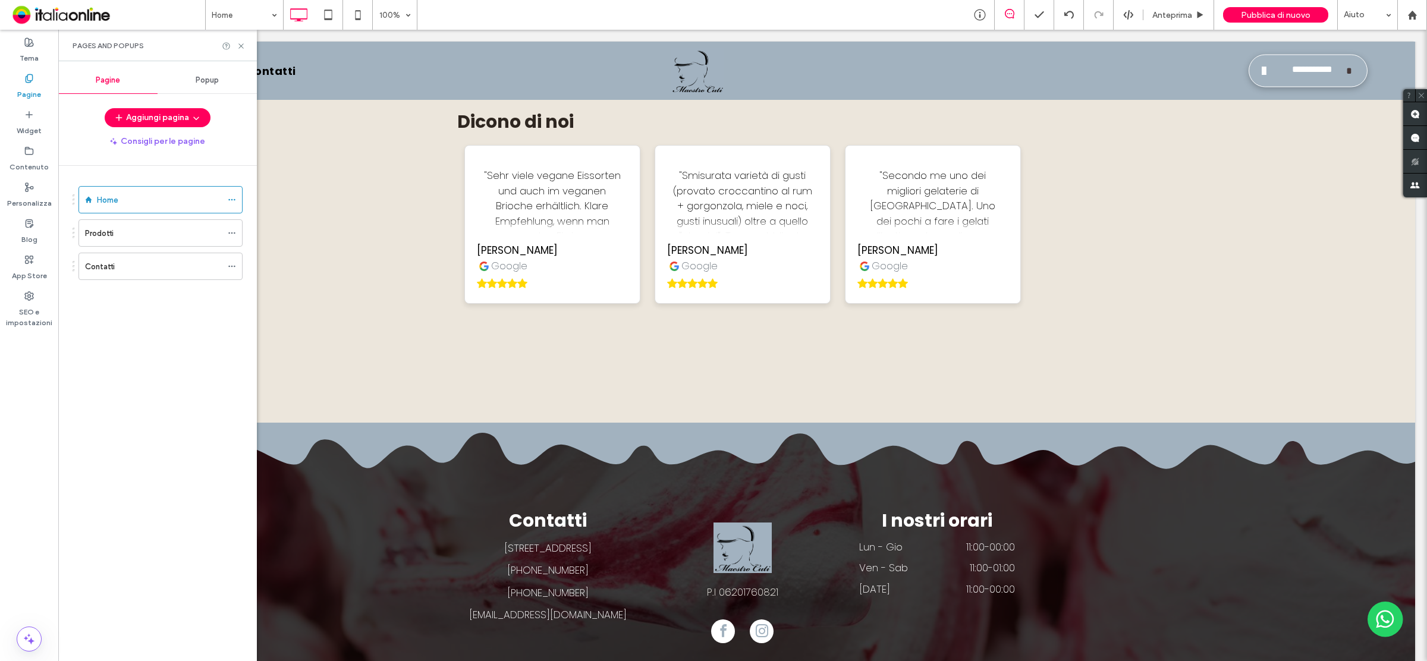
click at [203, 238] on div "Prodotti" at bounding box center [153, 233] width 137 height 12
click at [241, 46] on icon at bounding box center [241, 46] width 9 height 9
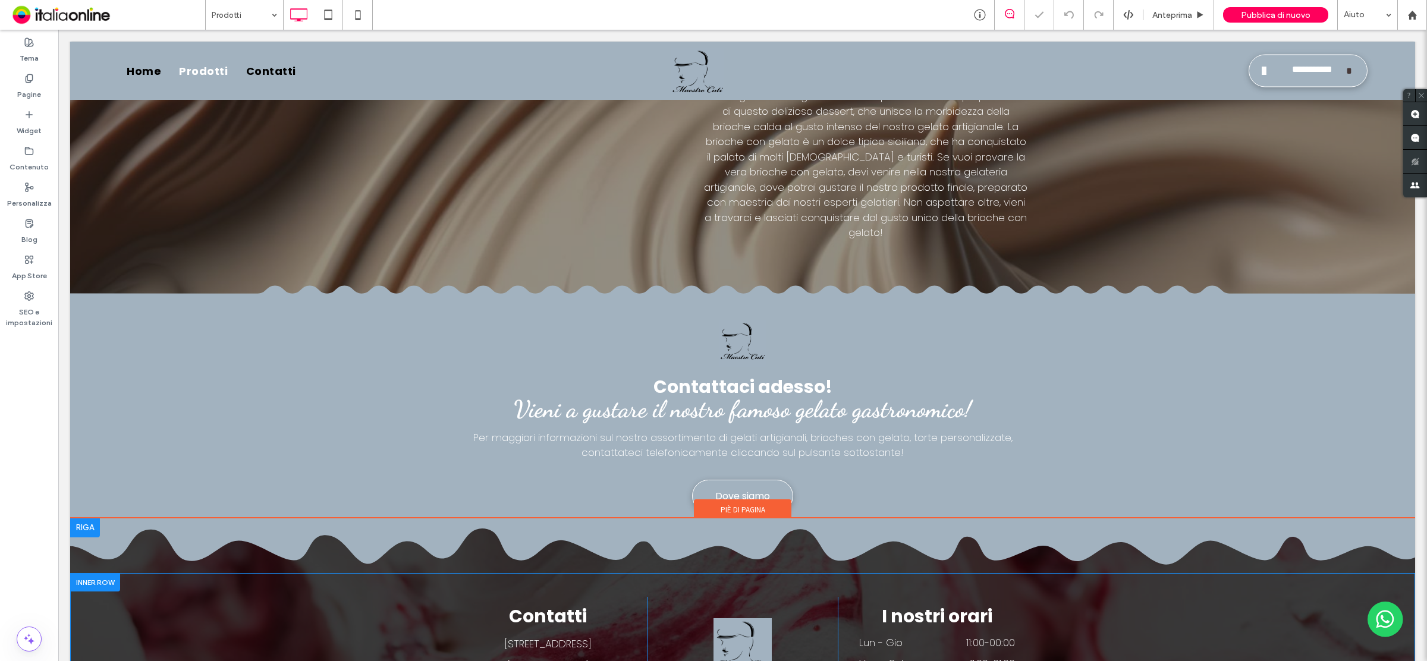
scroll to position [1723, 0]
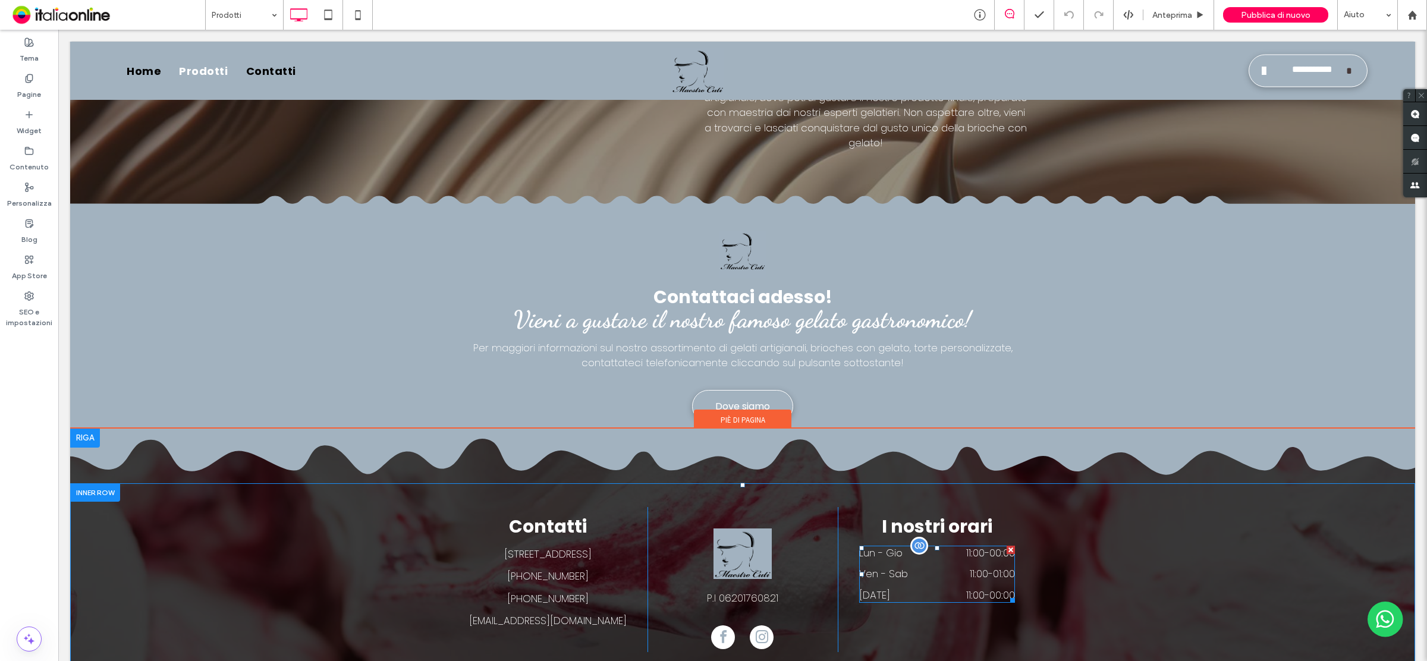
click at [882, 588] on dt "[DATE]" at bounding box center [890, 595] width 62 height 15
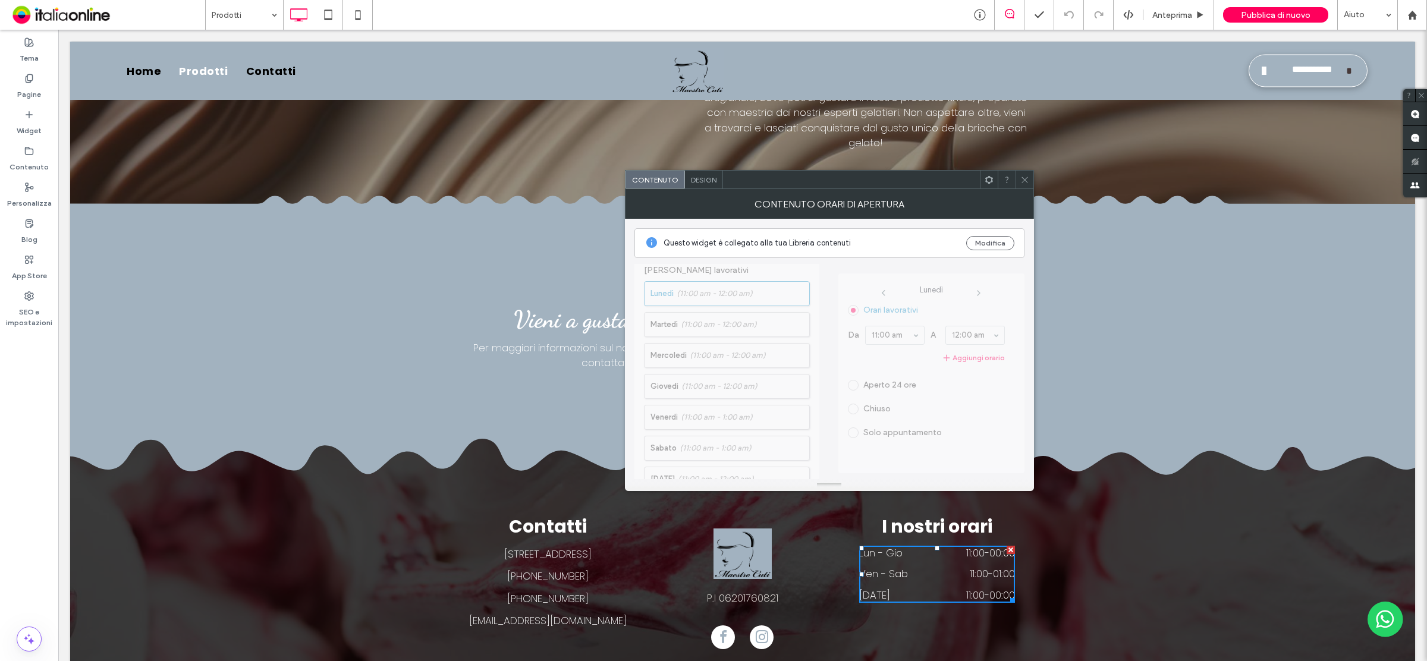
scroll to position [0, 0]
click at [712, 182] on span "Design" at bounding box center [704, 179] width 26 height 9
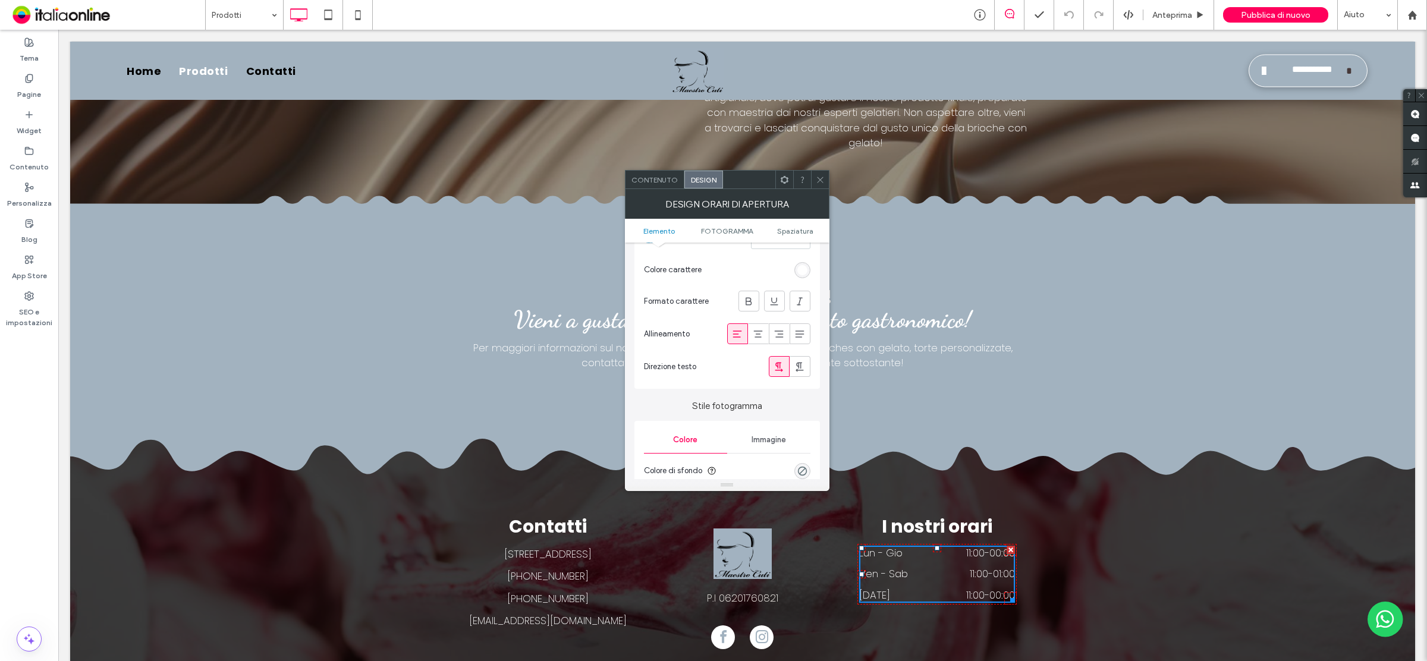
scroll to position [136, 0]
click at [783, 183] on use at bounding box center [785, 179] width 8 height 8
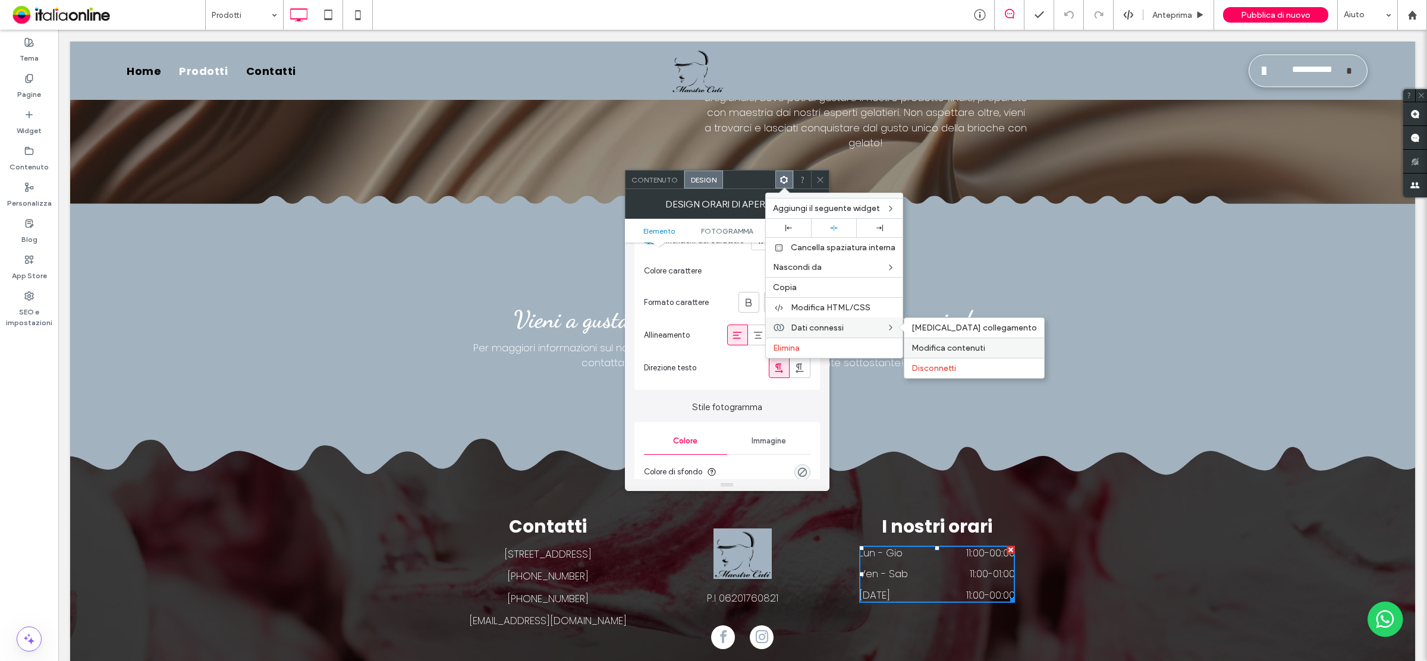
click at [931, 353] on span "Modifica contenuti" at bounding box center [949, 348] width 74 height 10
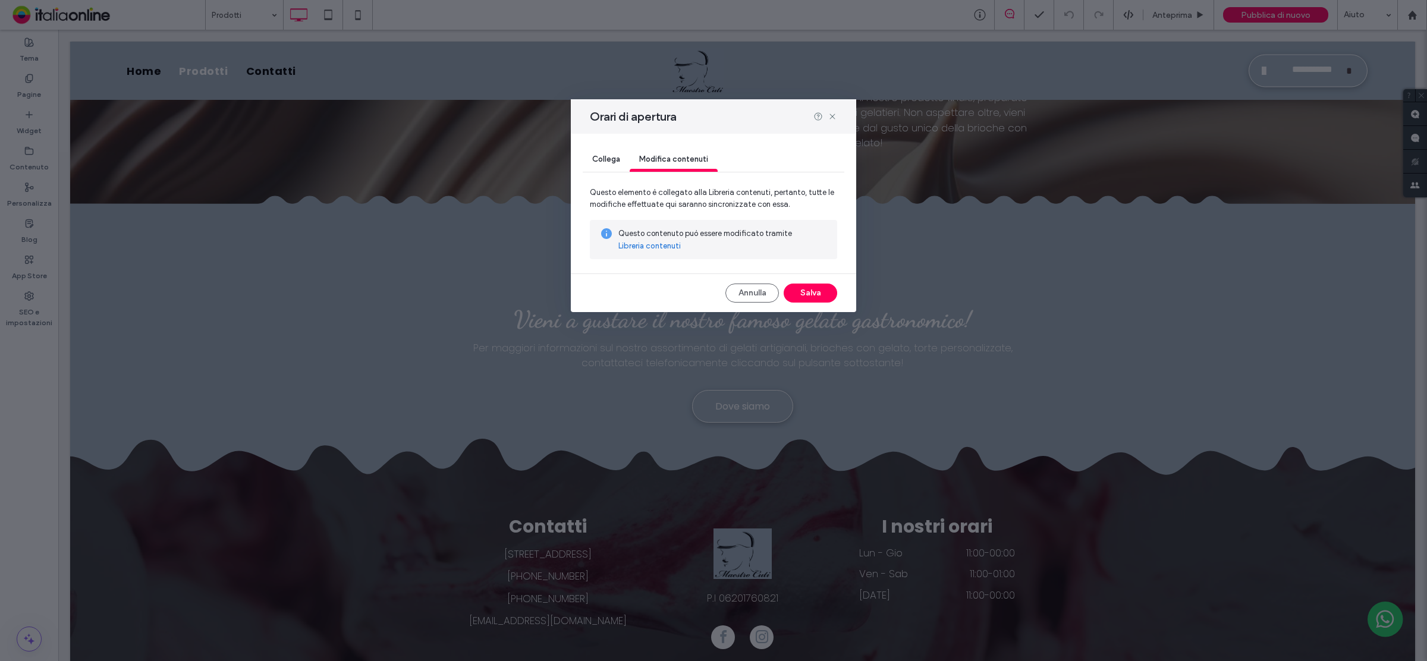
click at [664, 245] on link "Libreria contenuti" at bounding box center [649, 246] width 62 height 12
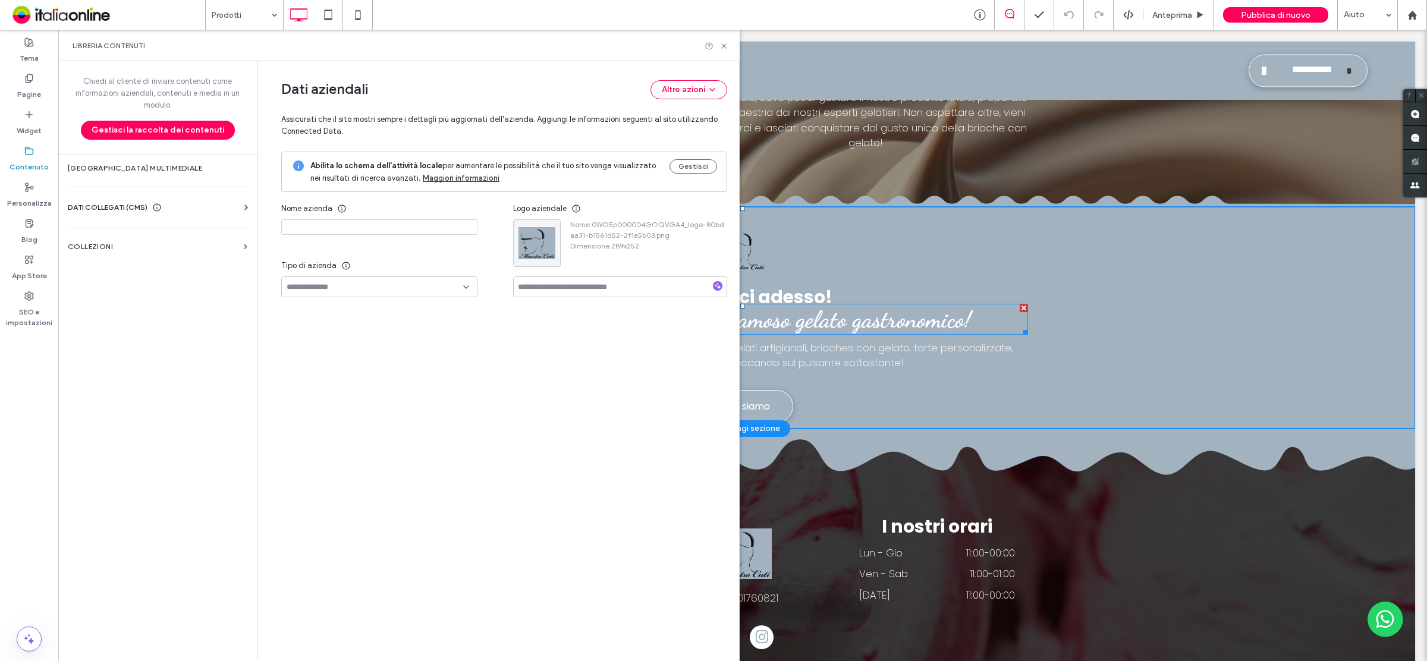
type input "**********"
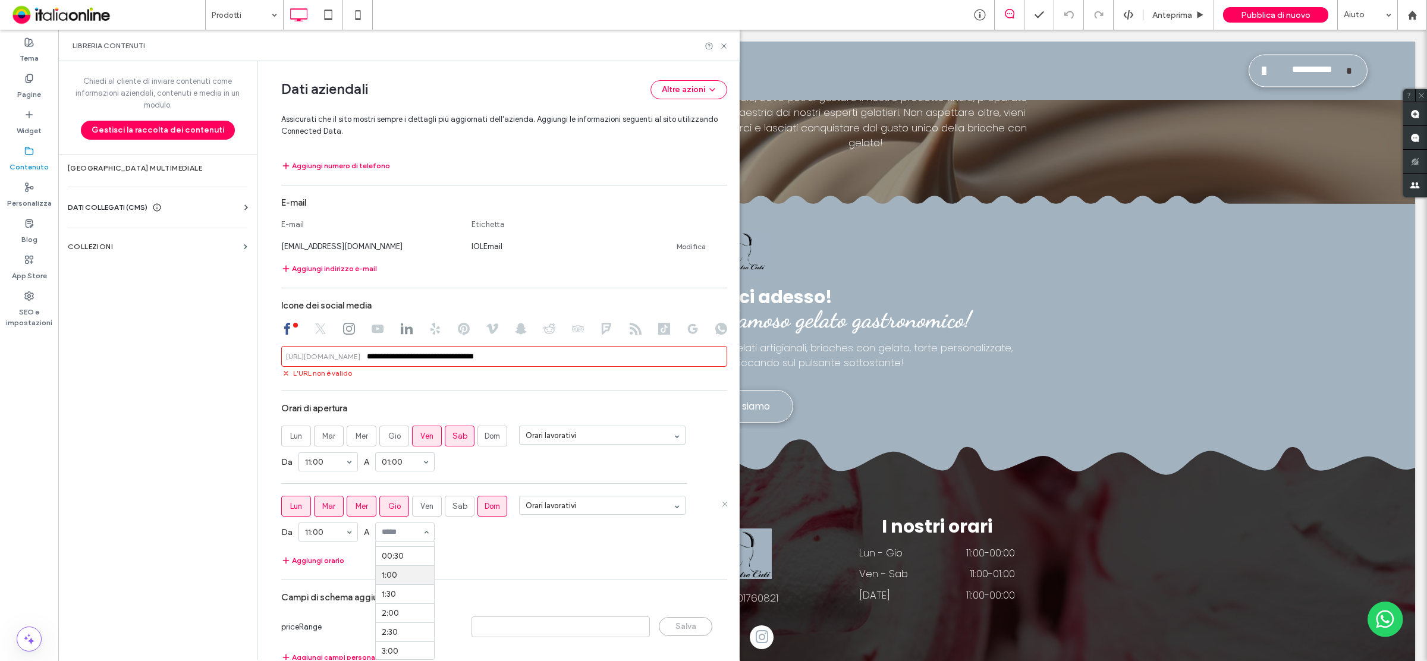
scroll to position [0, 0]
drag, startPoint x: 403, startPoint y: 558, endPoint x: 524, endPoint y: 558, distance: 120.7
click at [574, 554] on section "Orari di apertura Lun Mar Mer Gio Ven Sab Dom Orari lavorativi Da 11:00 A 01:00…" at bounding box center [504, 482] width 446 height 171
click at [721, 42] on icon at bounding box center [723, 46] width 9 height 9
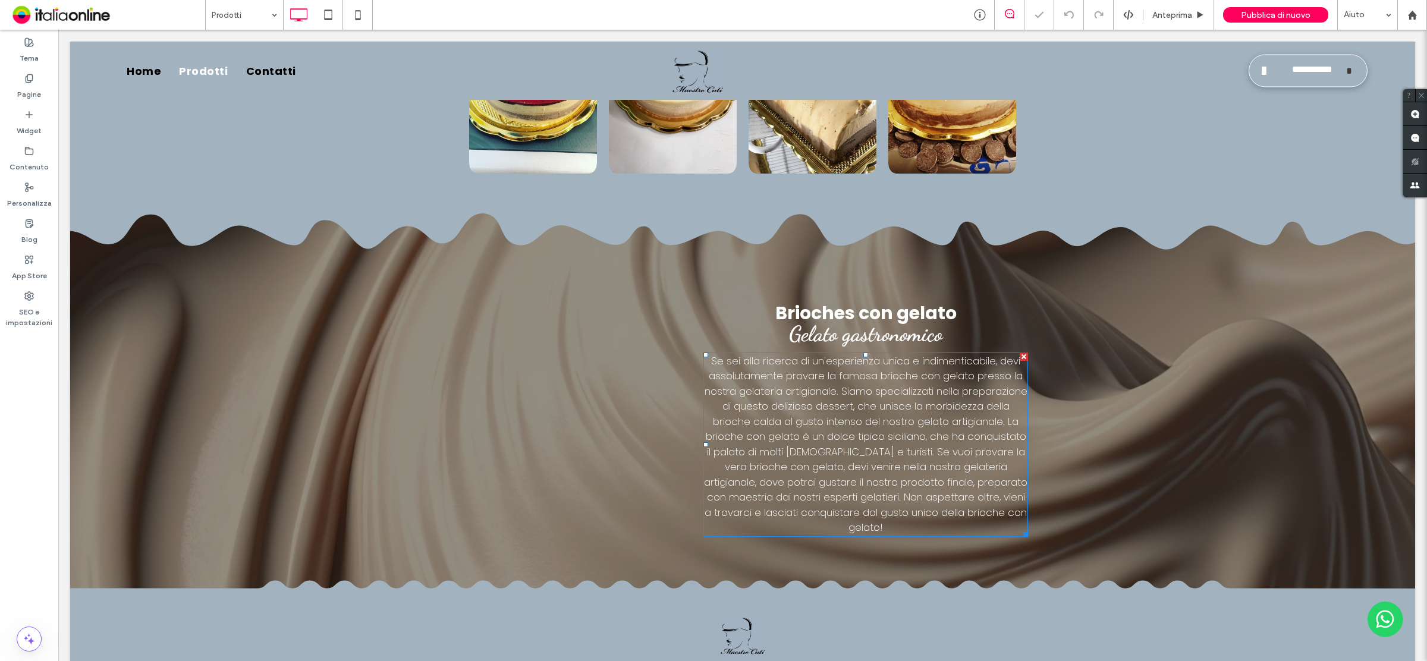
scroll to position [1723, 0]
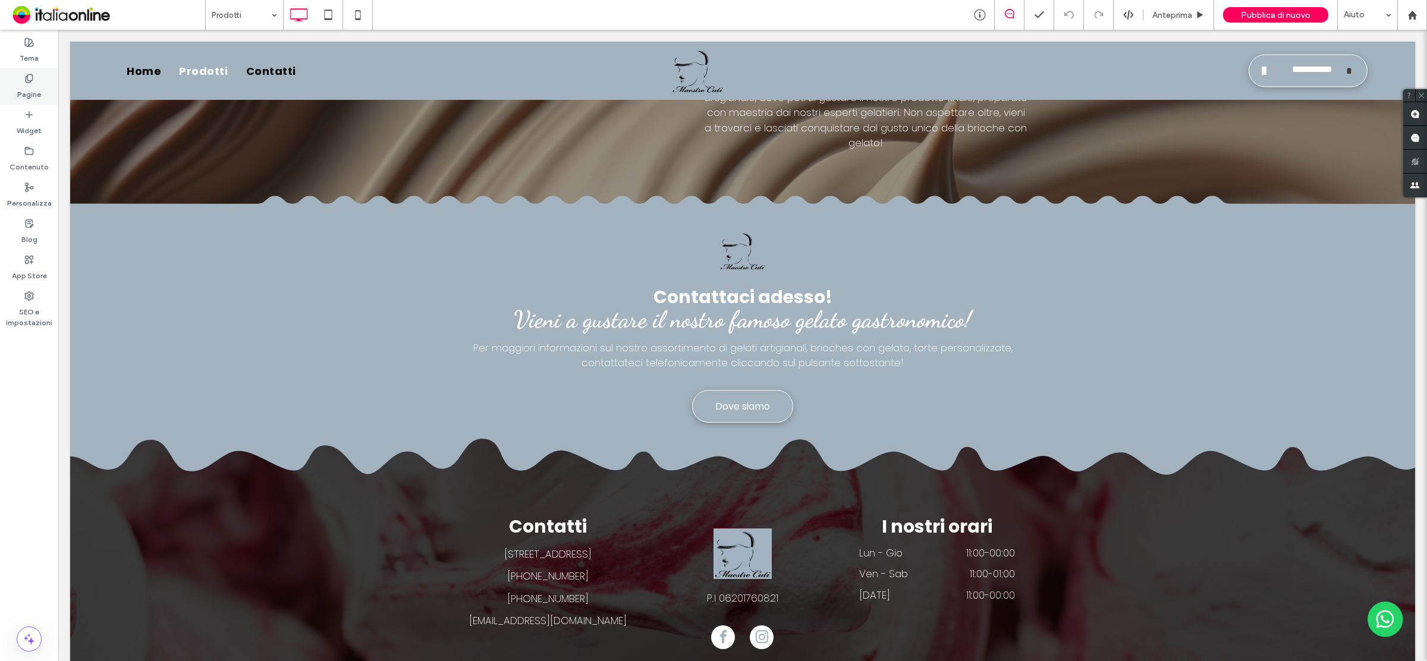
click at [49, 87] on div "Pagine" at bounding box center [29, 86] width 58 height 36
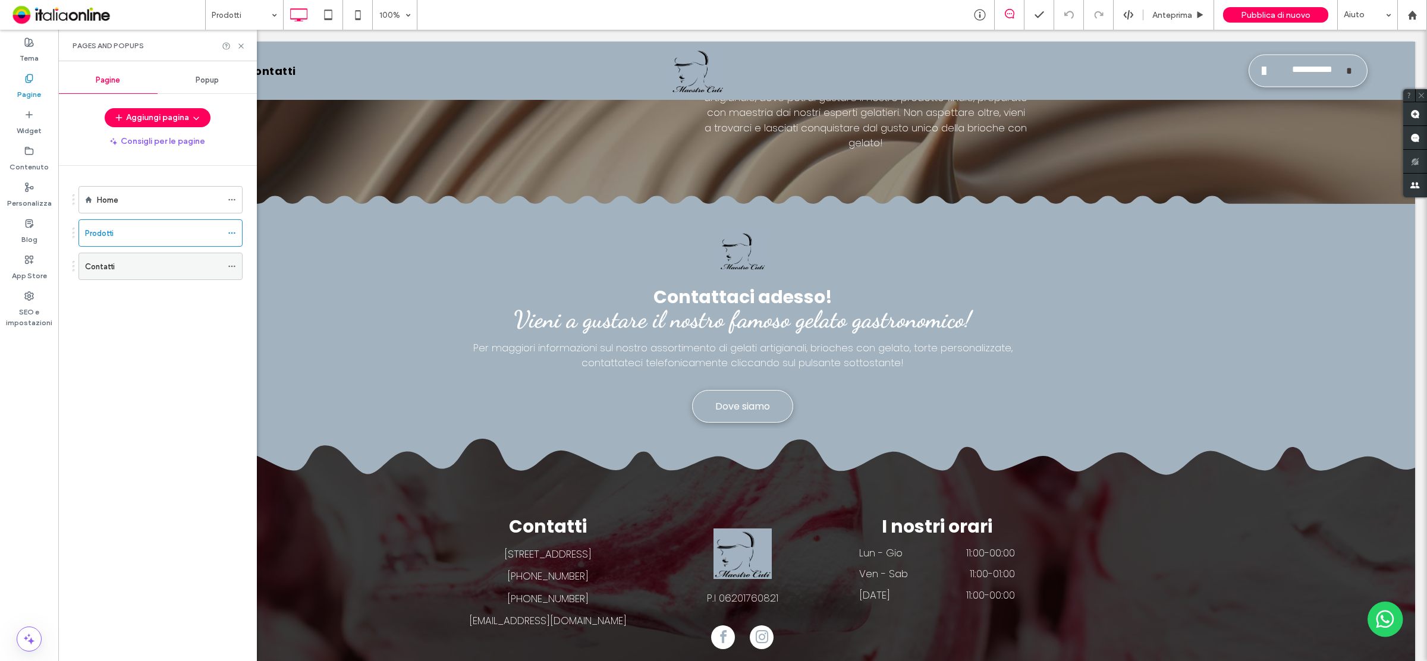
click at [155, 260] on div "Contatti" at bounding box center [153, 266] width 137 height 12
click at [241, 46] on use at bounding box center [240, 45] width 5 height 5
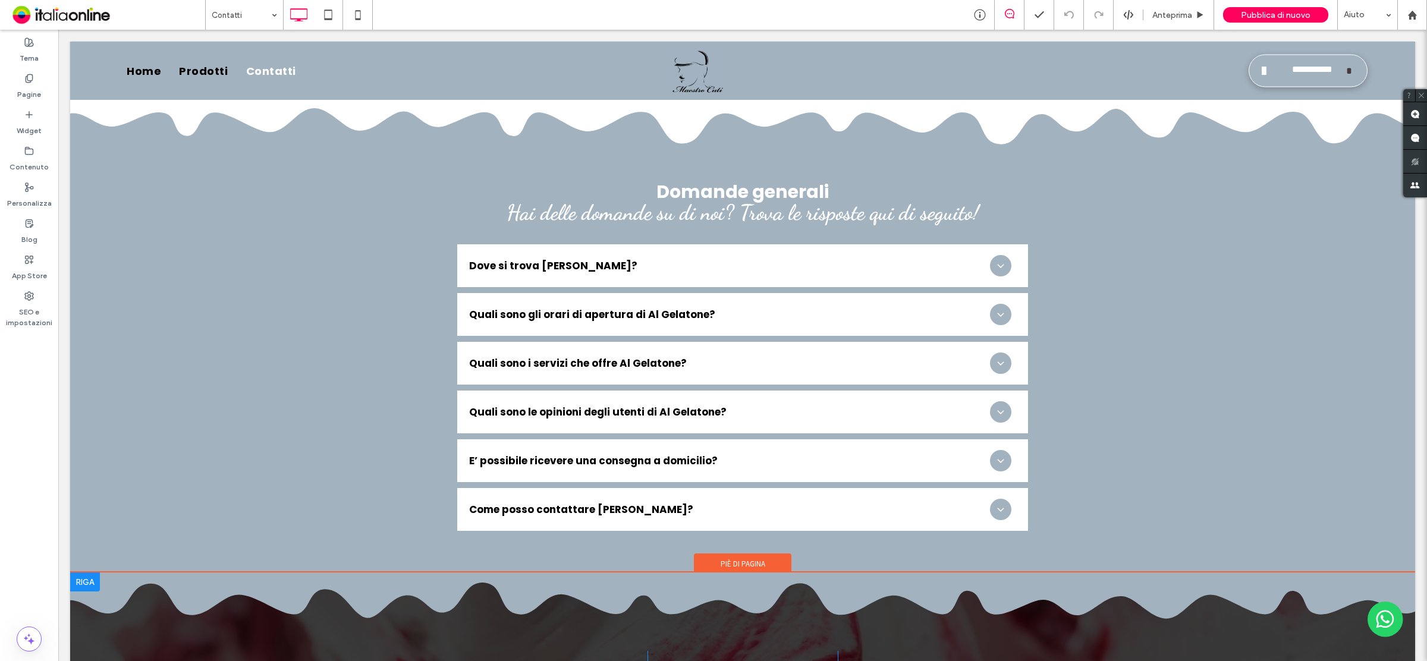
scroll to position [1385, 0]
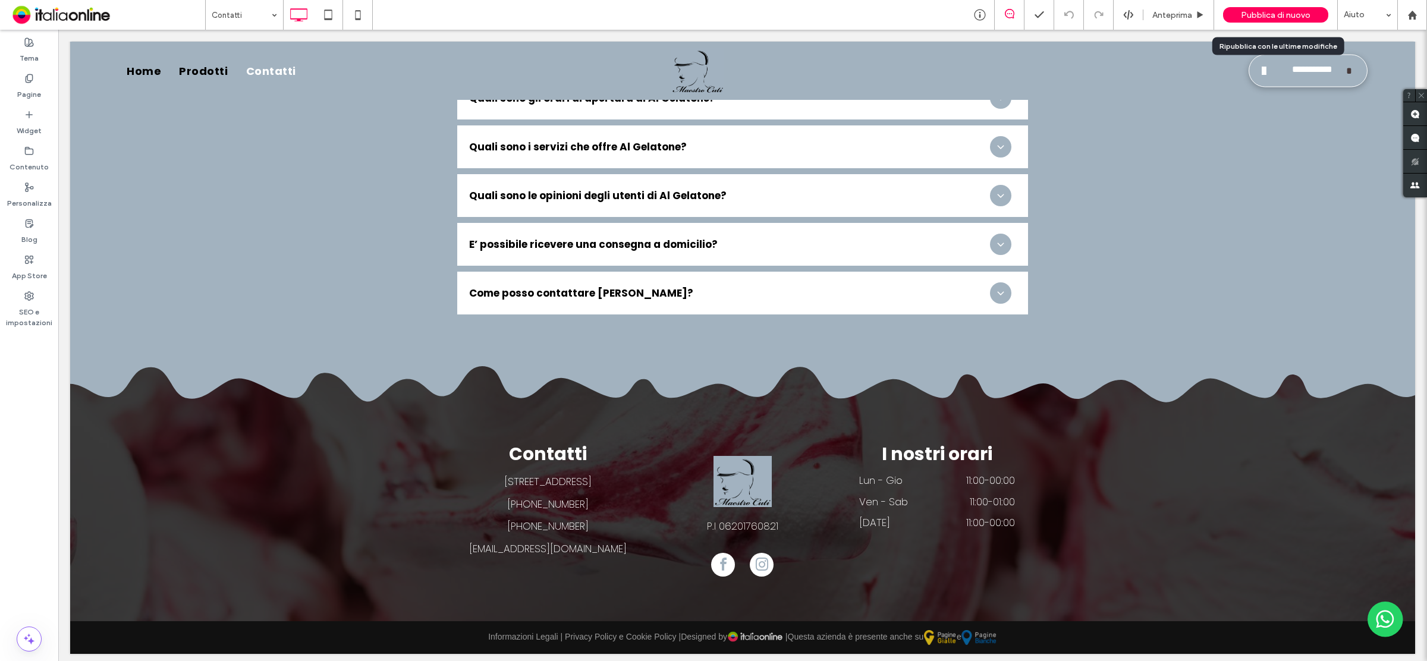
click at [1267, 16] on span "Pubblica di nuovo" at bounding box center [1276, 15] width 70 height 10
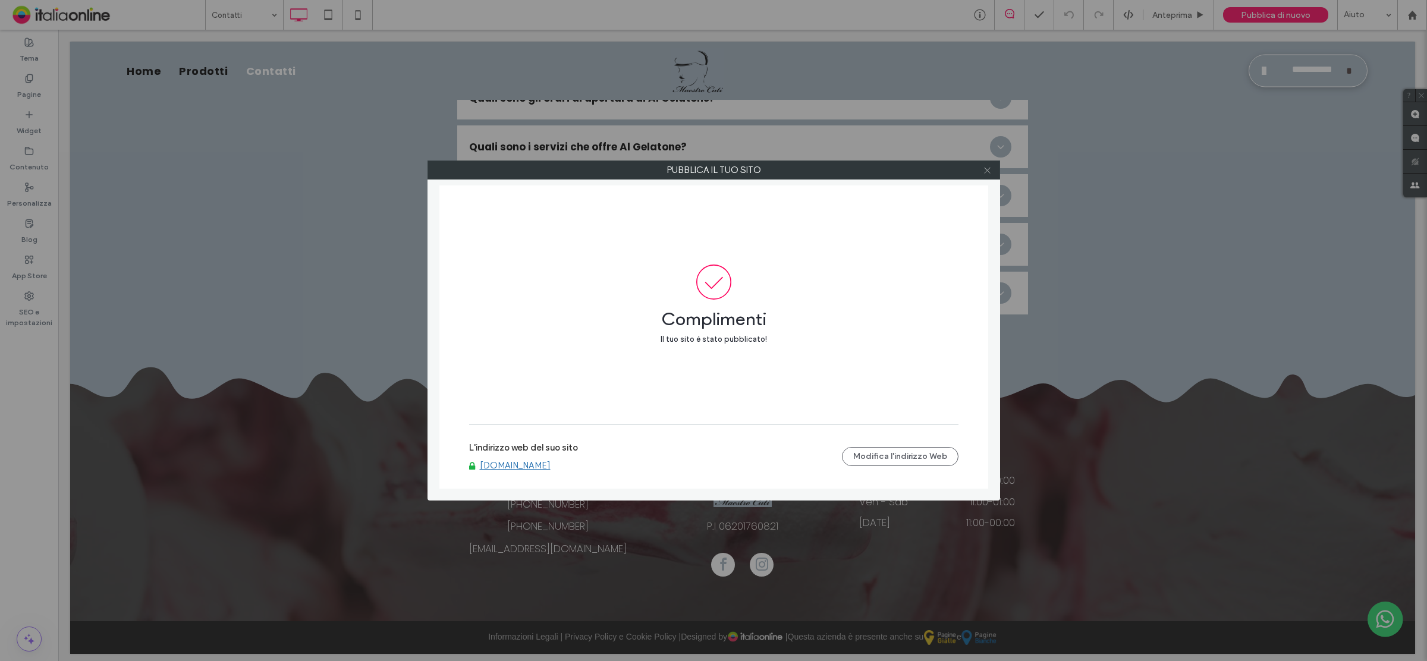
click at [985, 161] on span at bounding box center [987, 170] width 9 height 18
